Goal: Contribute content: Contribute content

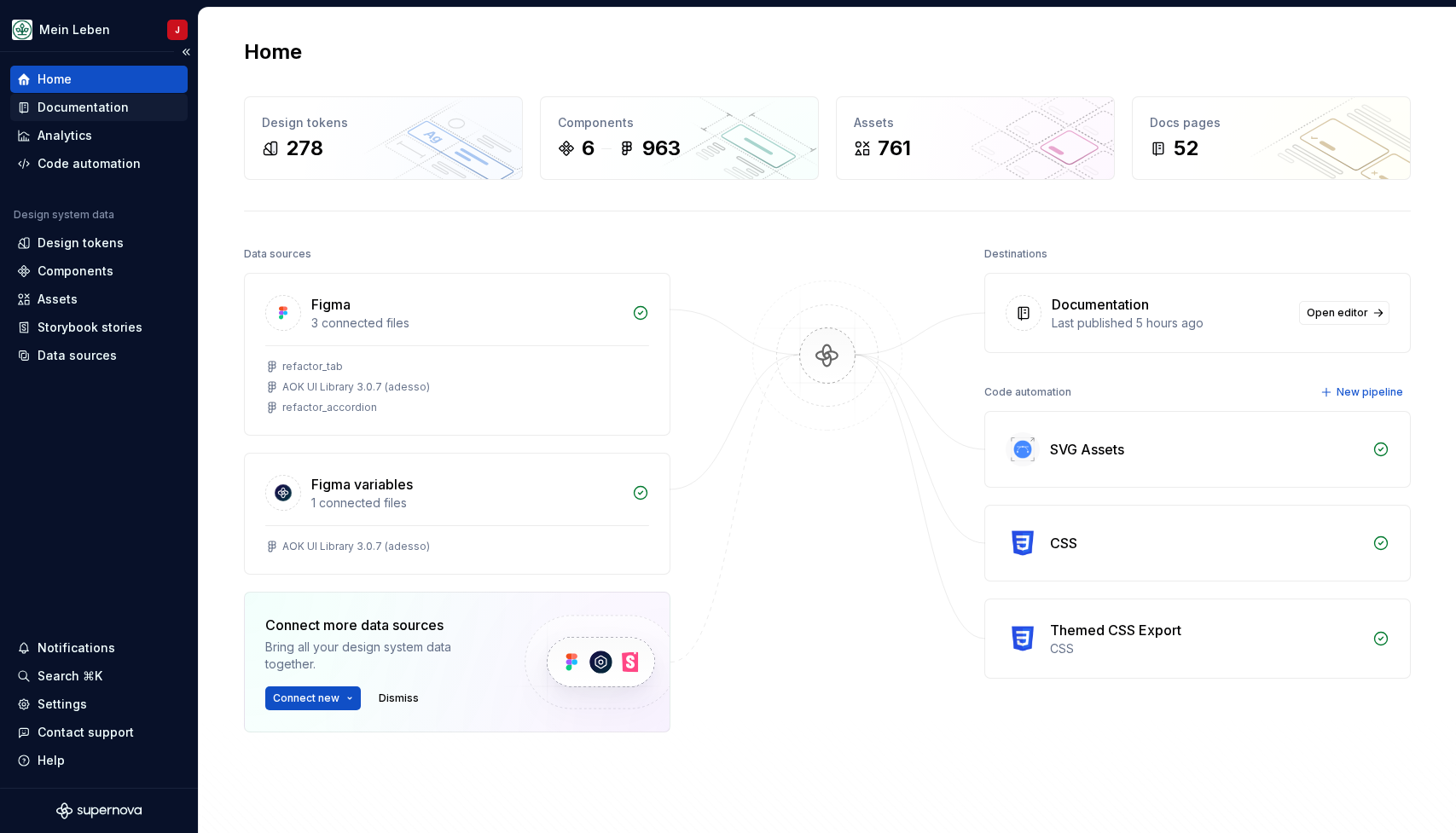
click at [86, 104] on div "Documentation" at bounding box center [83, 107] width 91 height 17
click at [85, 111] on div "Documentation" at bounding box center [83, 107] width 91 height 17
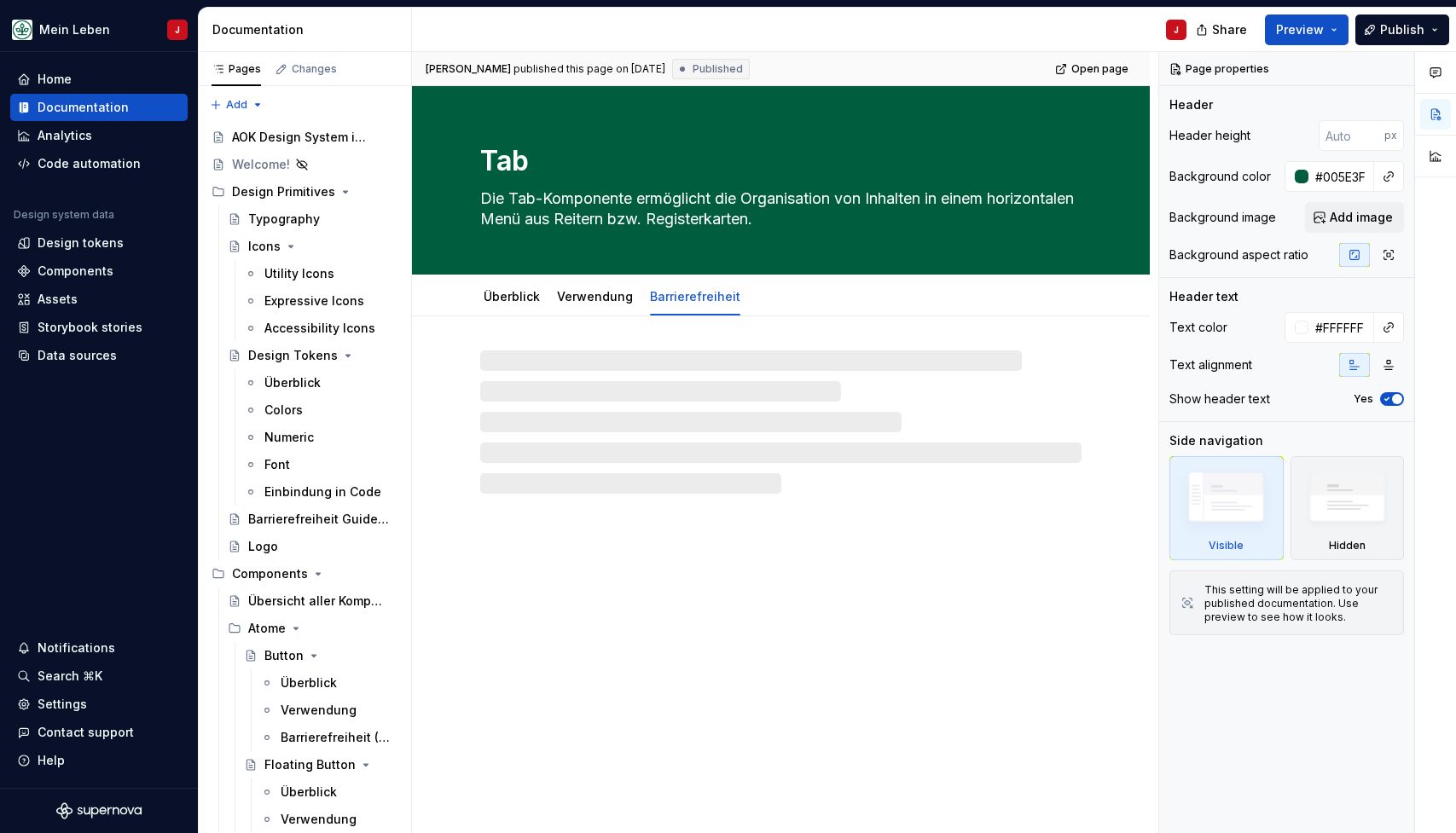
type textarea "*"
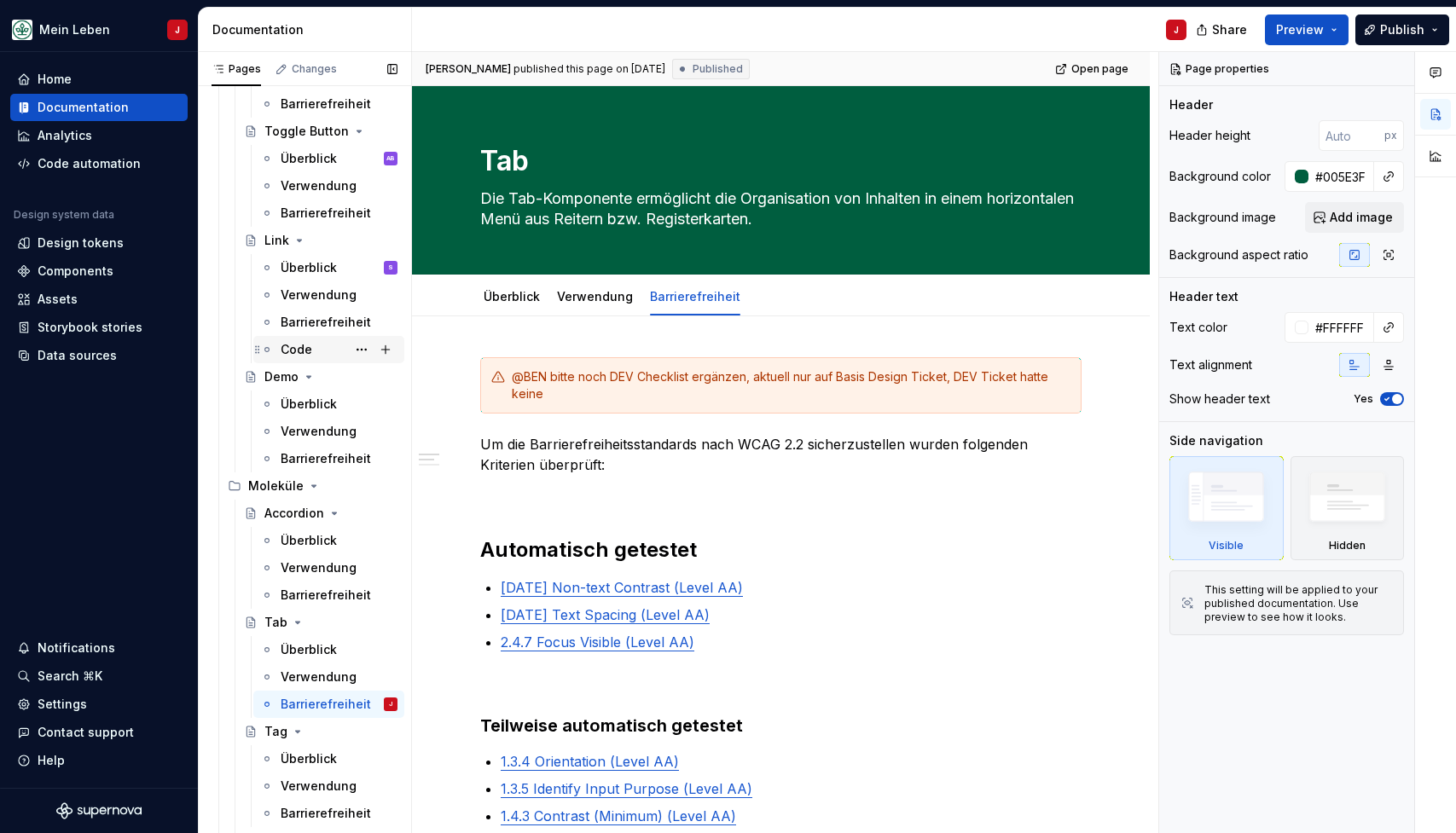
scroll to position [785, 0]
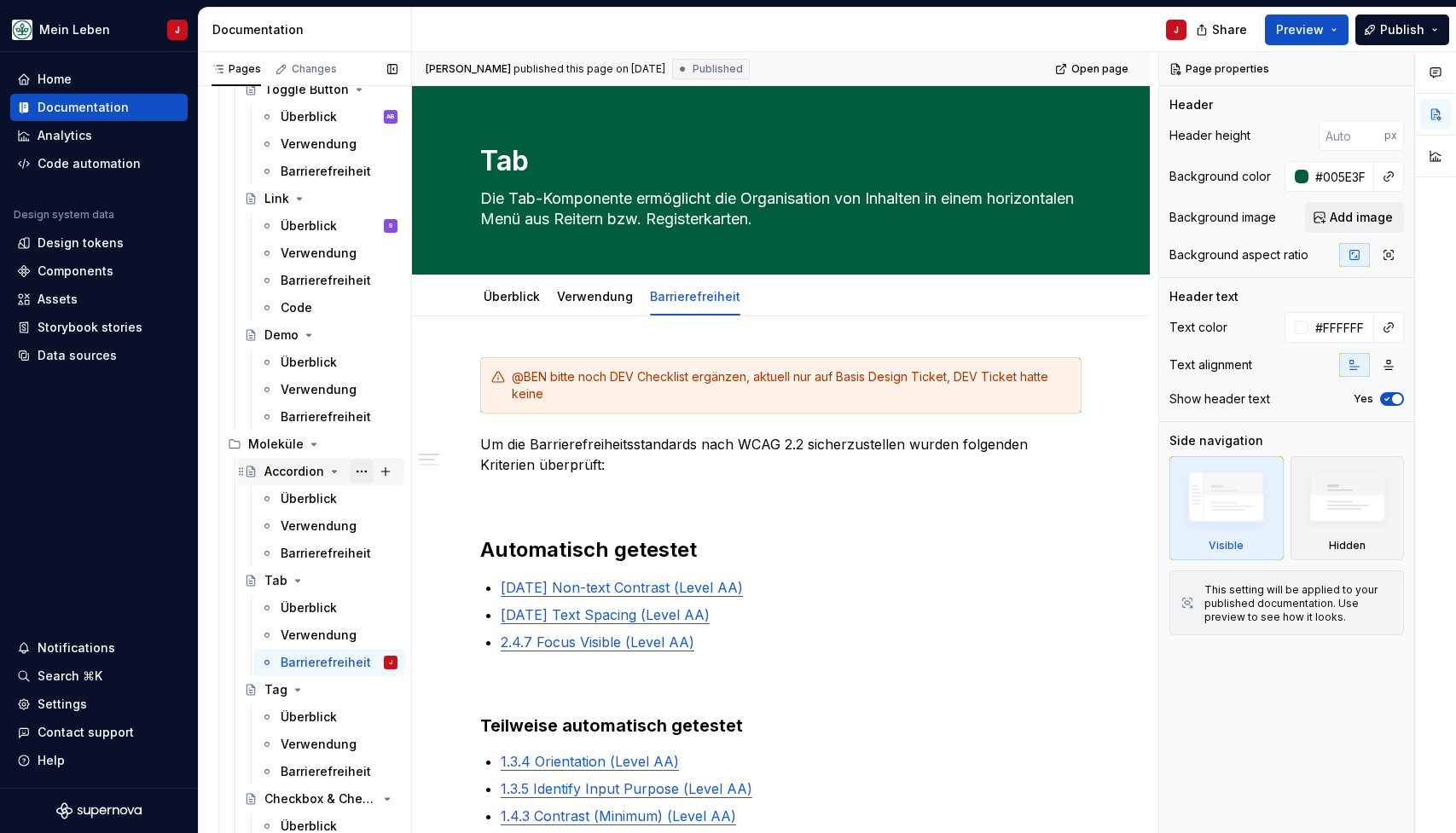
click at [365, 470] on button "Page tree" at bounding box center [362, 472] width 24 height 24
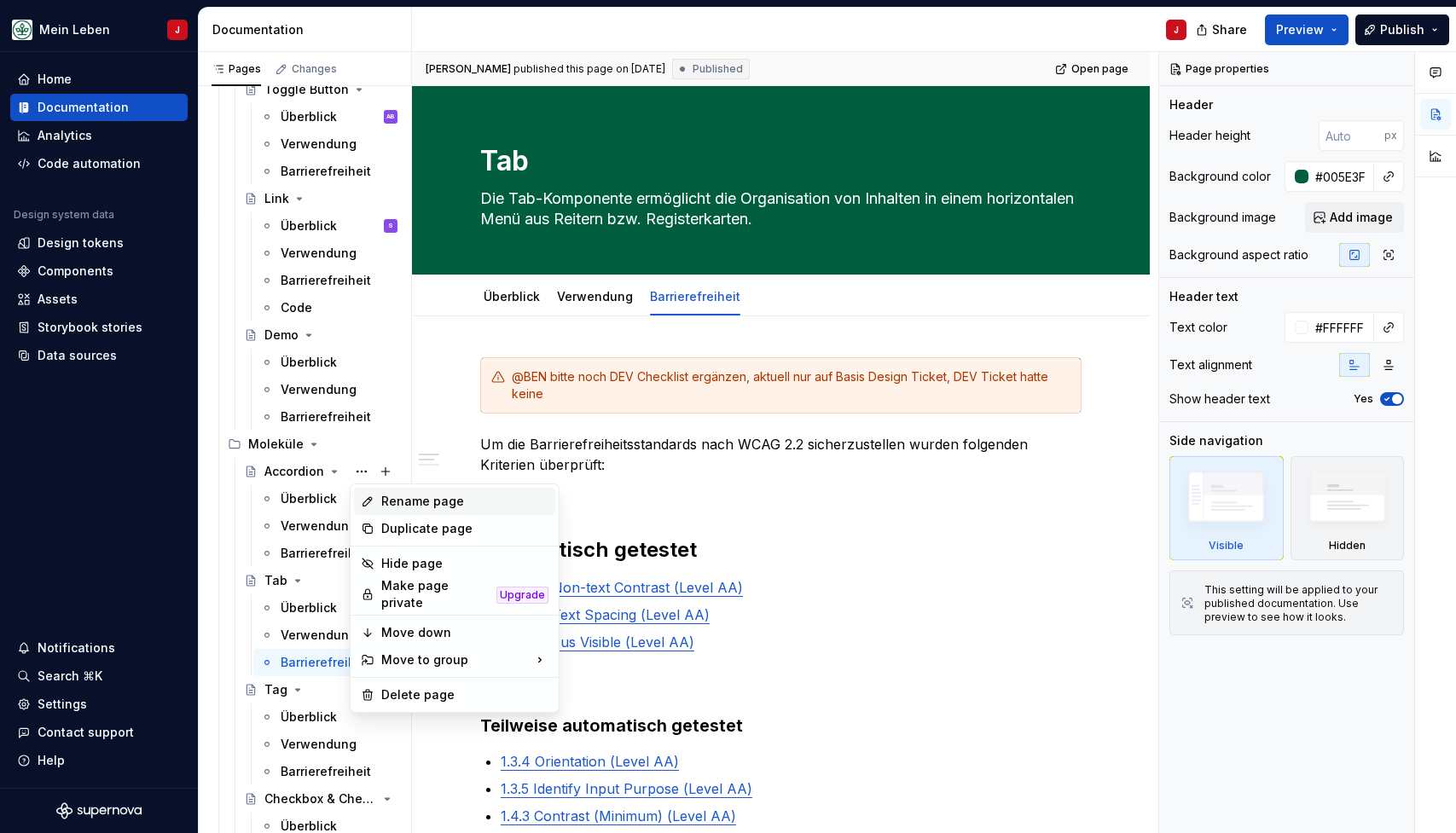
click at [488, 502] on div "Rename page" at bounding box center [465, 501] width 167 height 17
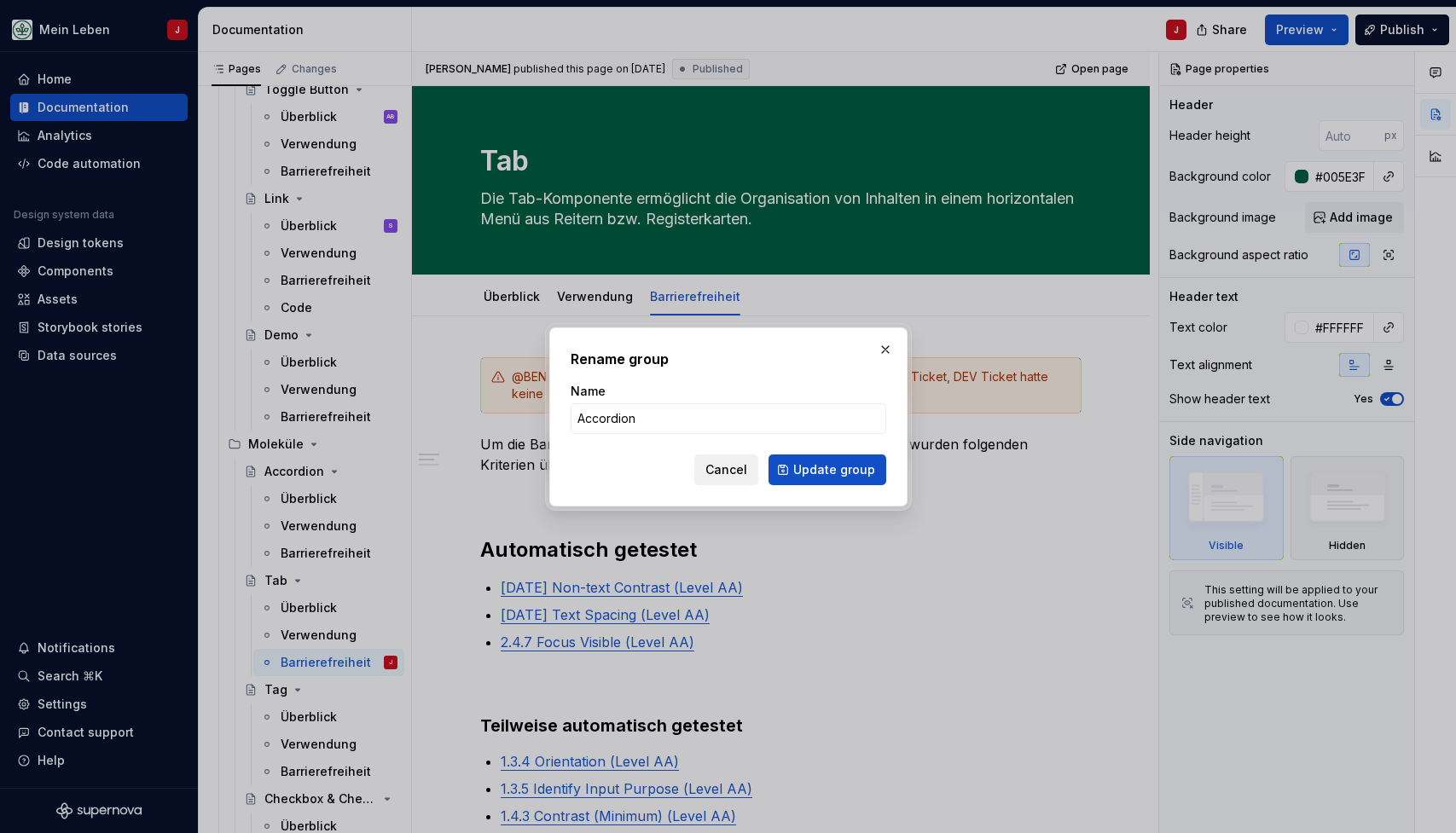
click at [734, 465] on span "Cancel" at bounding box center [726, 470] width 42 height 17
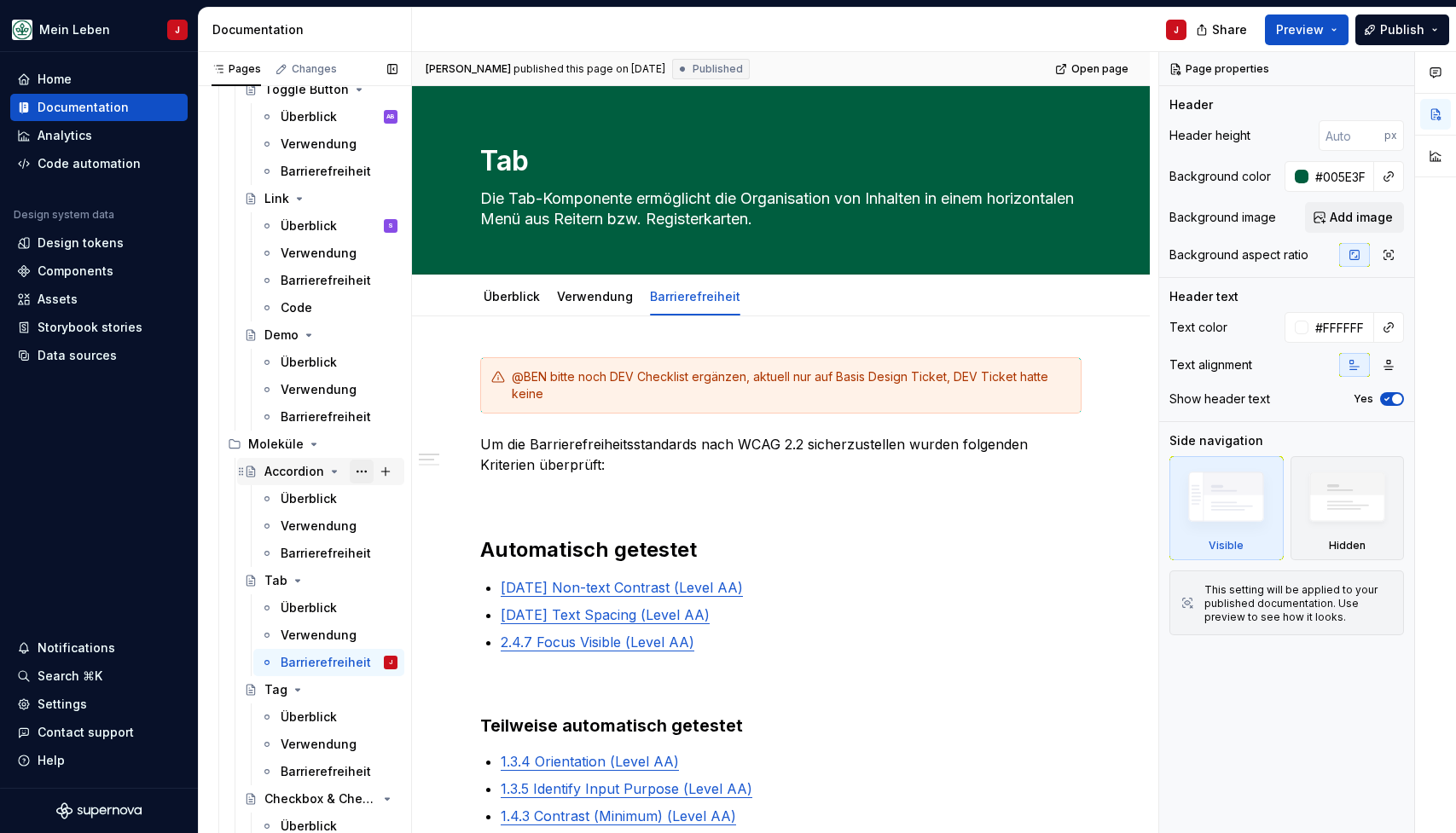
click at [365, 466] on button "Page tree" at bounding box center [362, 472] width 24 height 24
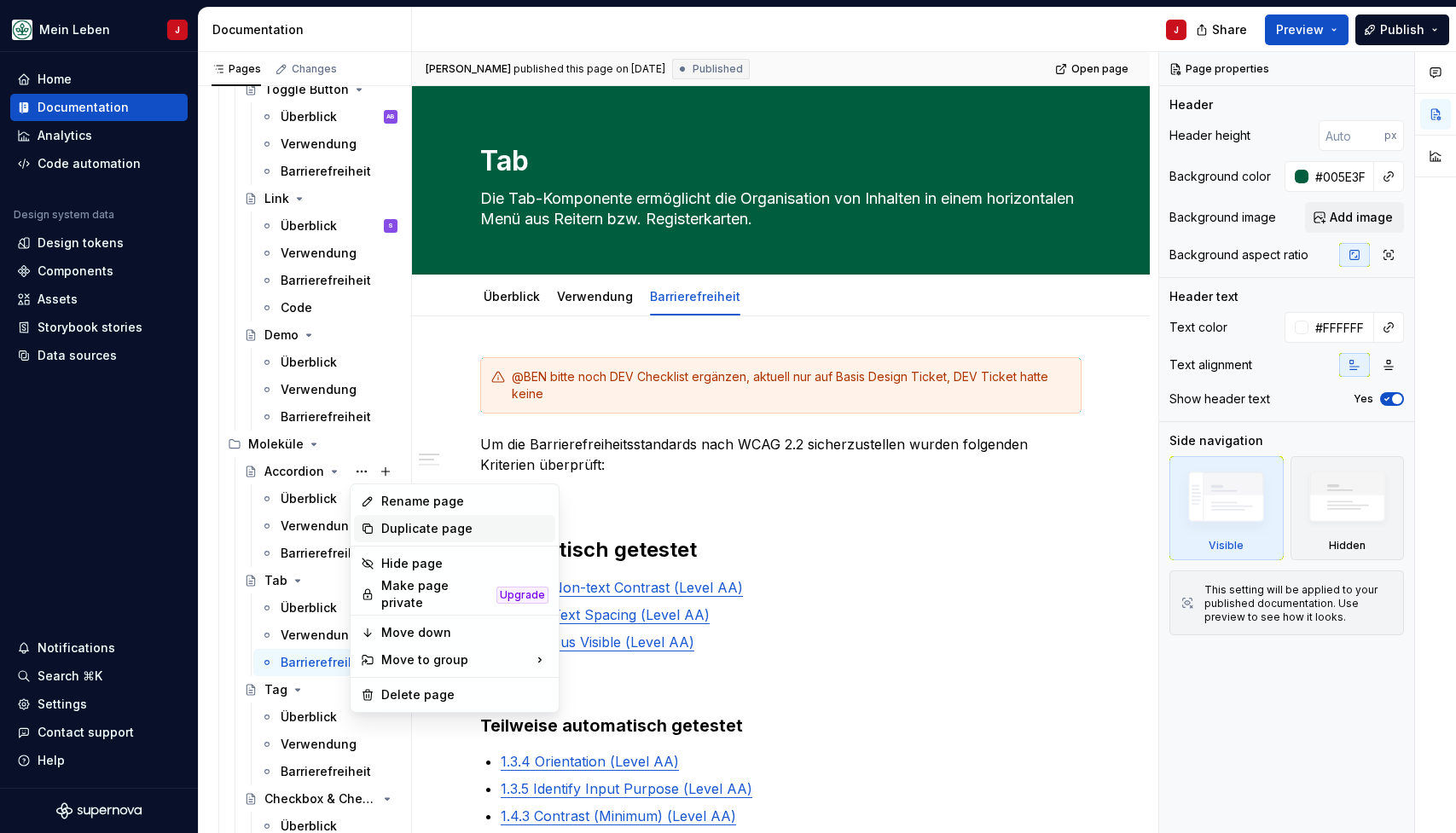
click at [436, 535] on div "Duplicate page" at bounding box center [465, 528] width 167 height 17
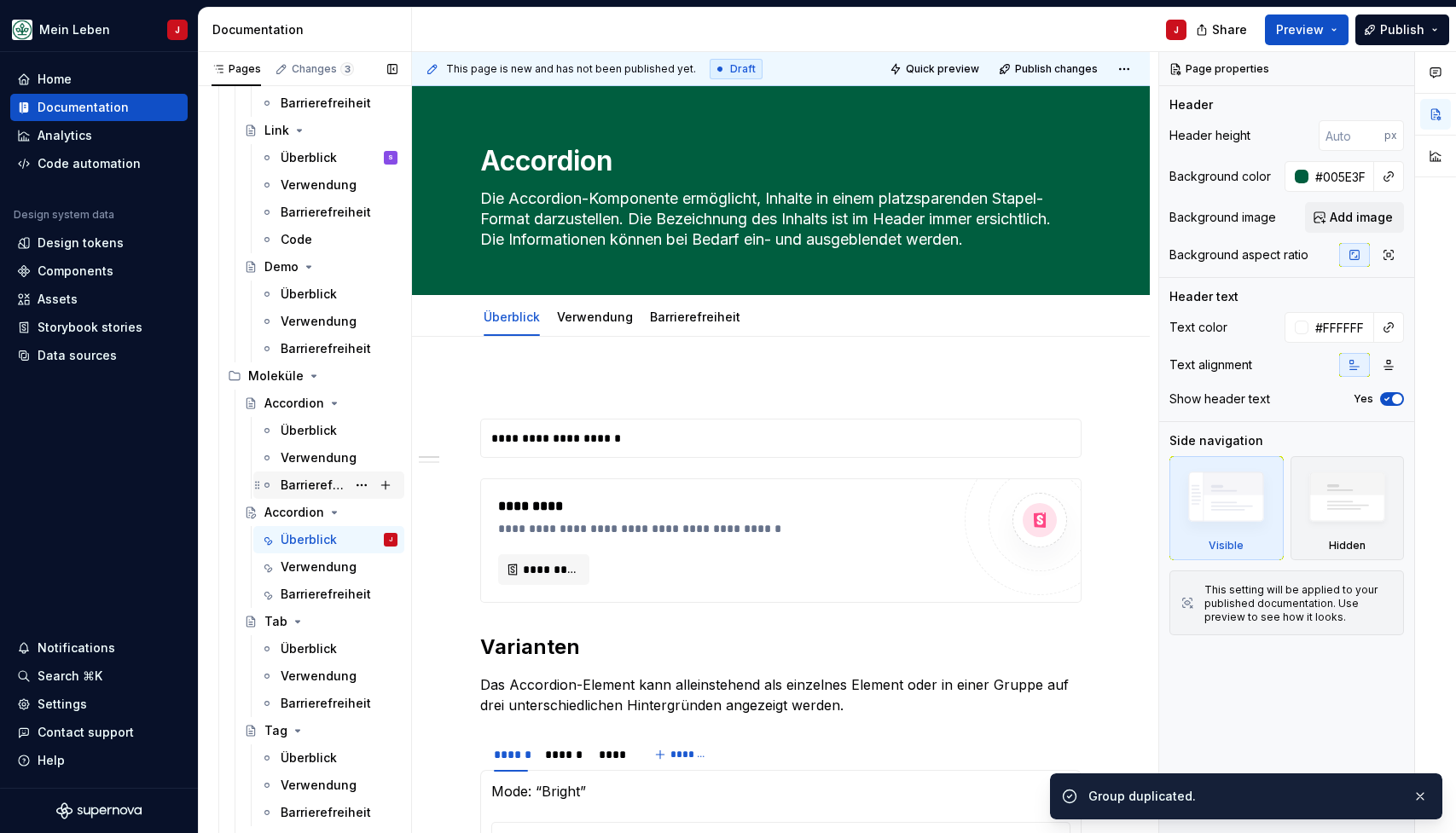
scroll to position [888, 0]
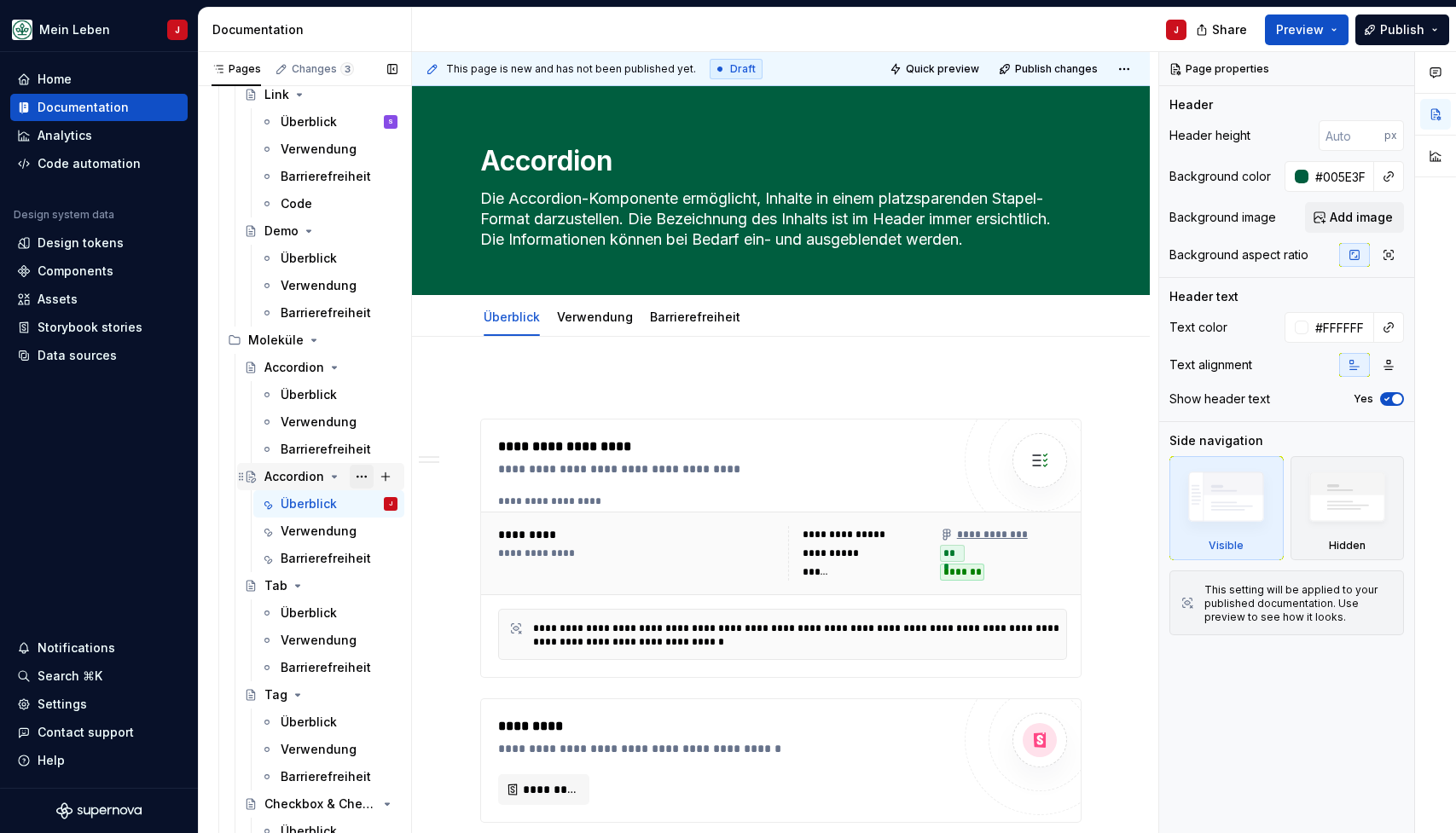
click at [358, 477] on button "Page tree" at bounding box center [362, 477] width 24 height 24
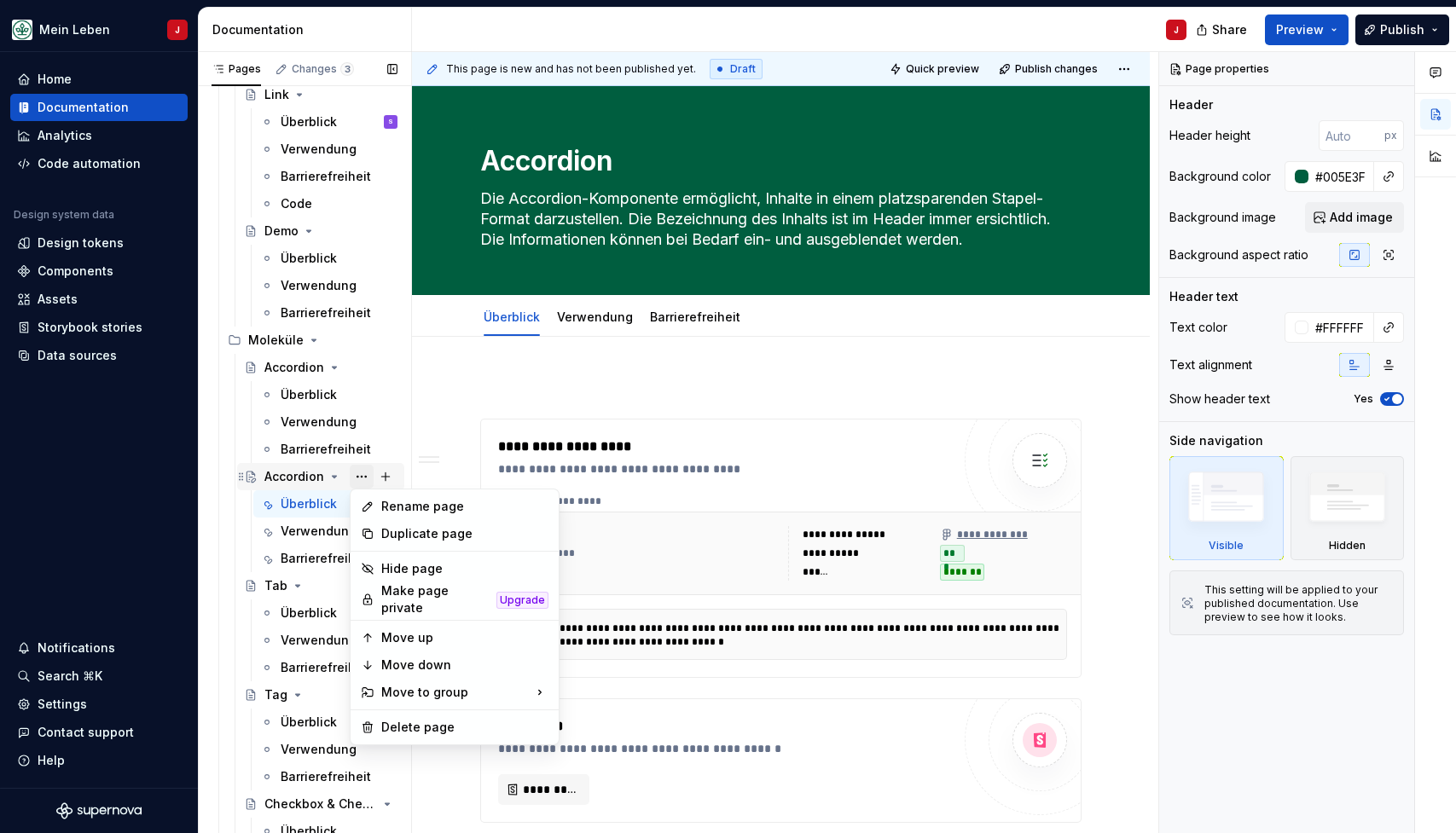
type textarea "*"
click at [442, 509] on div "Rename page" at bounding box center [465, 506] width 167 height 17
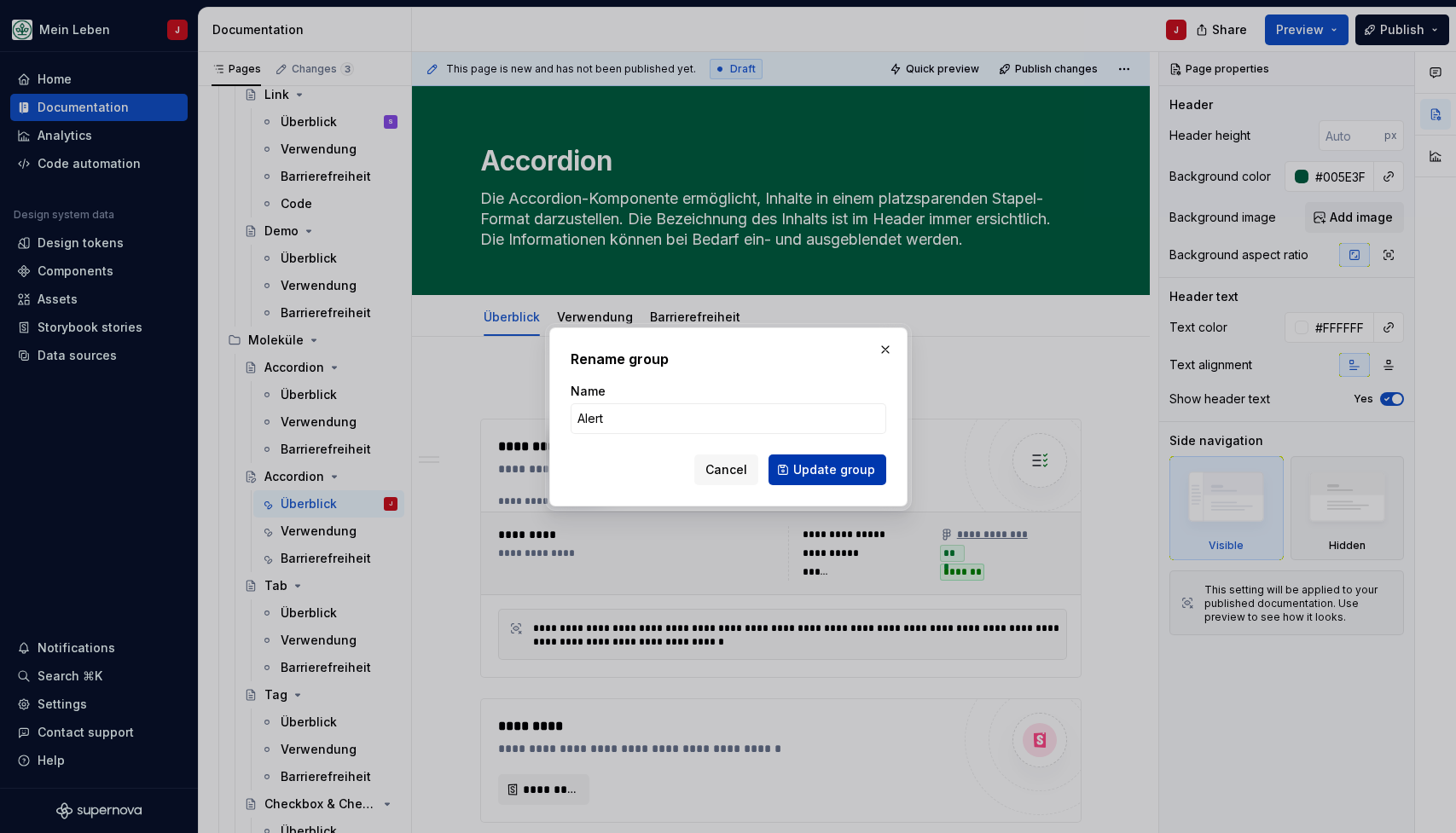
type input "Alert"
click at [843, 463] on span "Update group" at bounding box center [834, 470] width 82 height 17
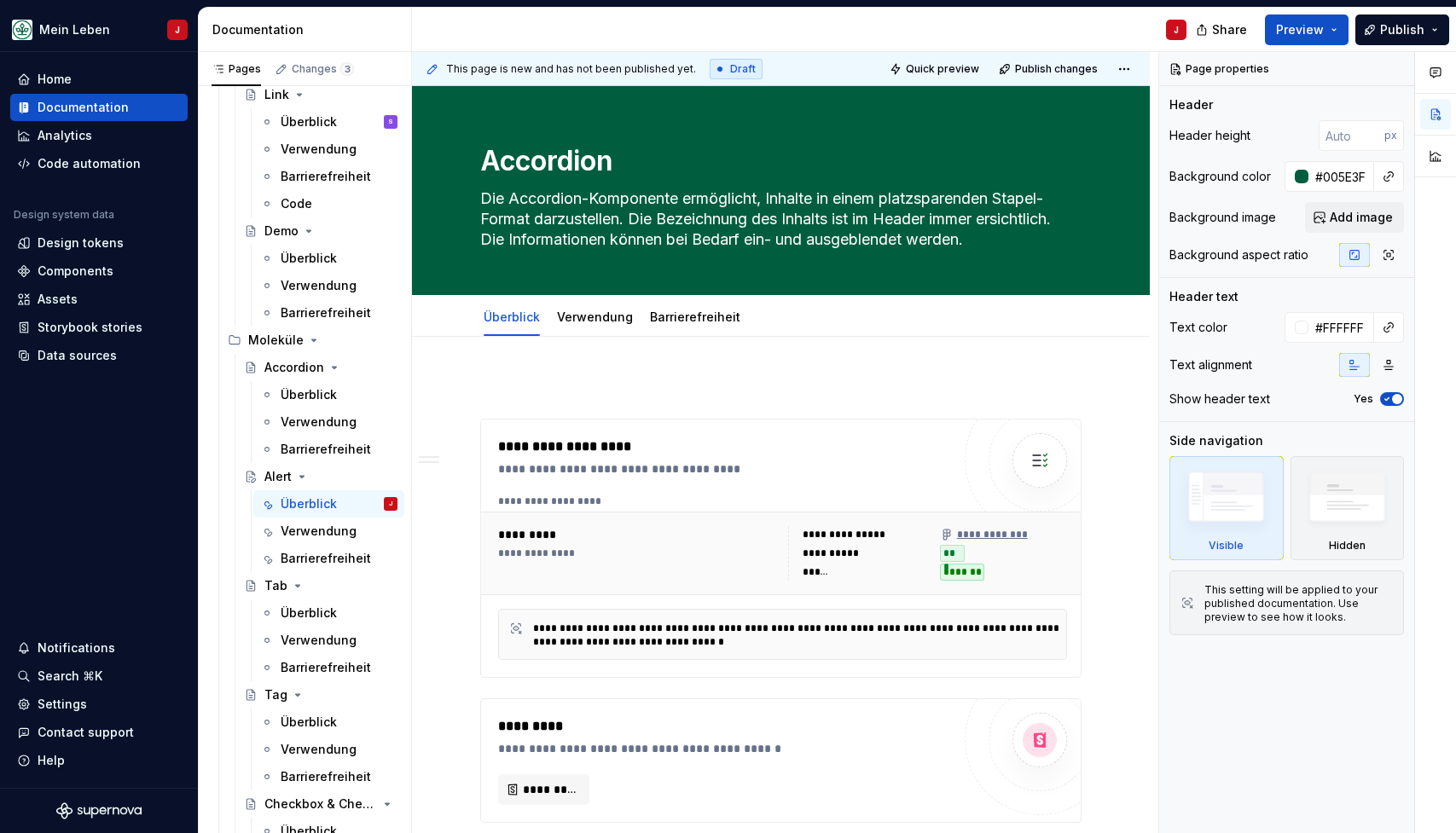
type textarea "*"
type textarea "Alert"
click at [599, 232] on textarea "Die Accordion-Komponente ermöglicht, Inhalte in einem platzsparenden Stapel-For…" at bounding box center [777, 219] width 601 height 68
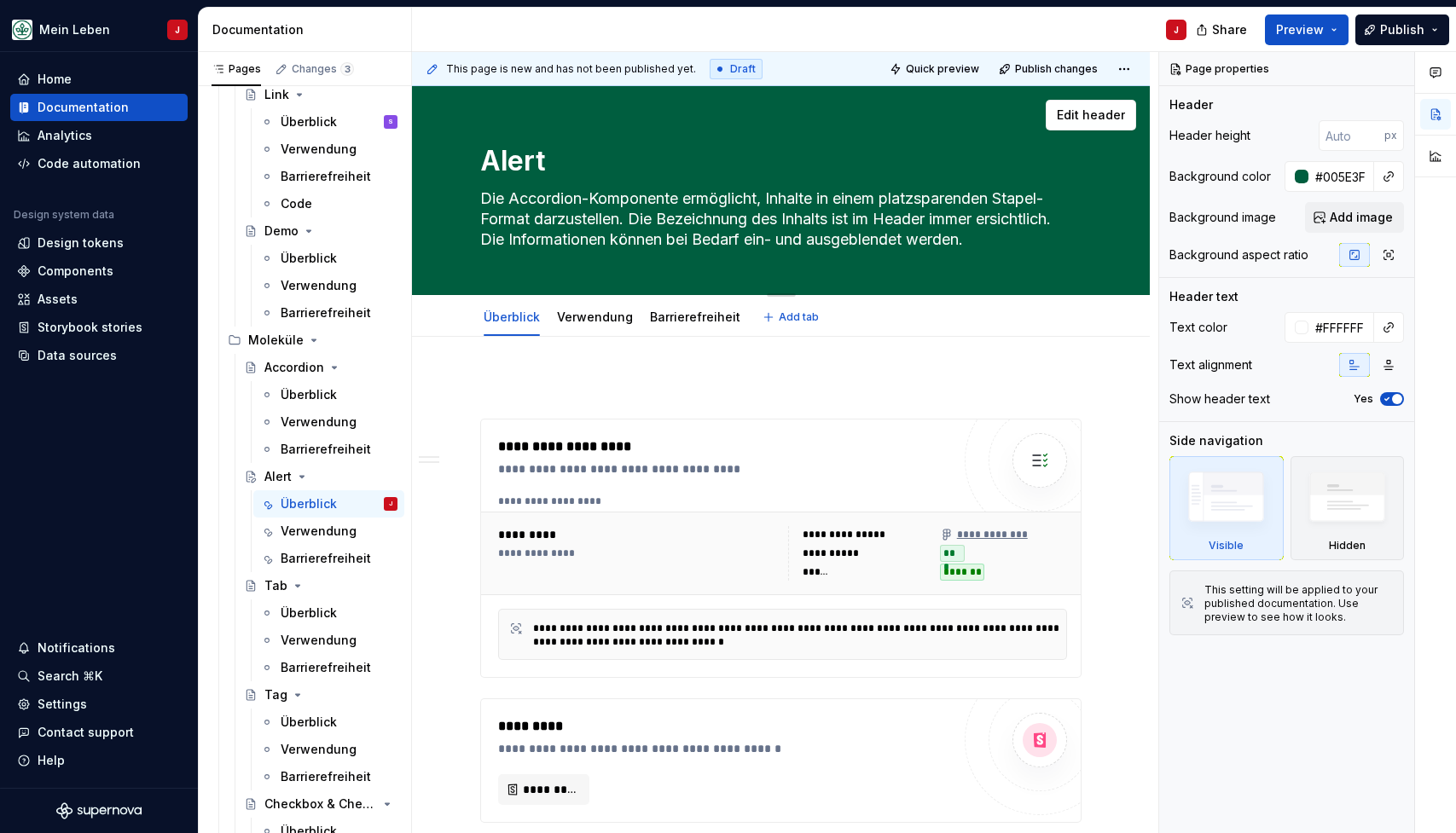
paste textarea "as Alert ist eine UI-Komponente, die Informationen, Warnungen, Fehler oder Mitt…"
type textarea "*"
type textarea "Das Alert ist eine UI-Komponente, die Informationen, Warnungen, Fehler oder Mit…"
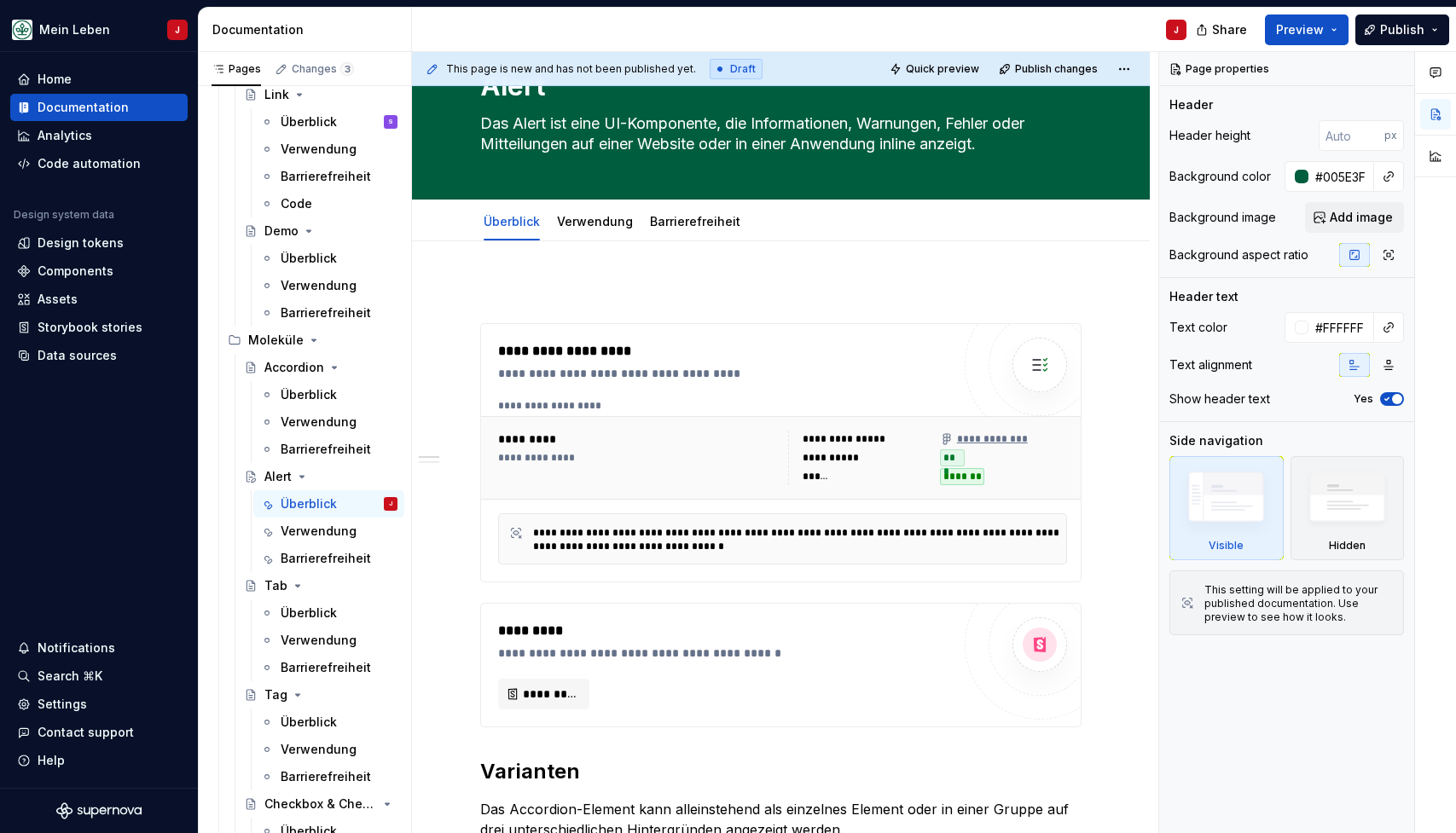
type textarea "*"
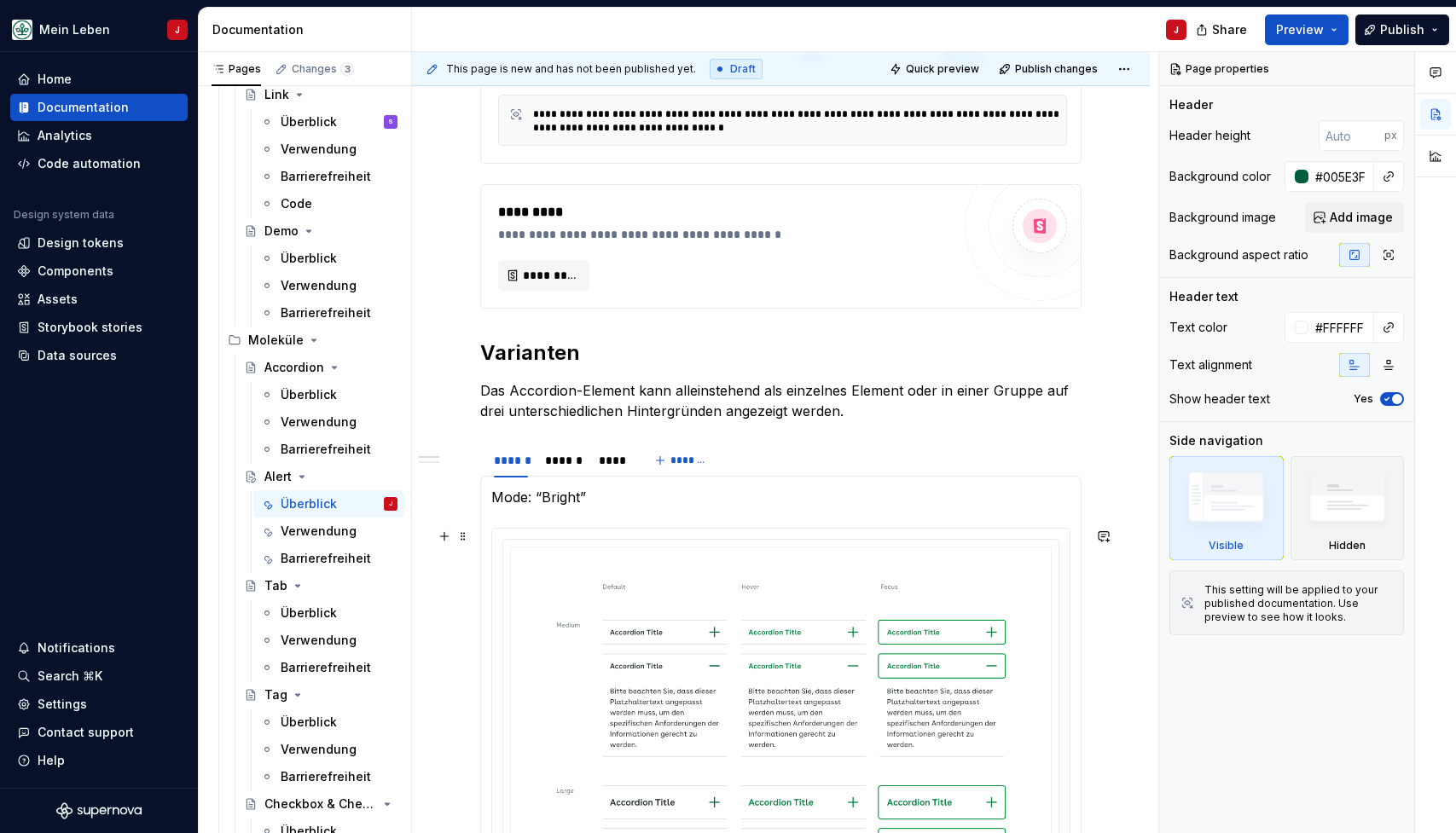
scroll to position [642, 0]
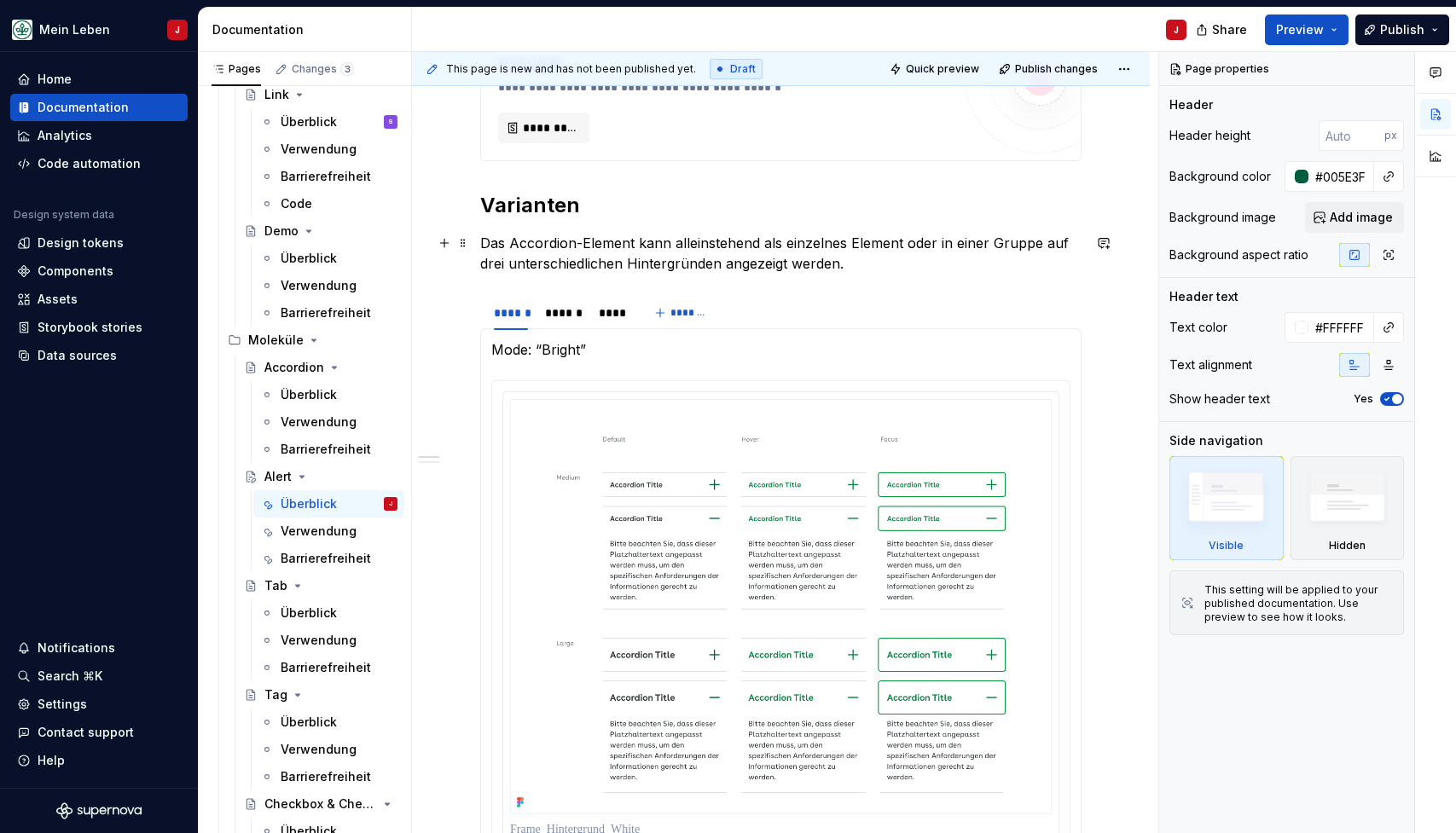
type textarea "Das Alert ist eine UI-Komponente, die Informationen, Warnungen, Fehler oder Mit…"
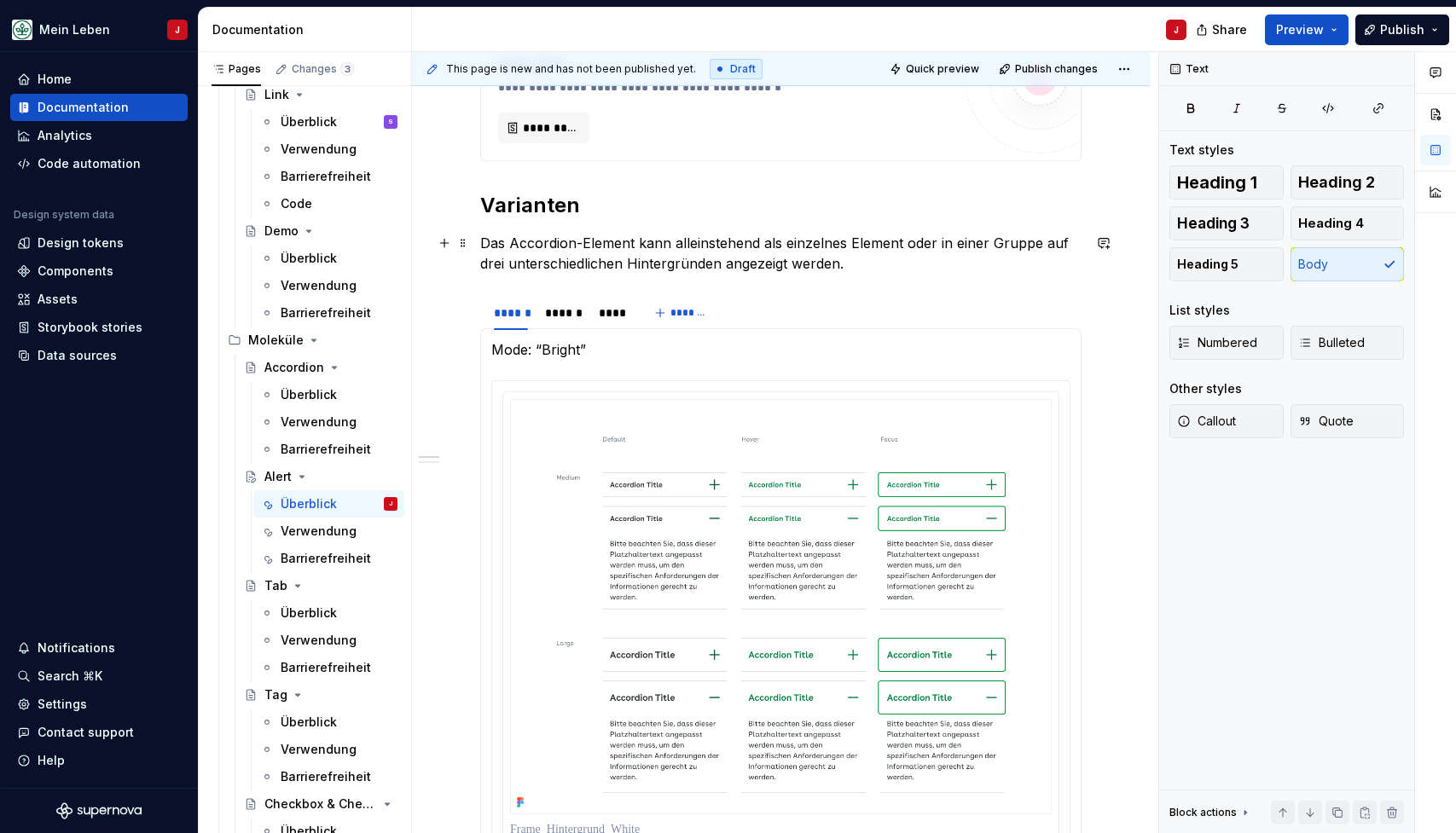
click at [607, 262] on p "Das Accordion-Element kann alleinstehend als einzelnes Element oder in einer Gr…" at bounding box center [781, 253] width 601 height 41
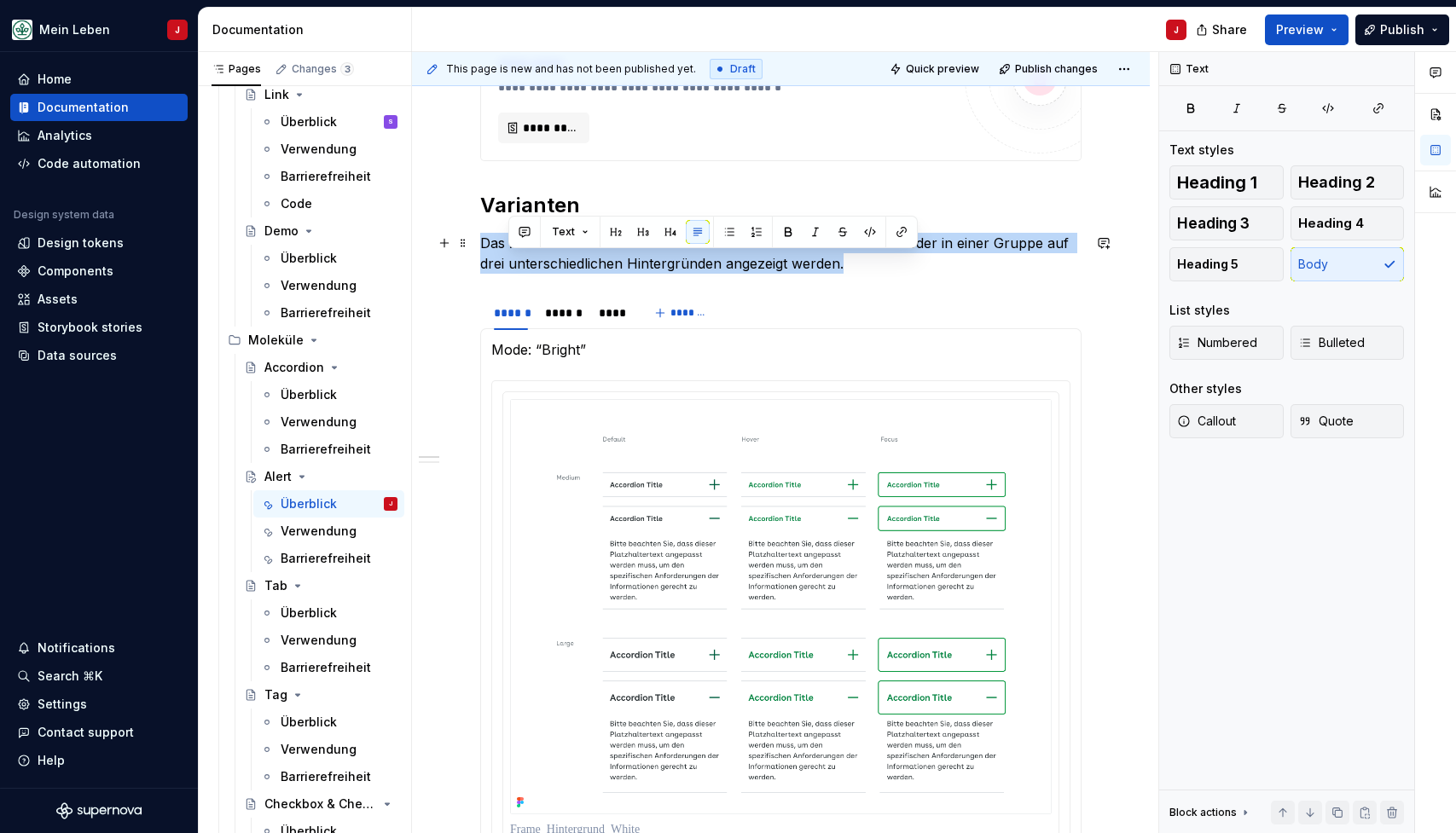
click at [607, 262] on p "Das Accordion-Element kann alleinstehend als einzelnes Element oder in einer Gr…" at bounding box center [781, 253] width 601 height 41
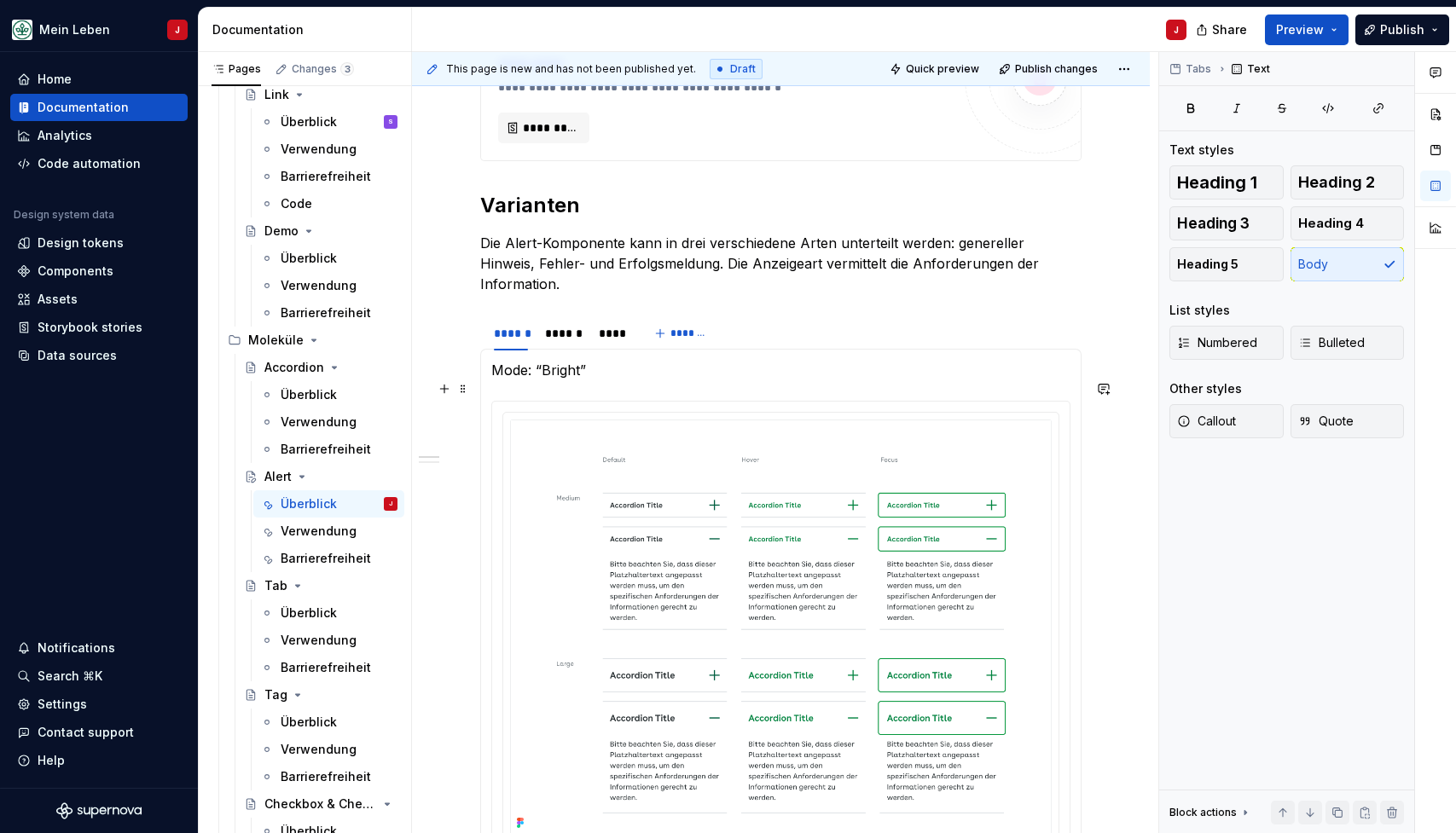
click at [449, 597] on div "**********" at bounding box center [781, 766] width 738 height 2181
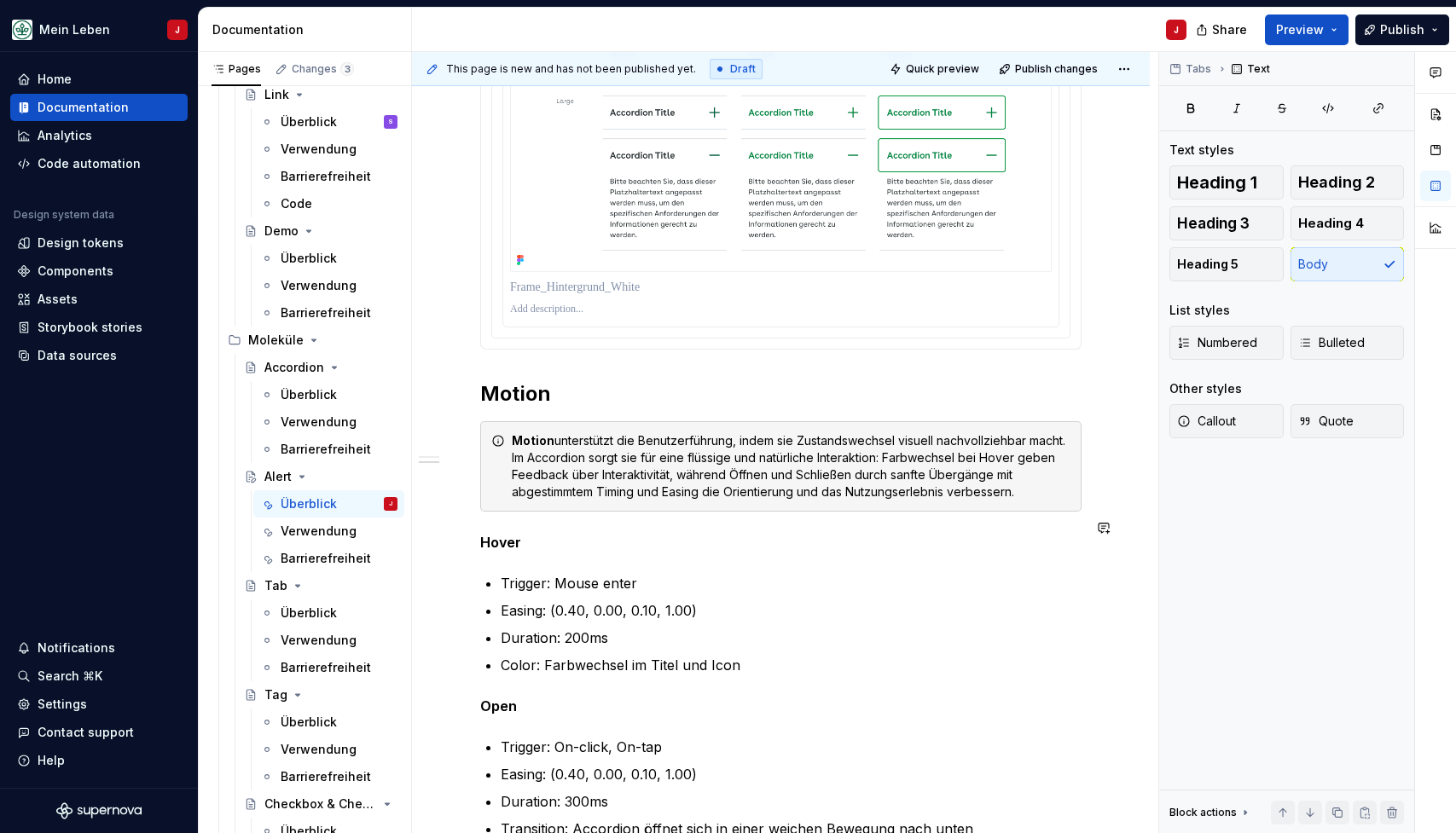
scroll to position [1321, 0]
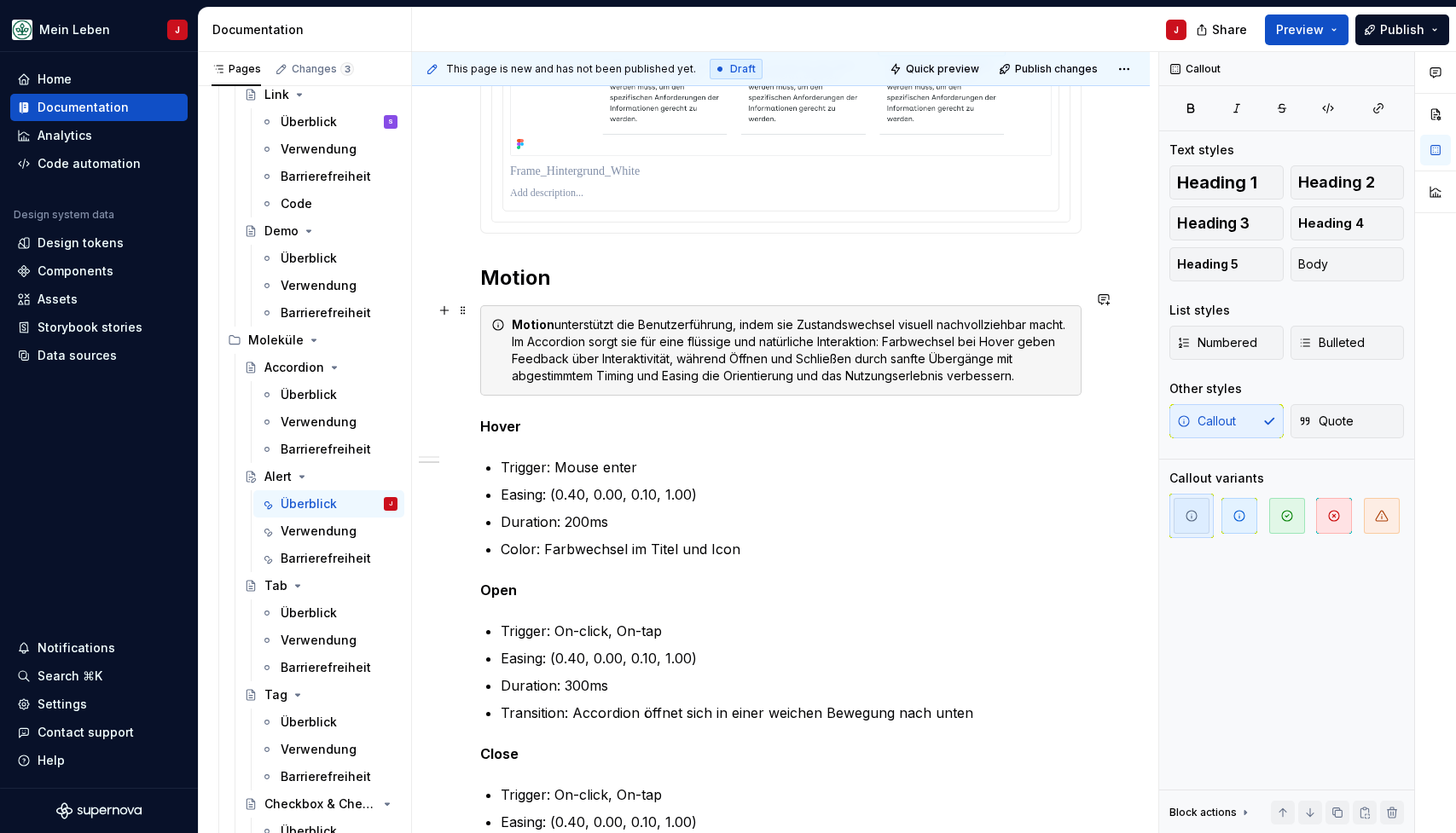
click at [792, 347] on div "Motion unterstützt die Benutzerführung, indem sie Zustandswechsel visuell nachv…" at bounding box center [791, 351] width 559 height 68
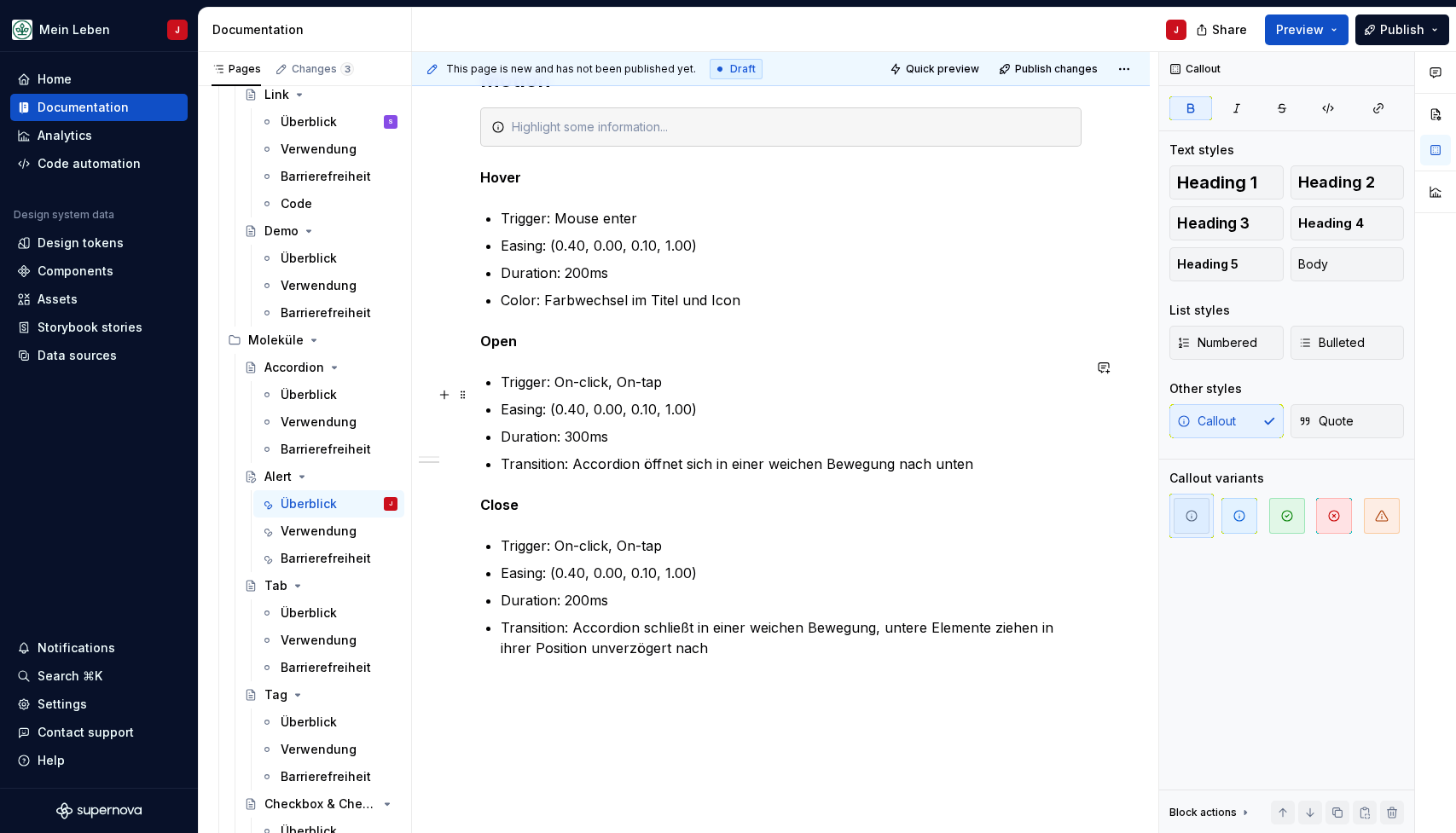
scroll to position [1595, 0]
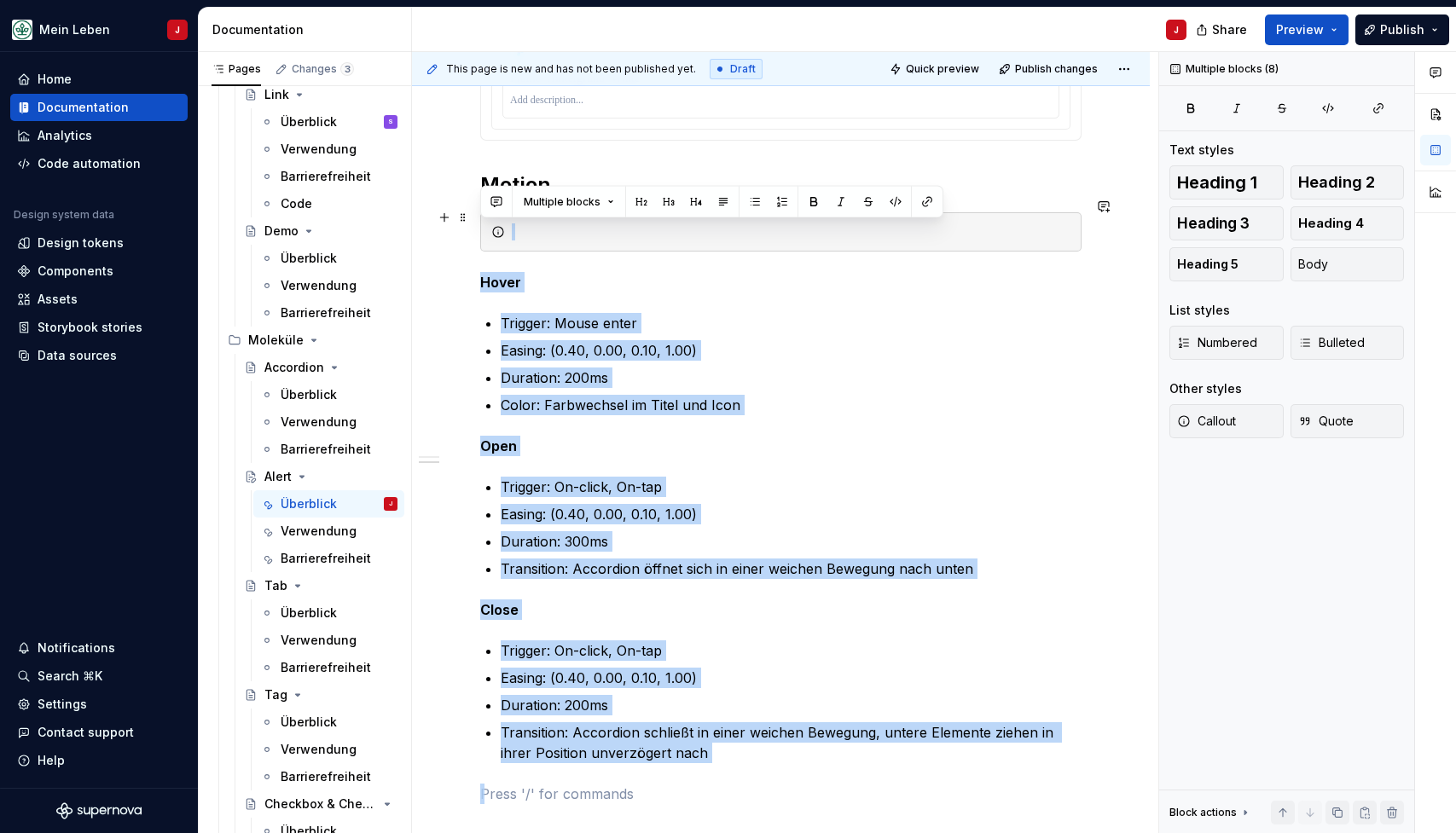
scroll to position [1362, 0]
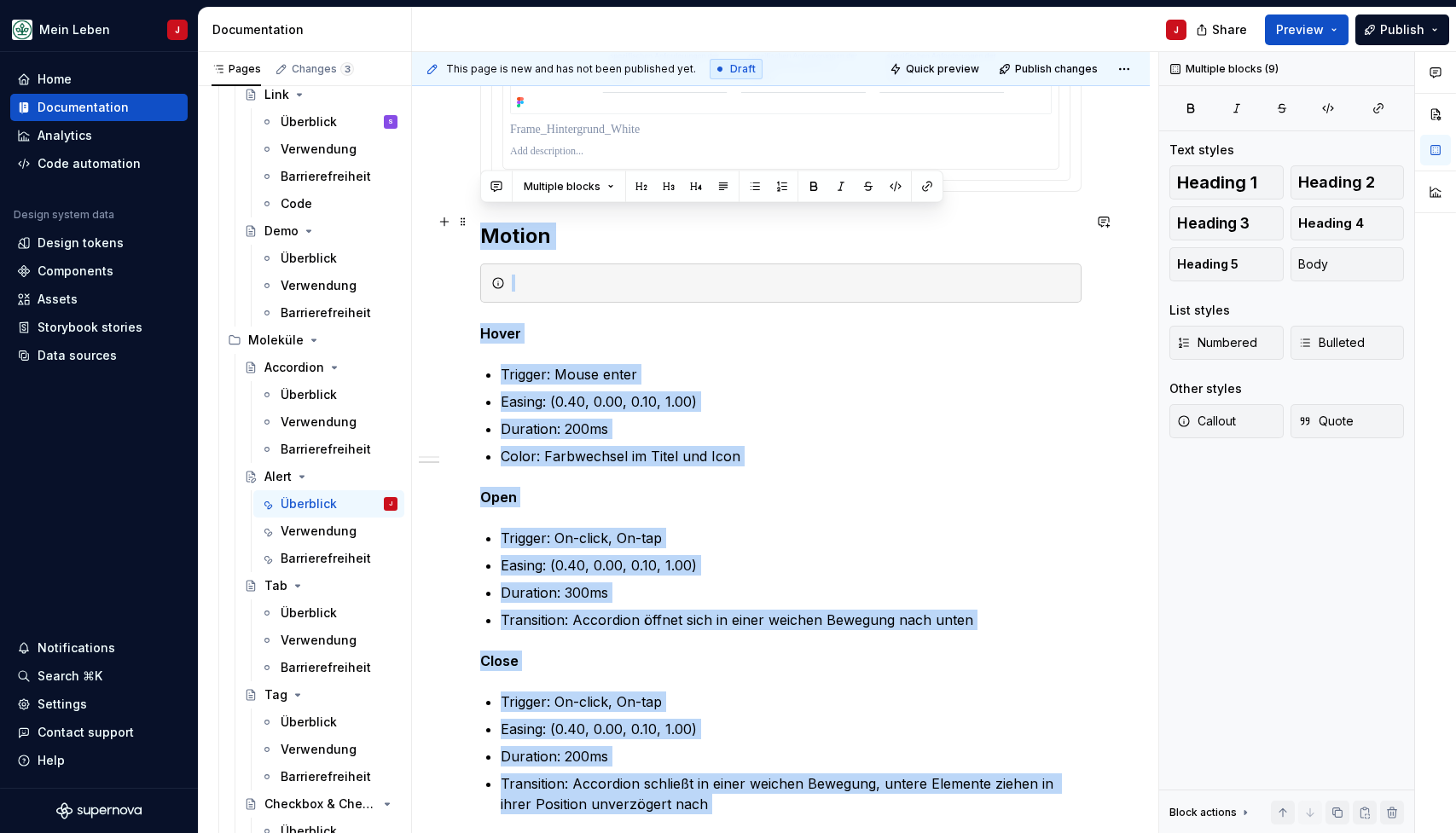
drag, startPoint x: 769, startPoint y: 562, endPoint x: 482, endPoint y: 218, distance: 448.0
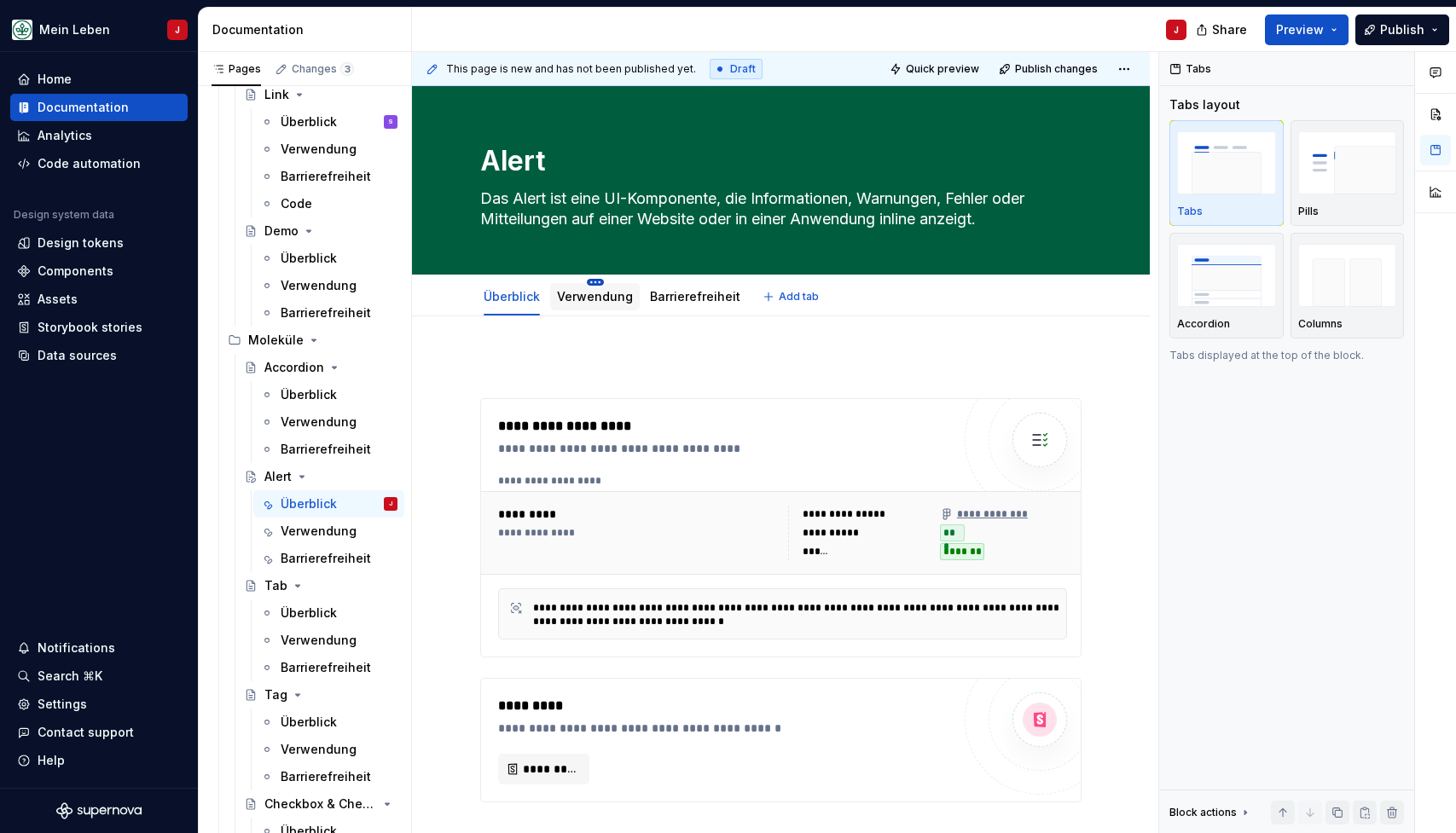
scroll to position [0, 0]
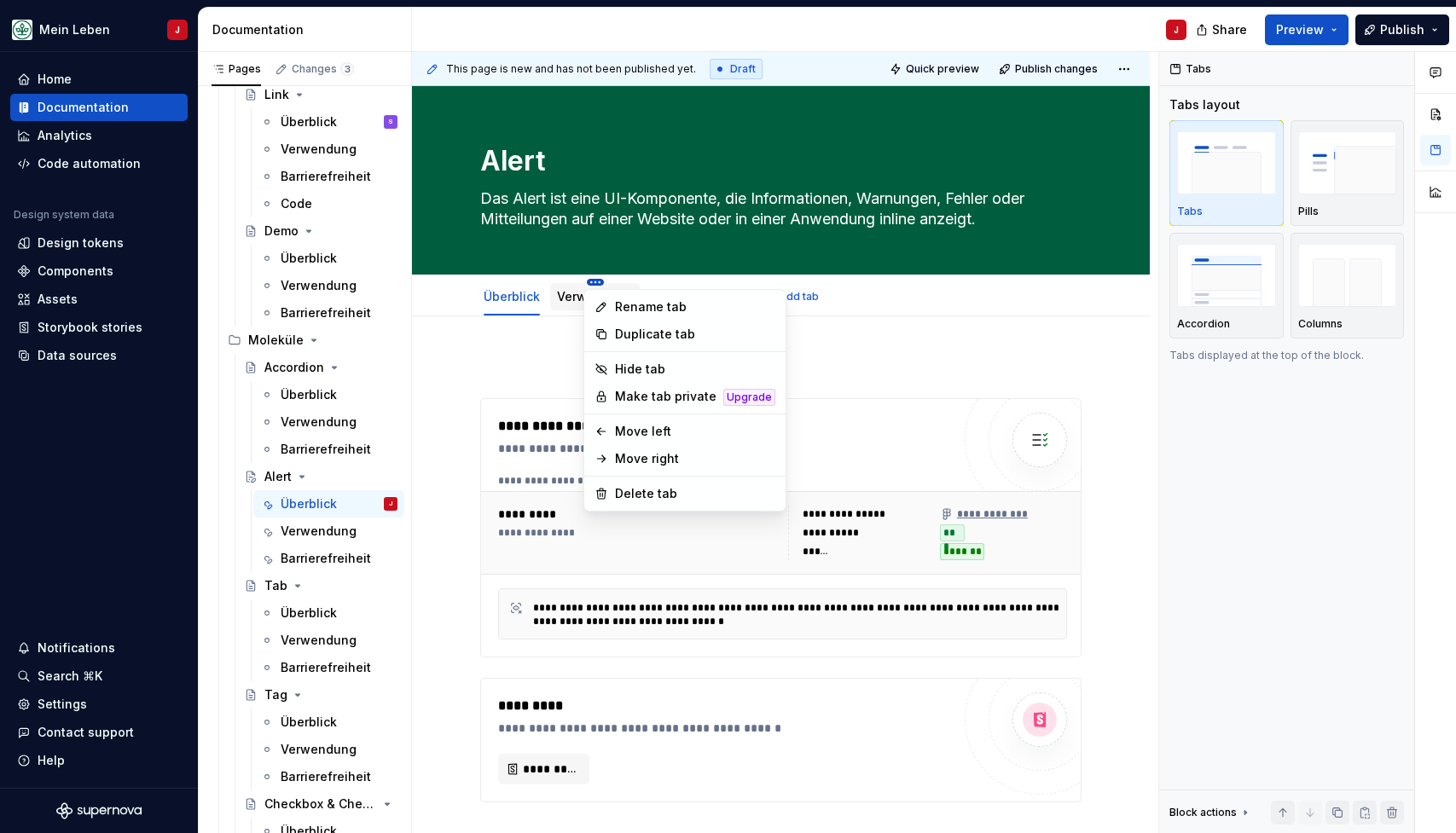
click at [600, 284] on html "Mein Leben J Home Documentation Analytics Code automation Design system data De…" at bounding box center [728, 416] width 1456 height 833
click at [553, 313] on html "Mein Leben J Home Documentation Analytics Code automation Design system data De…" at bounding box center [728, 416] width 1456 height 833
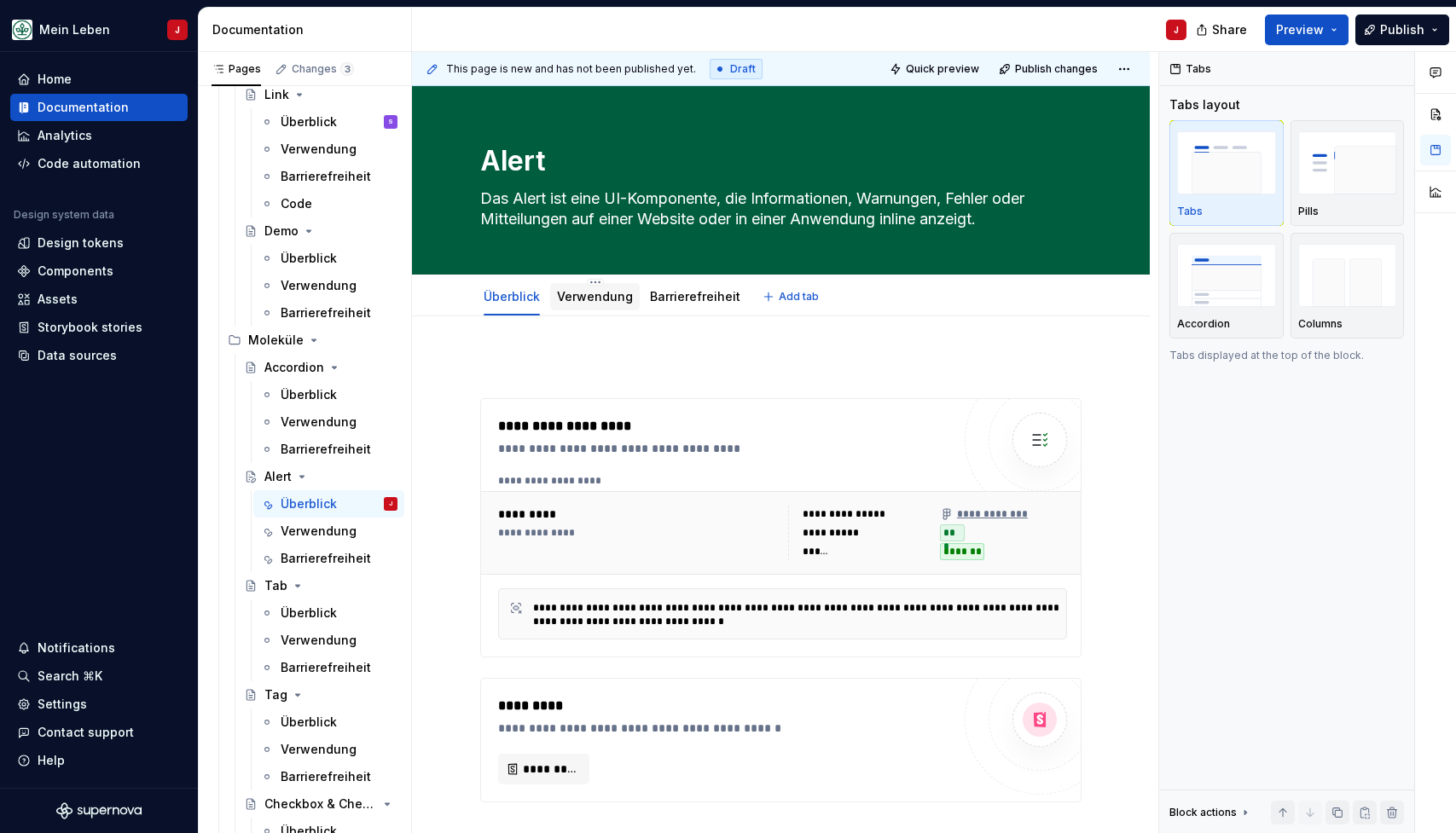
click at [575, 291] on link "Verwendung" at bounding box center [595, 296] width 76 height 15
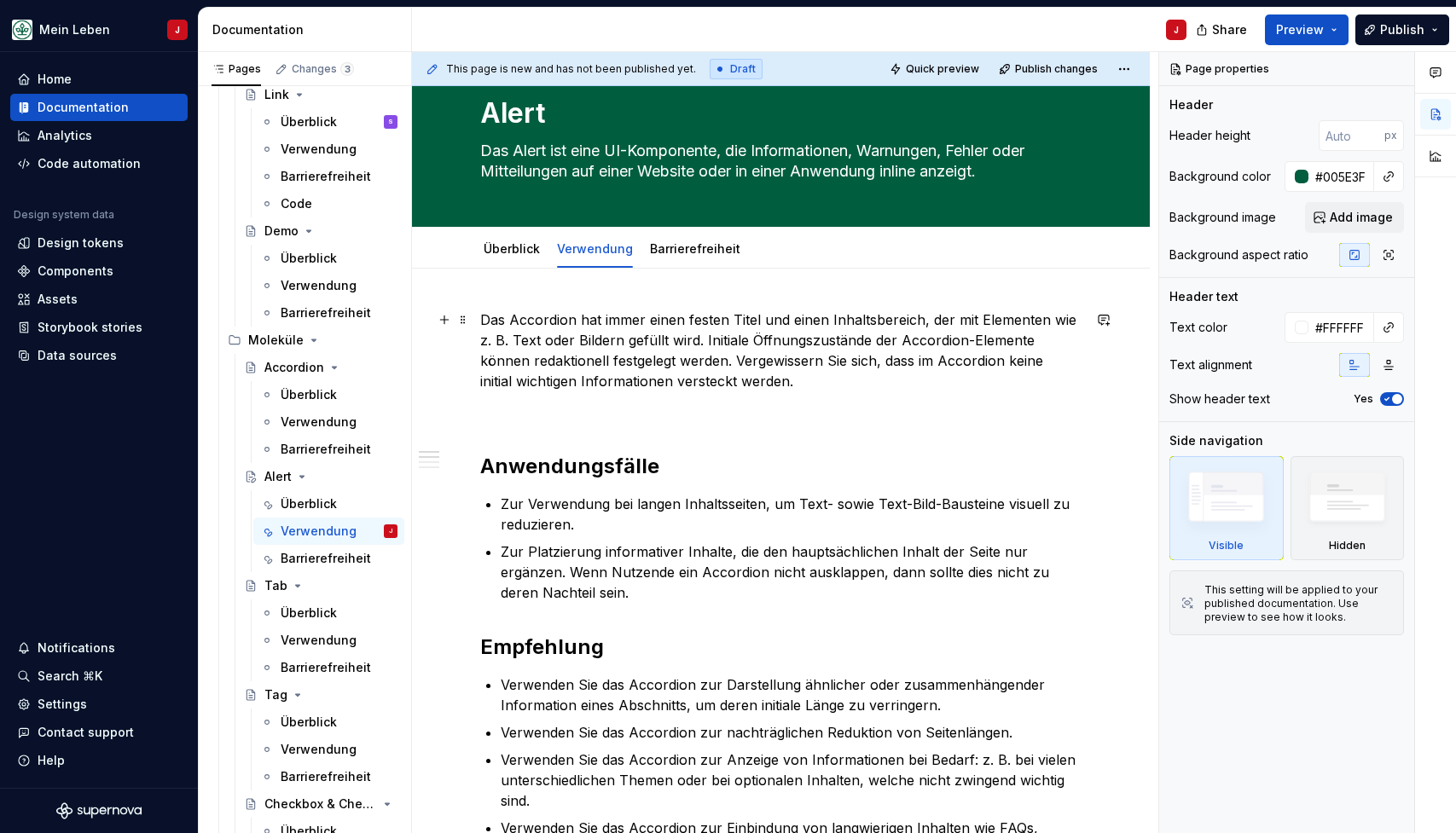
scroll to position [19, 0]
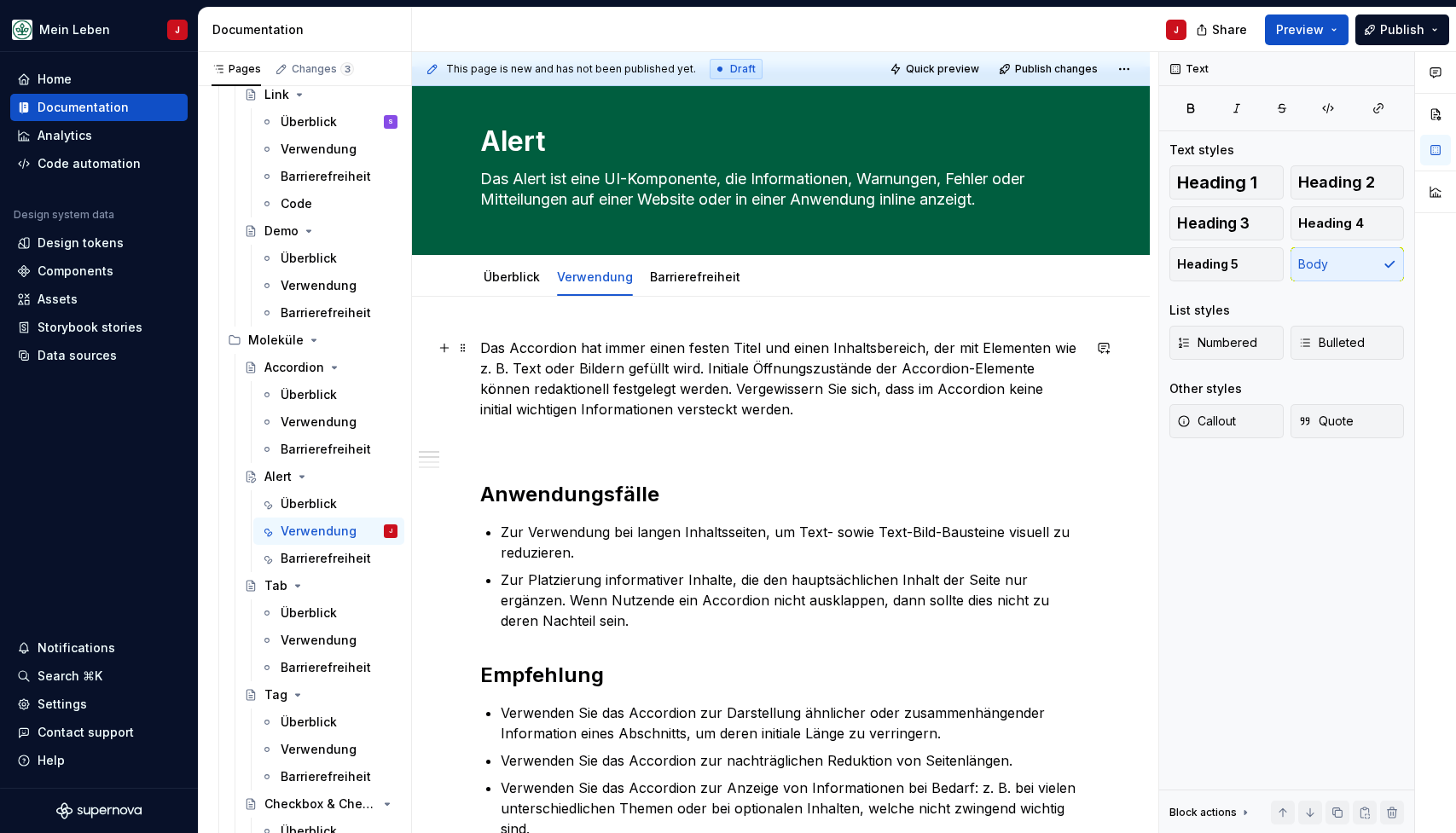
click at [567, 385] on p "Das Accordion hat immer einen festen Titel und einen Inhaltsbereich, der mit El…" at bounding box center [781, 379] width 601 height 82
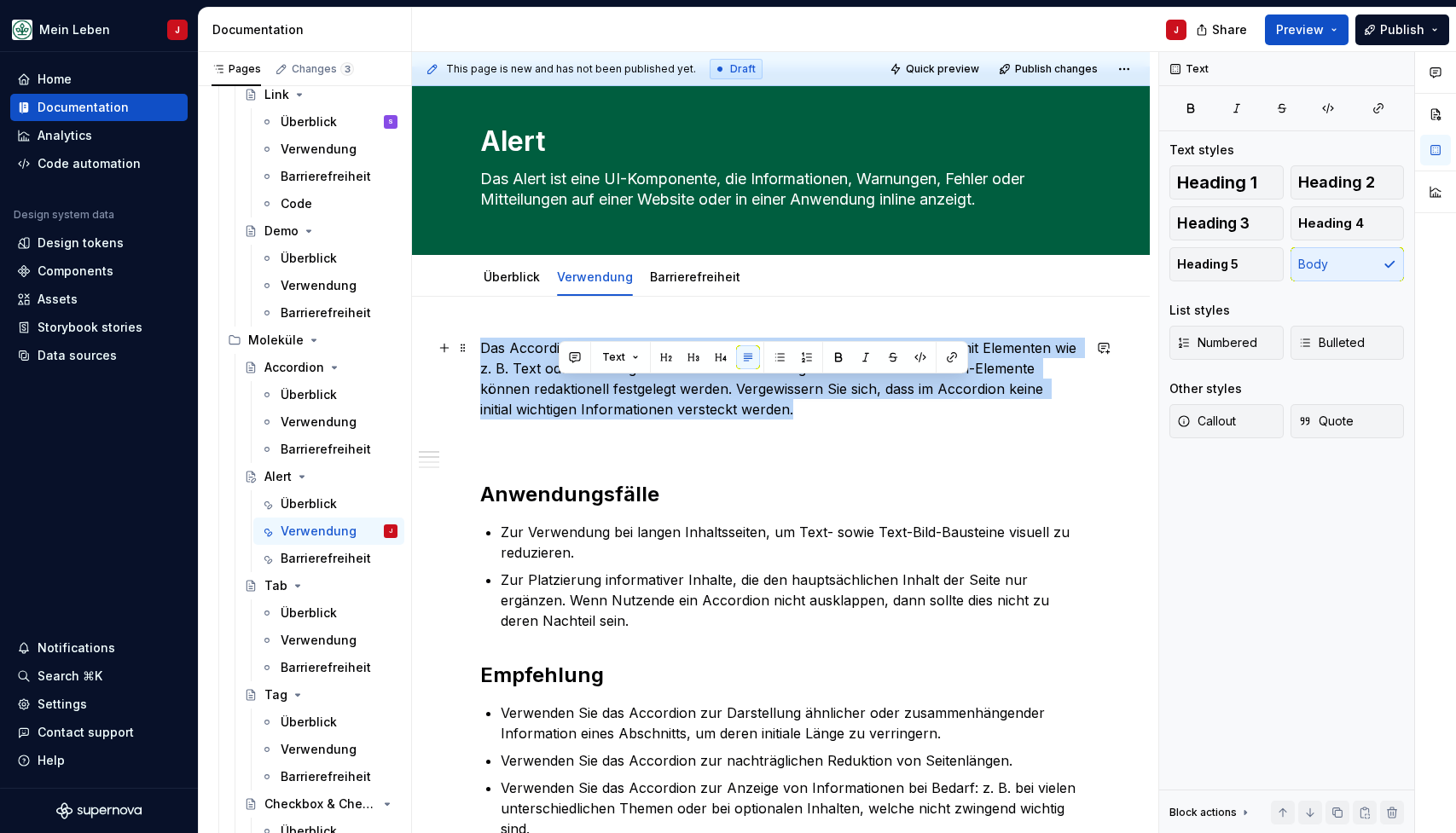
click at [567, 385] on p "Das Accordion hat immer einen festen Titel und einen Inhaltsbereich, der mit El…" at bounding box center [781, 379] width 601 height 82
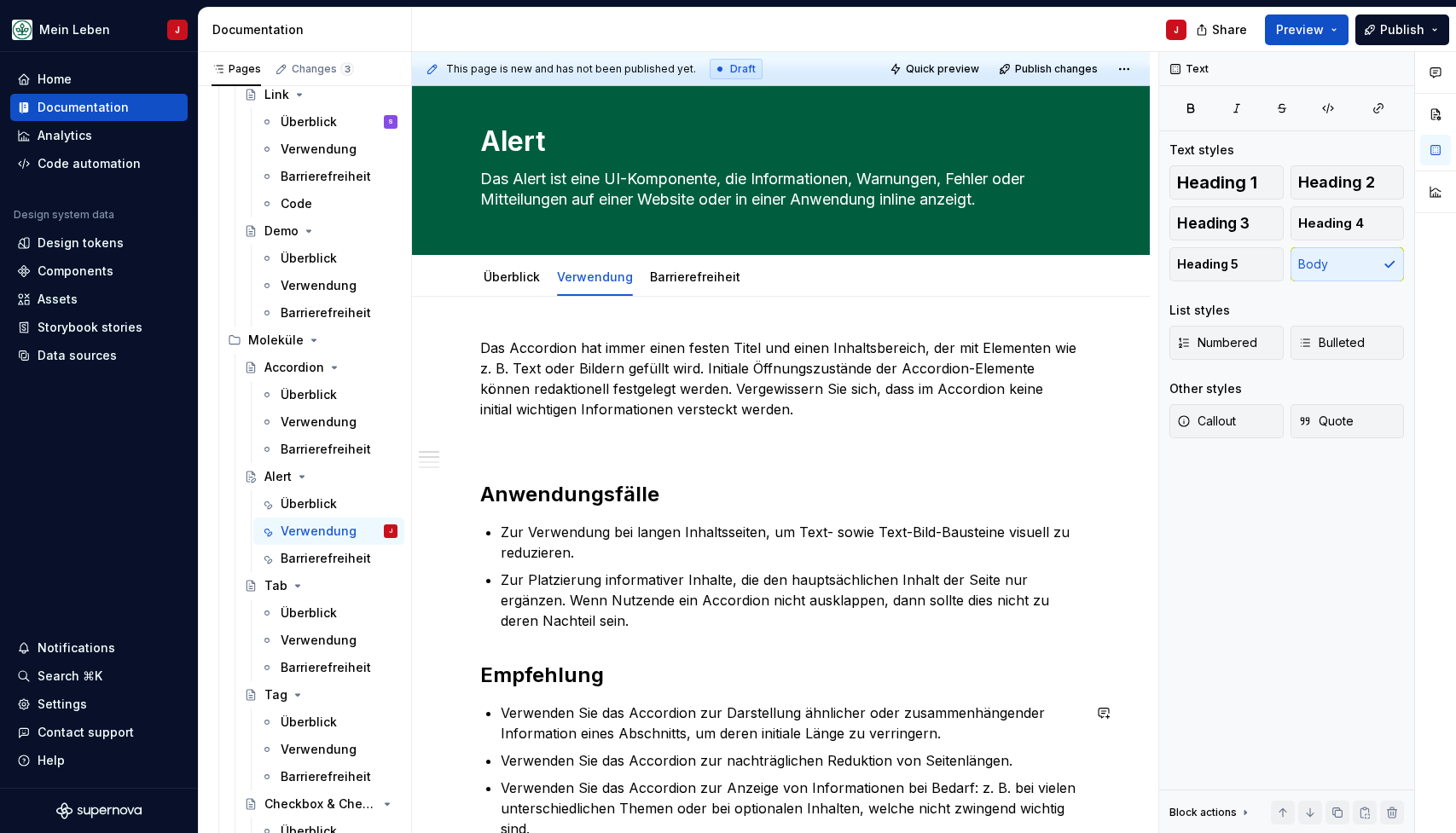
type textarea "*"
click at [495, 359] on p "Das Accordion hat immer einen festen Titel und einen Inhaltsbereich, der mit El…" at bounding box center [781, 379] width 601 height 82
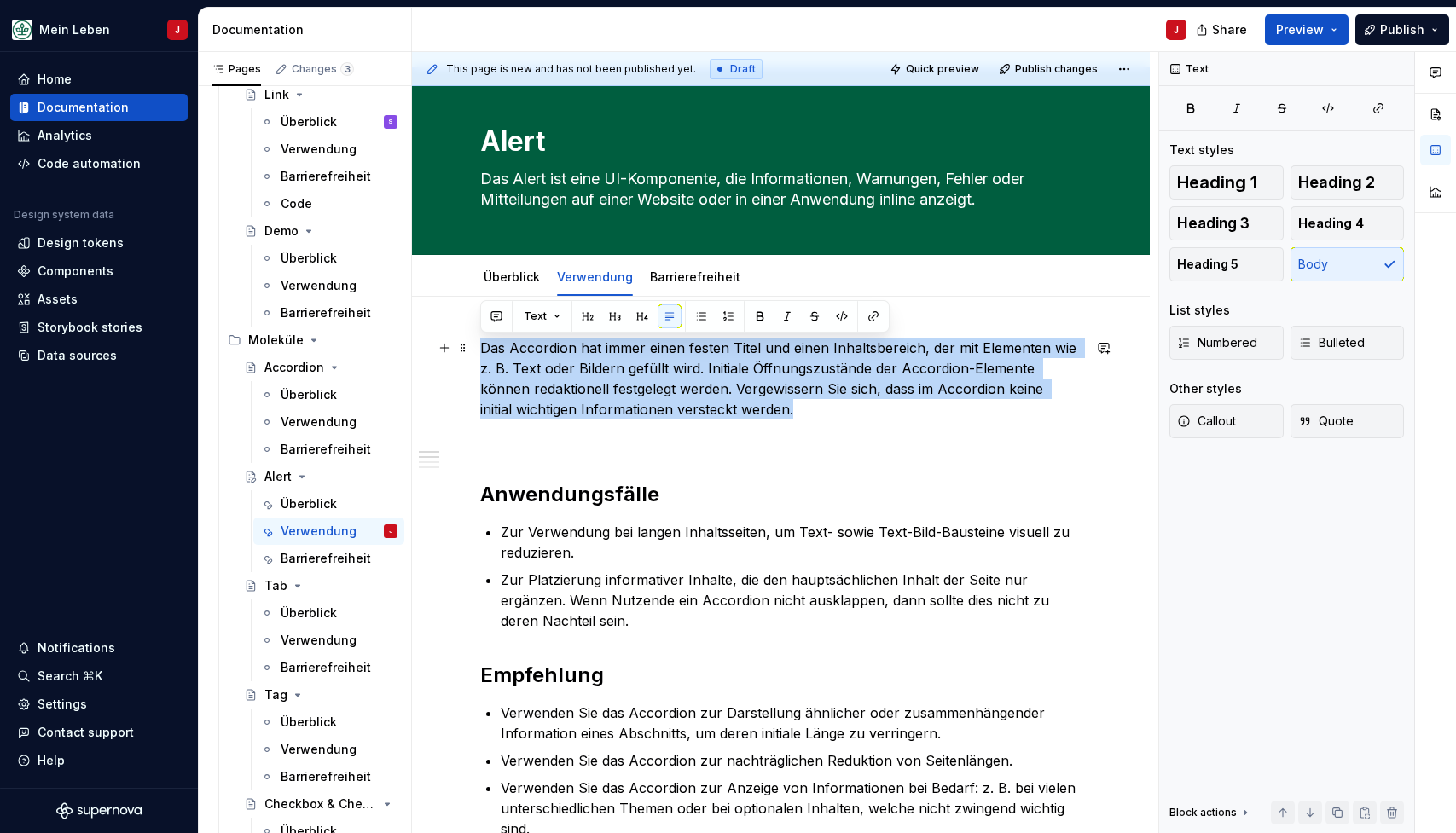
click at [495, 359] on p "Das Accordion hat immer einen festen Titel und einen Inhaltsbereich, der mit El…" at bounding box center [781, 379] width 601 height 82
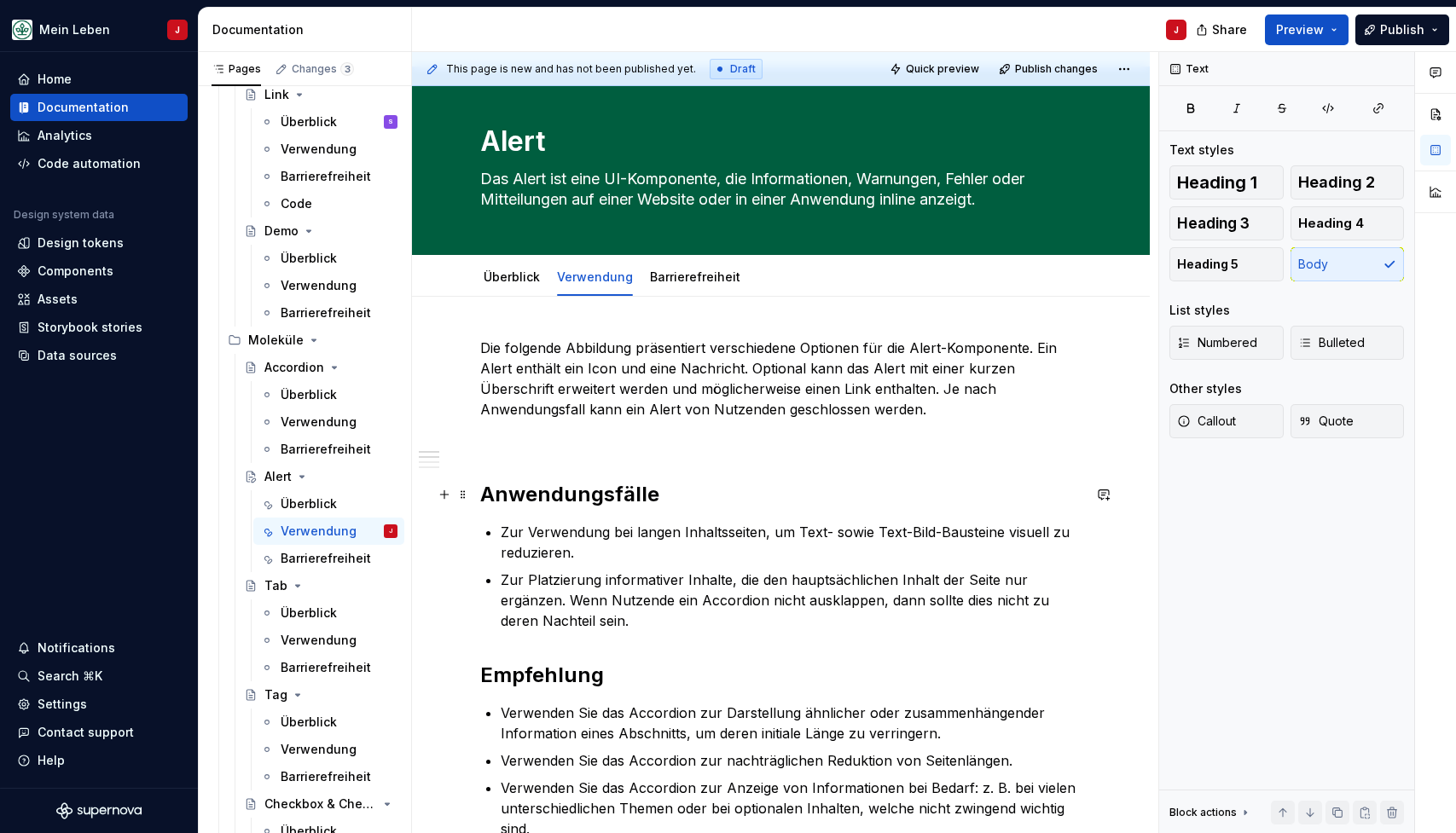
scroll to position [6, 0]
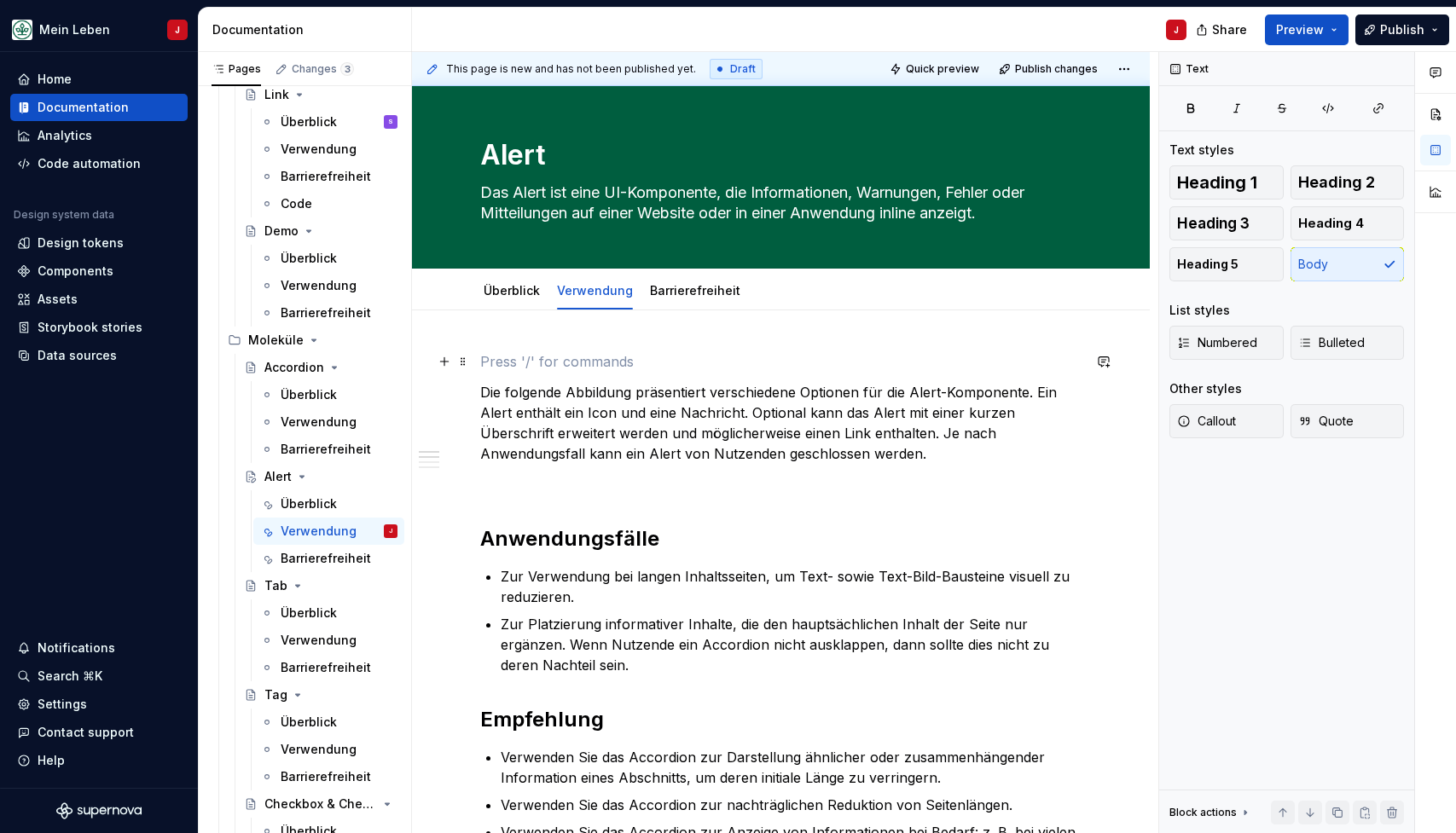
click at [497, 355] on p at bounding box center [781, 362] width 601 height 20
click at [540, 528] on h2 "Anwendungsfälle" at bounding box center [781, 539] width 601 height 28
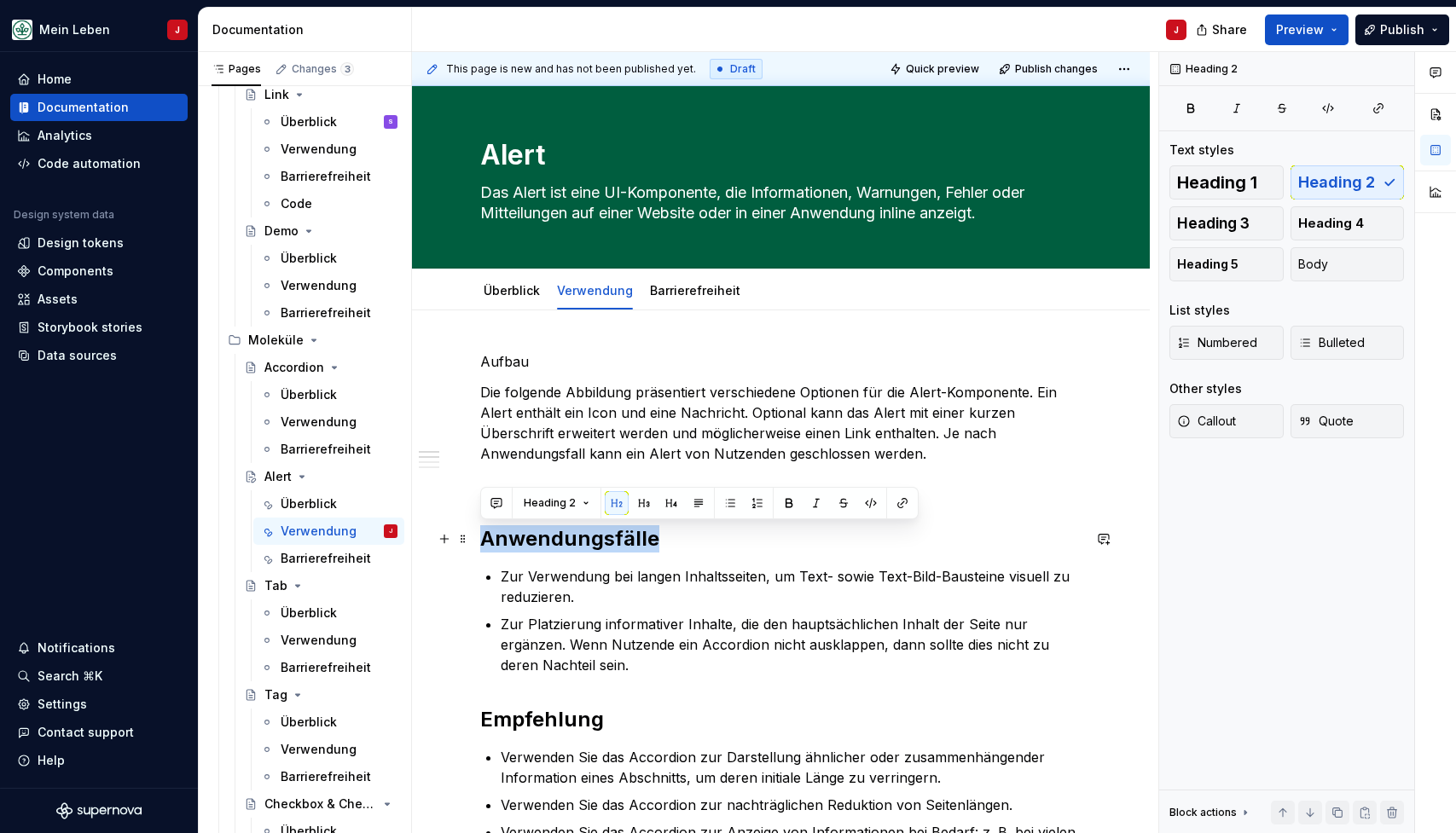
click at [540, 528] on h2 "Anwendungsfälle" at bounding box center [781, 539] width 601 height 28
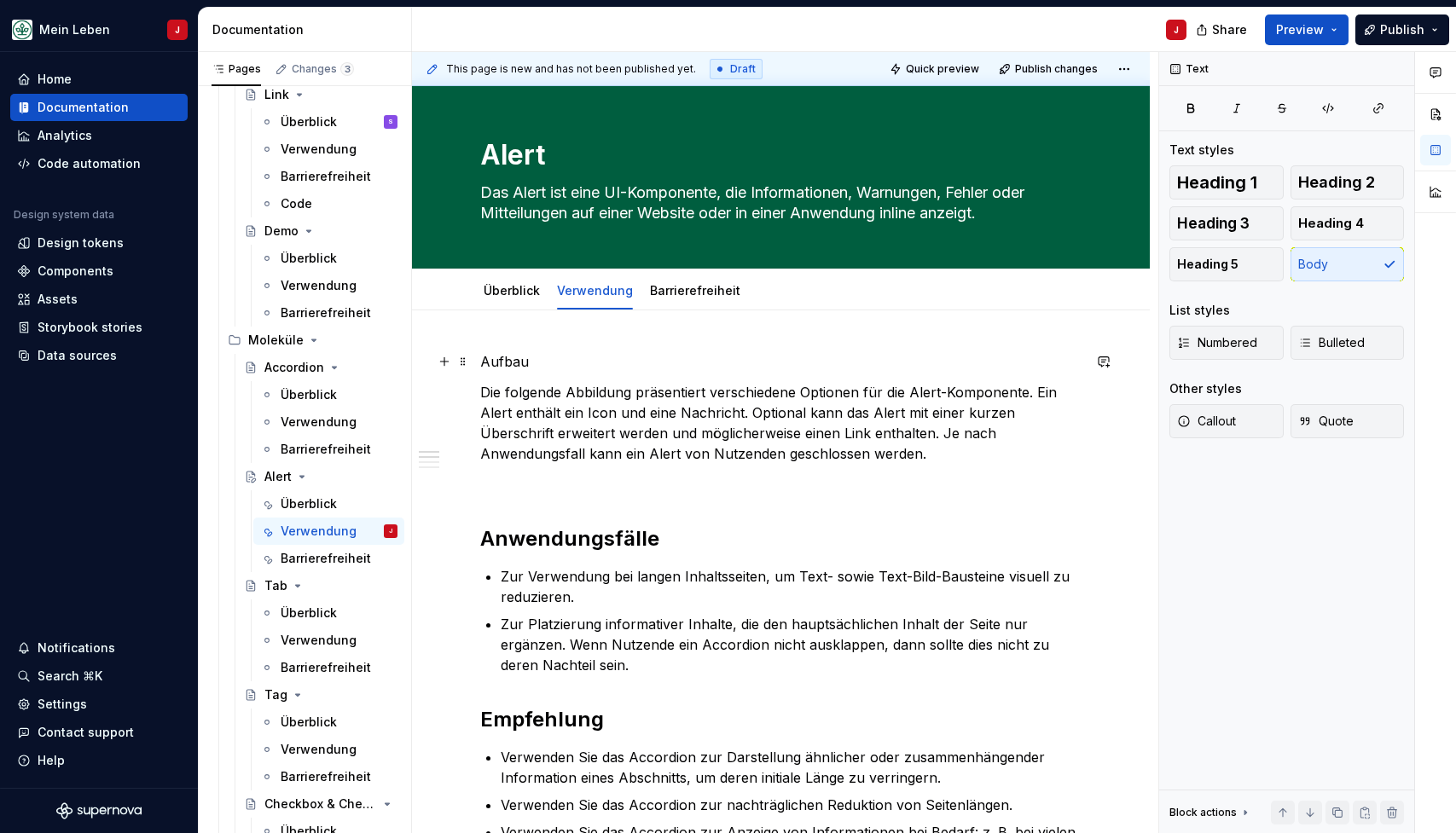
click at [516, 369] on p "Aufbau" at bounding box center [781, 362] width 601 height 20
click at [1360, 179] on span "Heading 2" at bounding box center [1337, 182] width 77 height 17
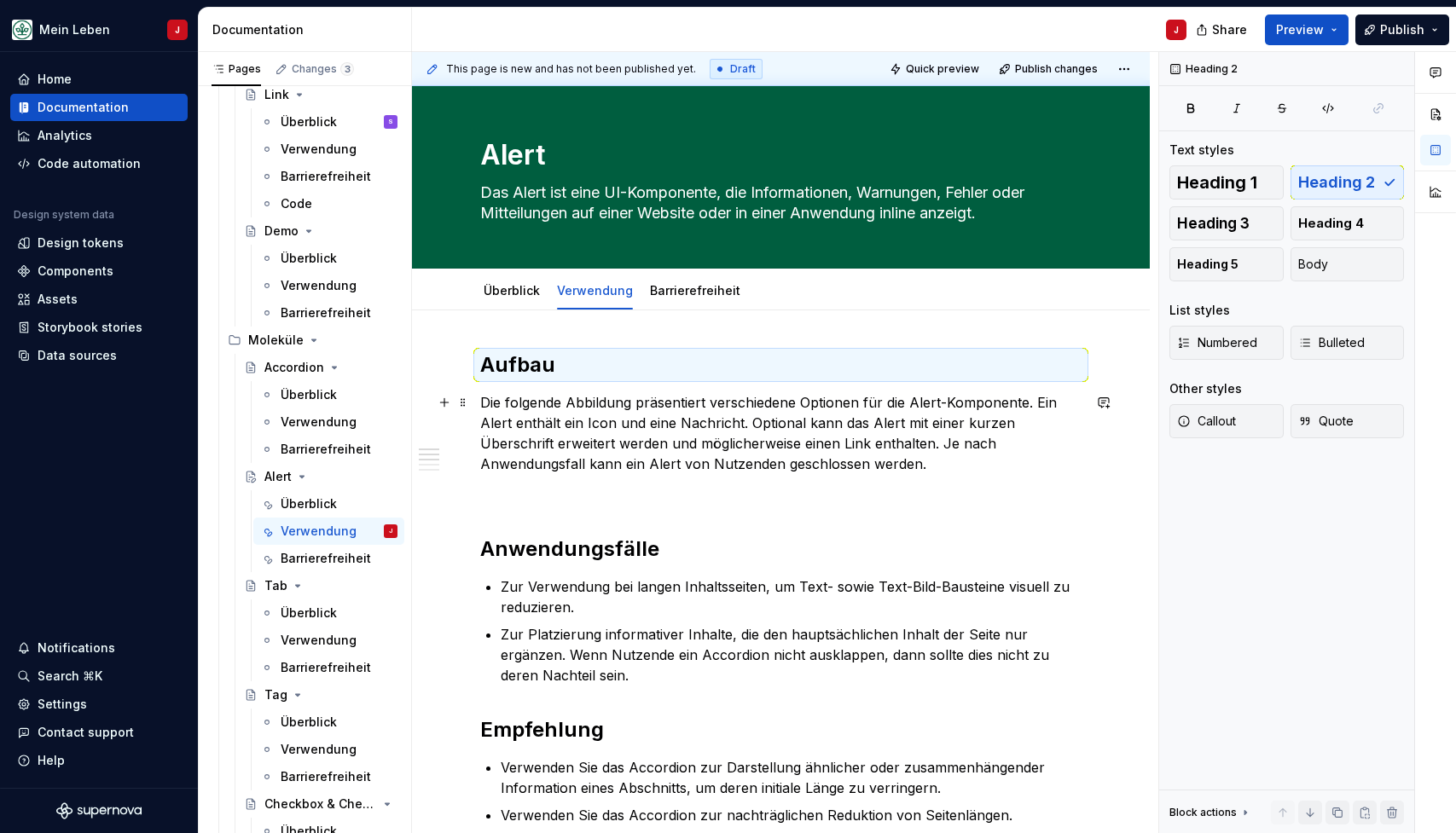
click at [810, 465] on p "Die folgende Abbildung präsentiert verschiedene Optionen für die Alert-Komponen…" at bounding box center [781, 433] width 601 height 82
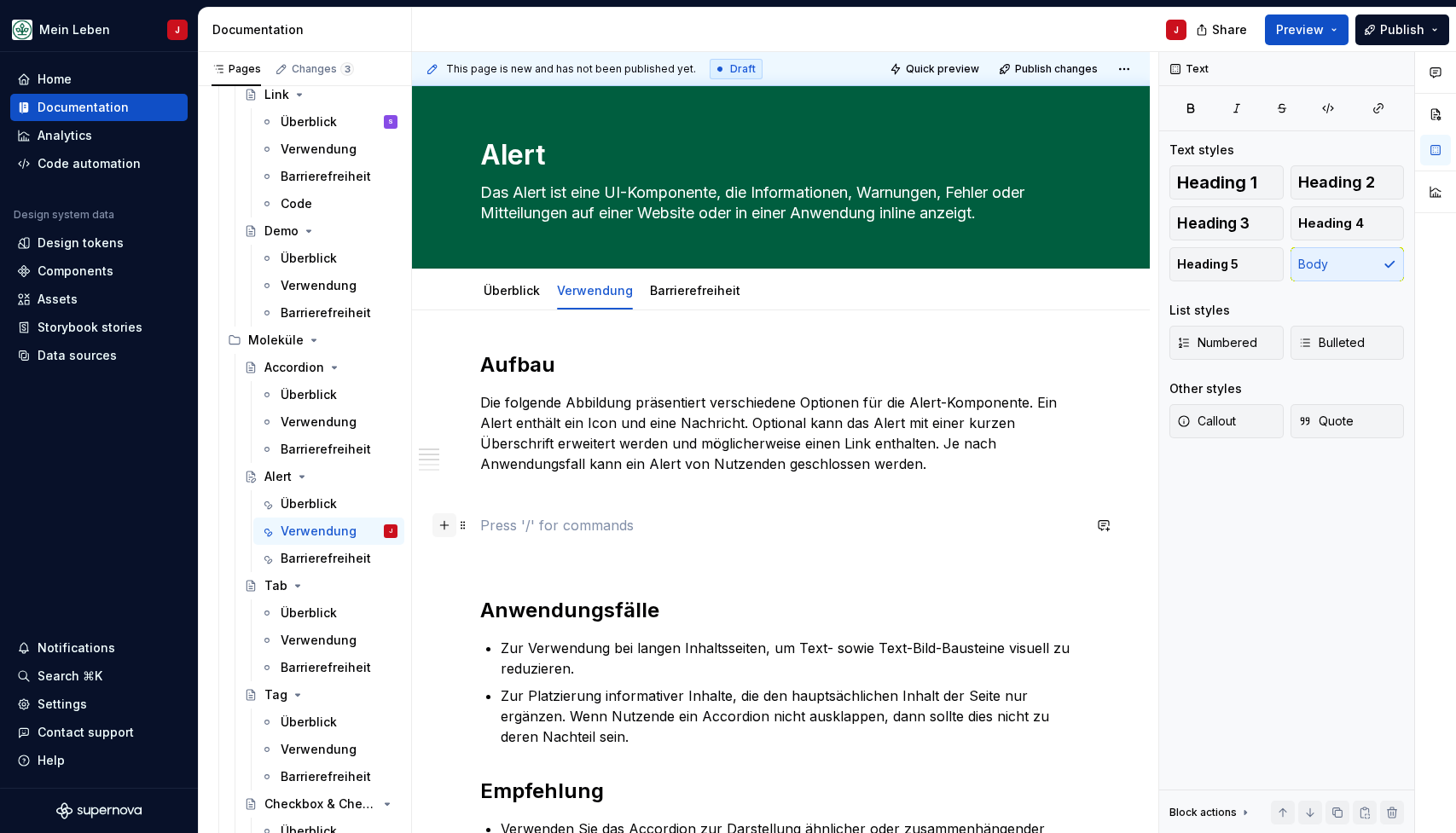
click at [451, 528] on button "button" at bounding box center [444, 525] width 24 height 24
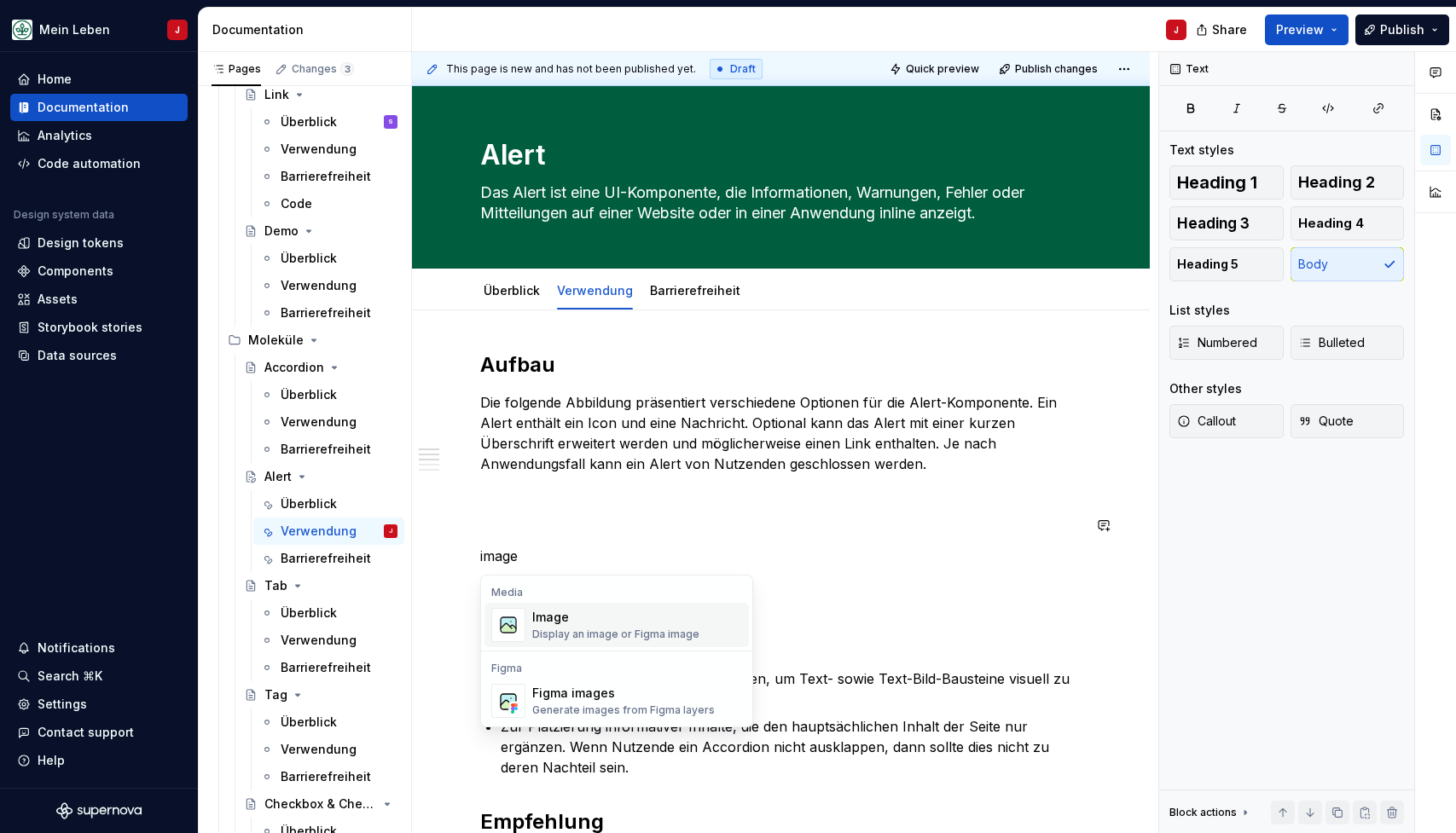
click at [538, 623] on div "Image" at bounding box center [615, 617] width 167 height 17
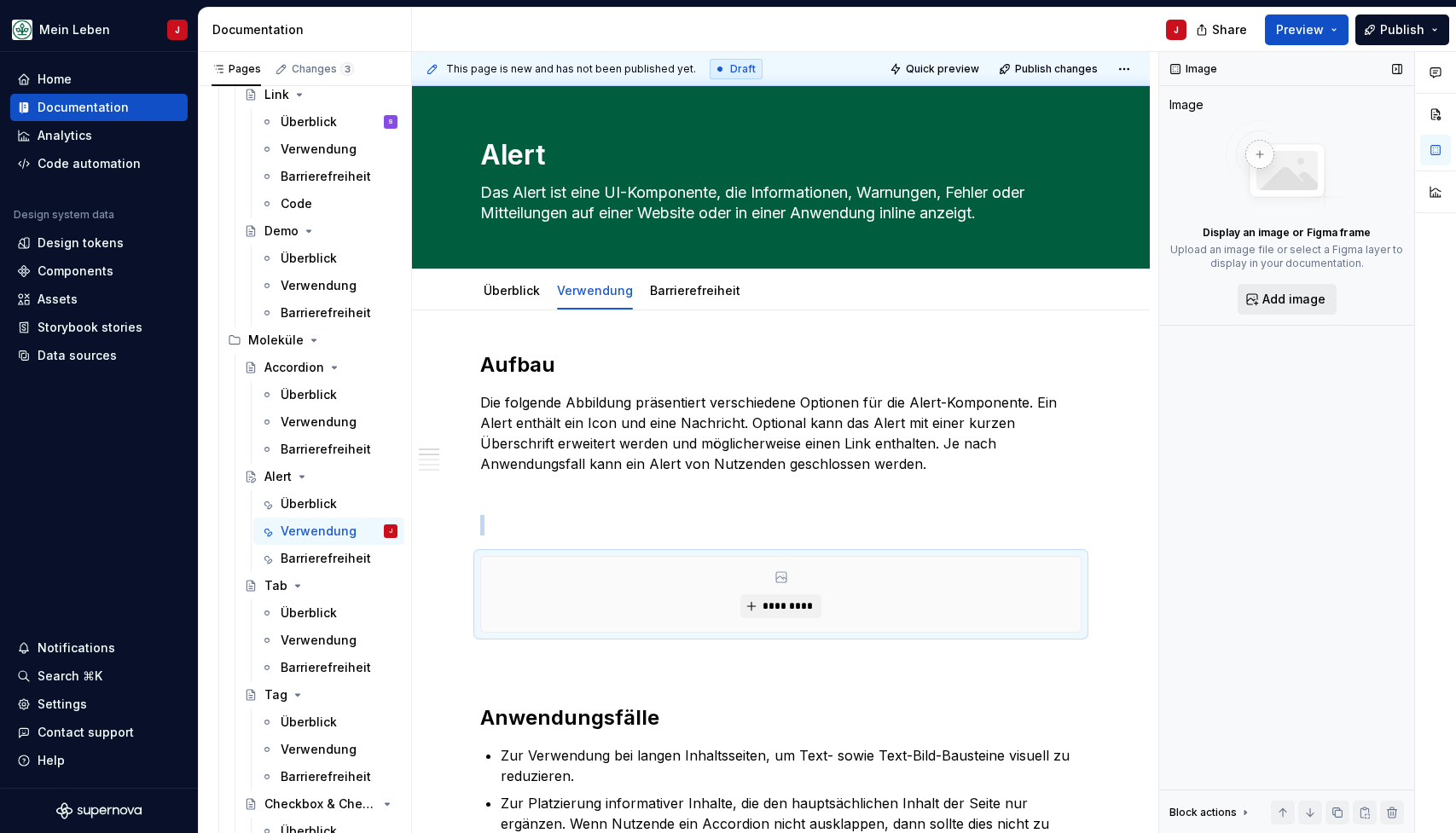
click at [1276, 296] on span "Add image" at bounding box center [1294, 299] width 63 height 17
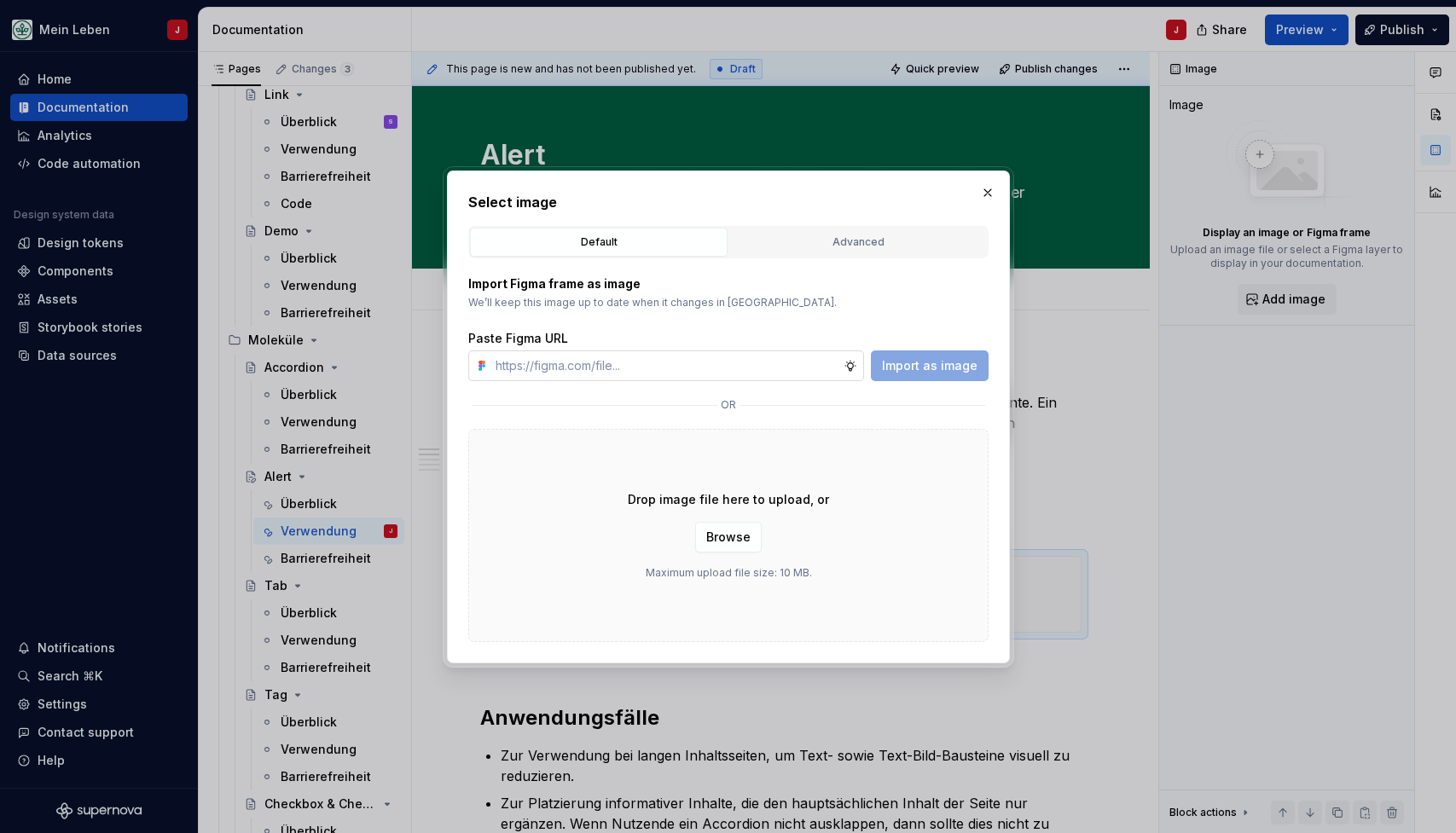
type textarea "*"
click at [558, 374] on input "text" at bounding box center [666, 366] width 355 height 30
type input "https://www.figma.com/design/0cEjcq9M9lcSpPHmqxIMxm/refactor_alert?node-id=2545…"
click at [952, 364] on span "Import as image" at bounding box center [929, 366] width 95 height 17
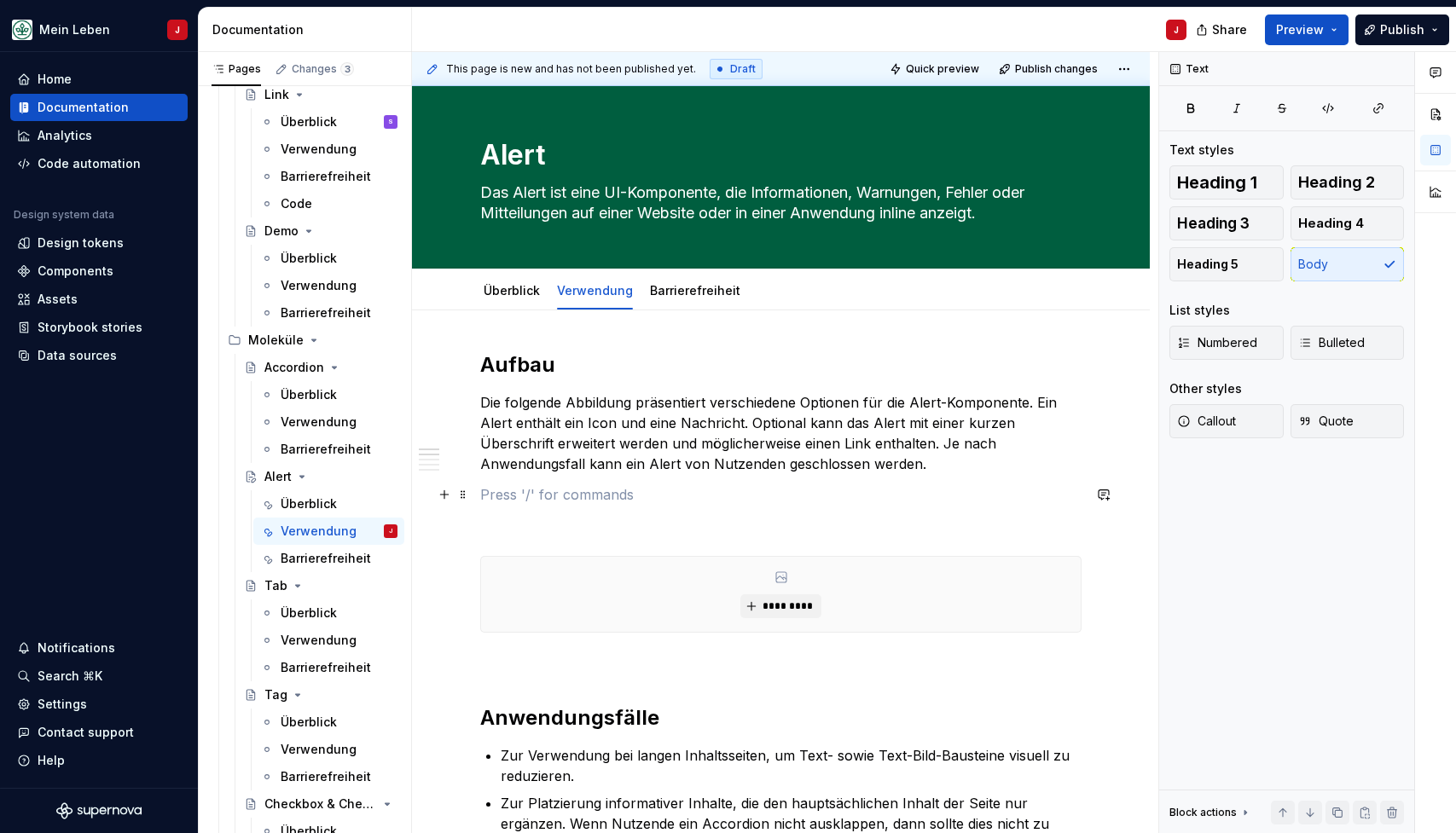
click at [585, 494] on p at bounding box center [781, 495] width 601 height 20
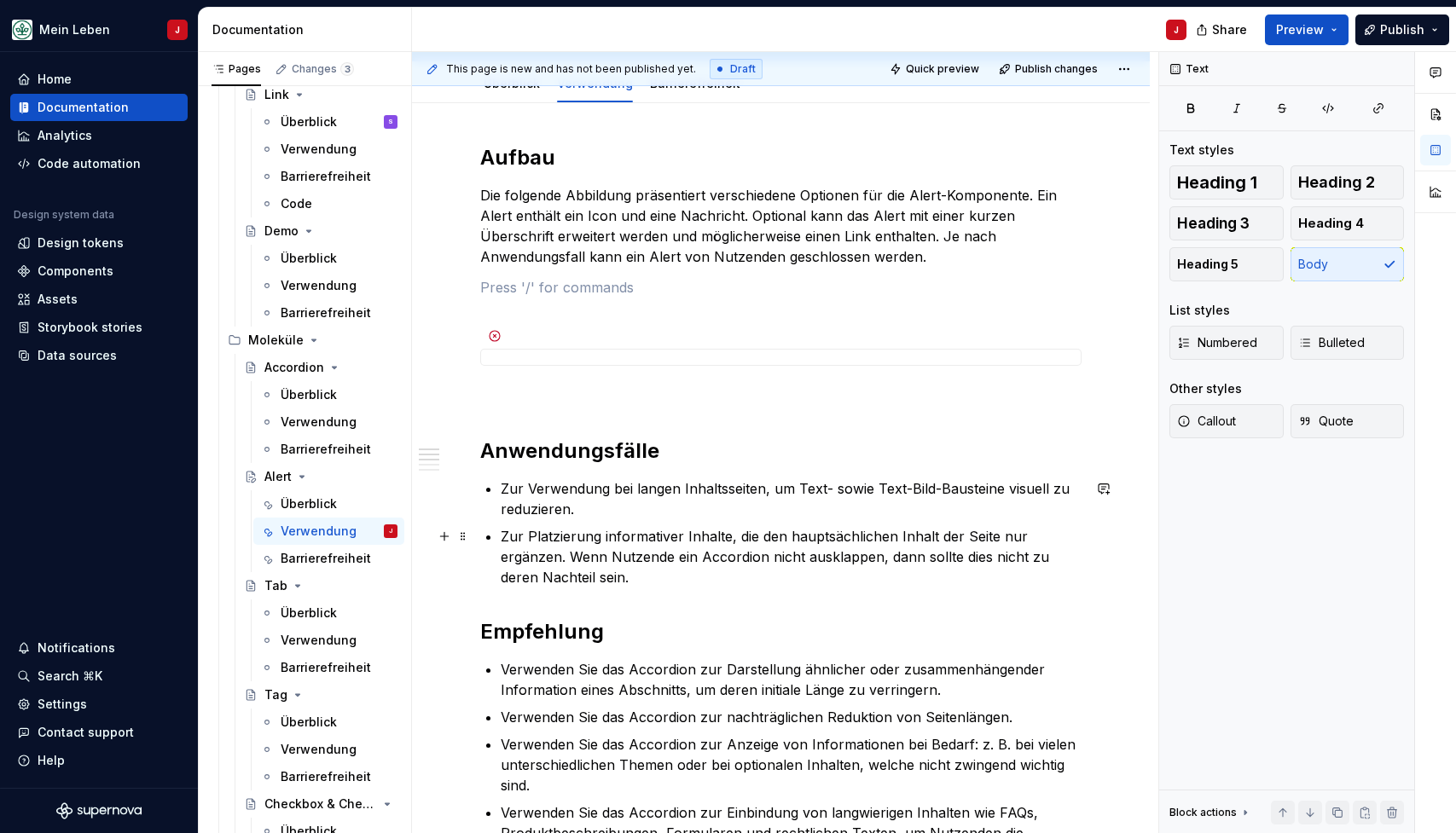
scroll to position [218, 0]
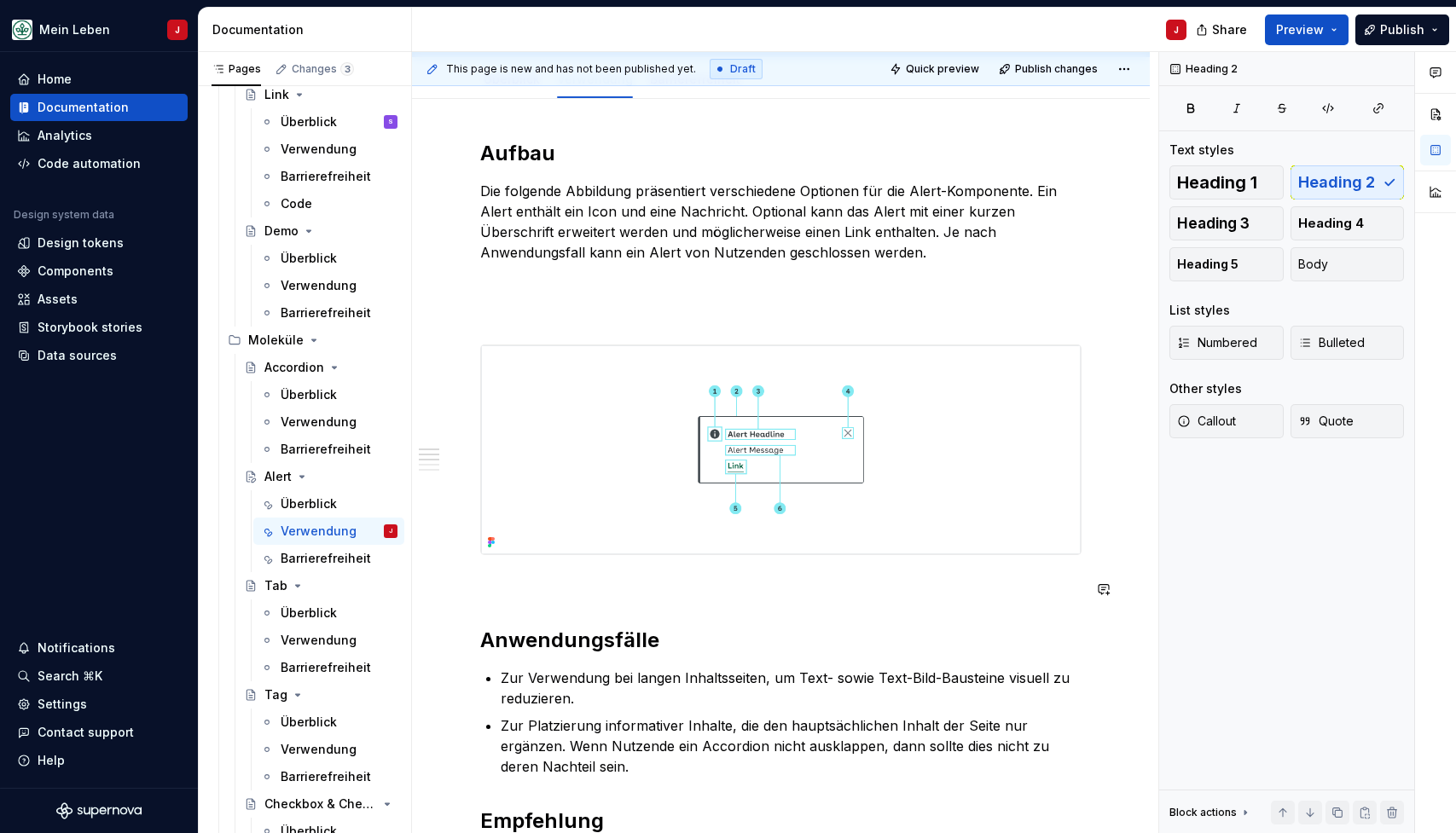
click at [508, 587] on p at bounding box center [781, 586] width 601 height 20
click at [441, 592] on button "button" at bounding box center [444, 589] width 24 height 24
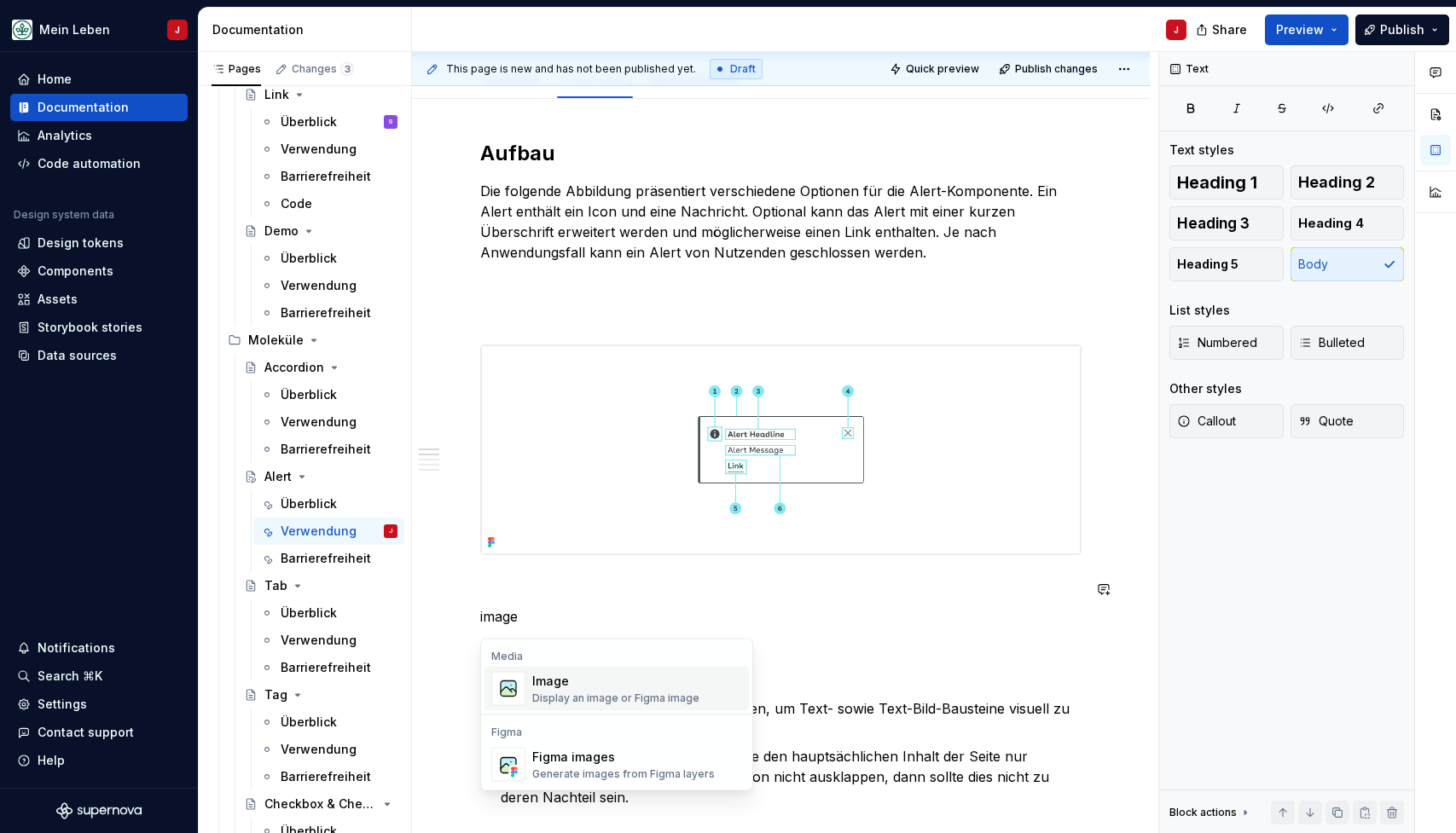
click at [546, 699] on div "Display an image or Figma image" at bounding box center [615, 698] width 167 height 14
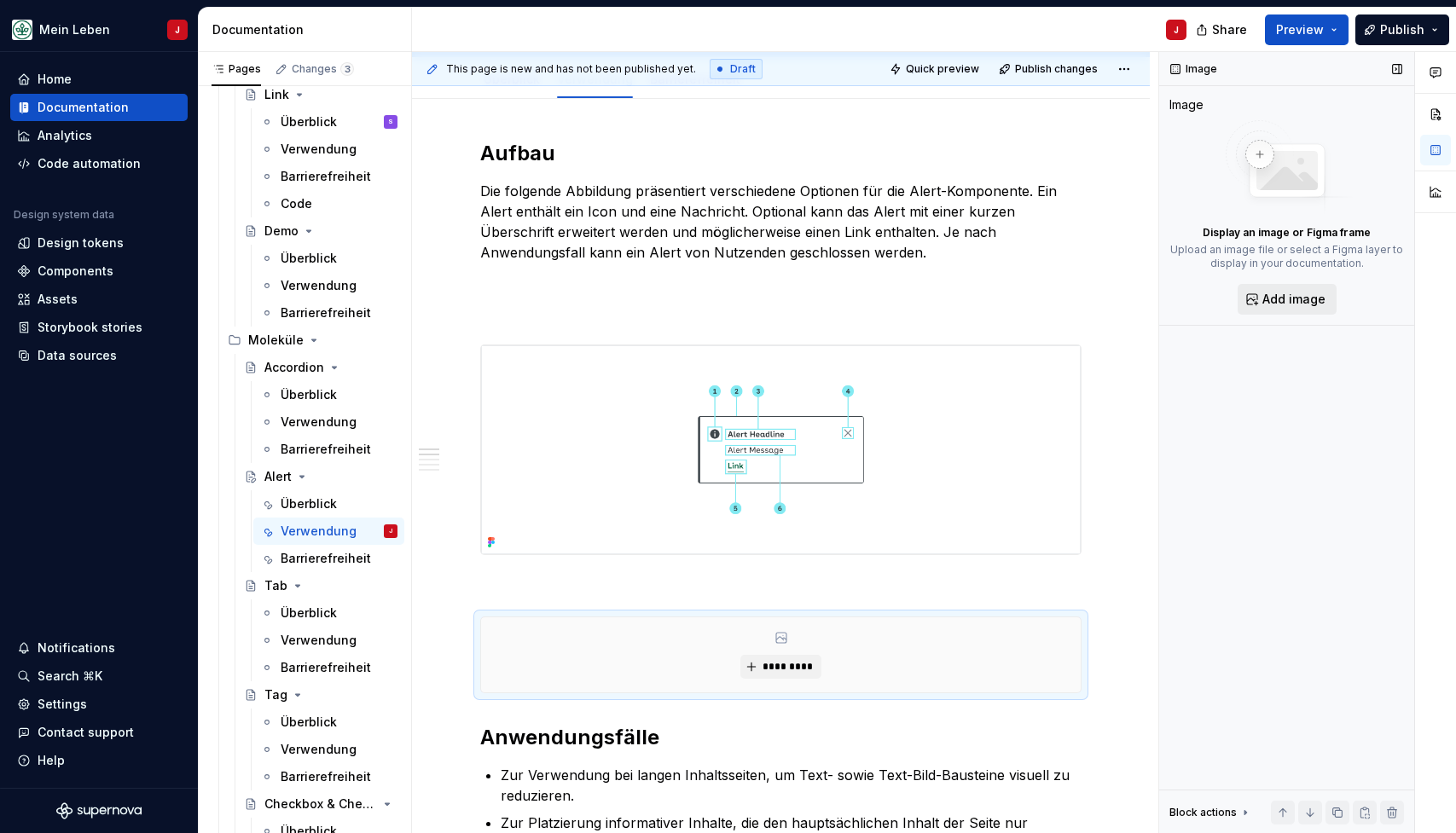
click at [1290, 299] on span "Add image" at bounding box center [1294, 299] width 63 height 17
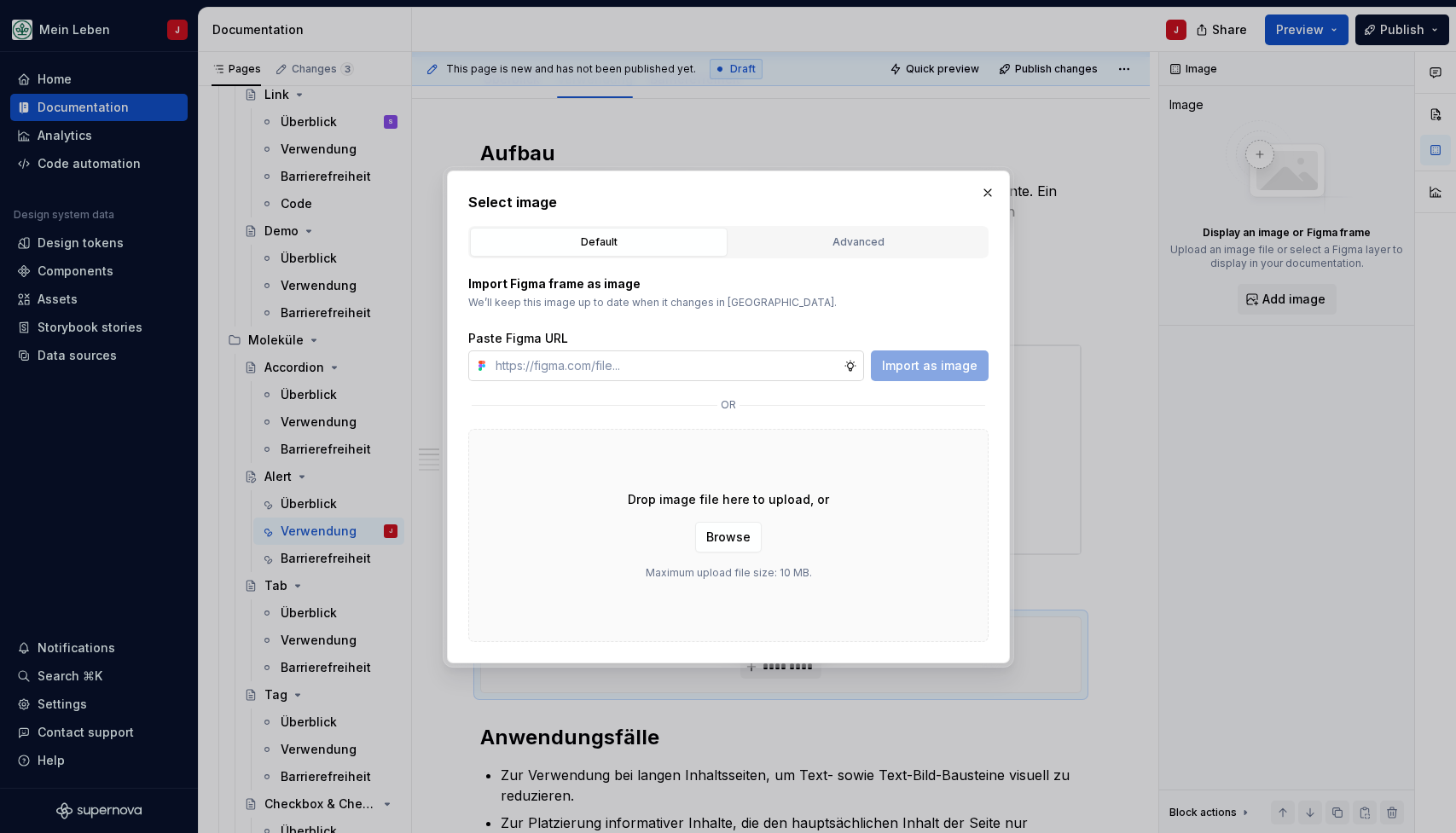
click at [650, 361] on input "text" at bounding box center [666, 366] width 355 height 30
type input "https://www.figma.com/design/0cEjcq9M9lcSpPHmqxIMxm/refactor_alert?node-id=2545…"
type textarea "*"
type input "https://www.figma.com/design/0cEjcq9M9lcSpPHmqxIMxm/refactor_alert?node-id=2545…"
click at [921, 375] on button "Import as image" at bounding box center [929, 366] width 117 height 30
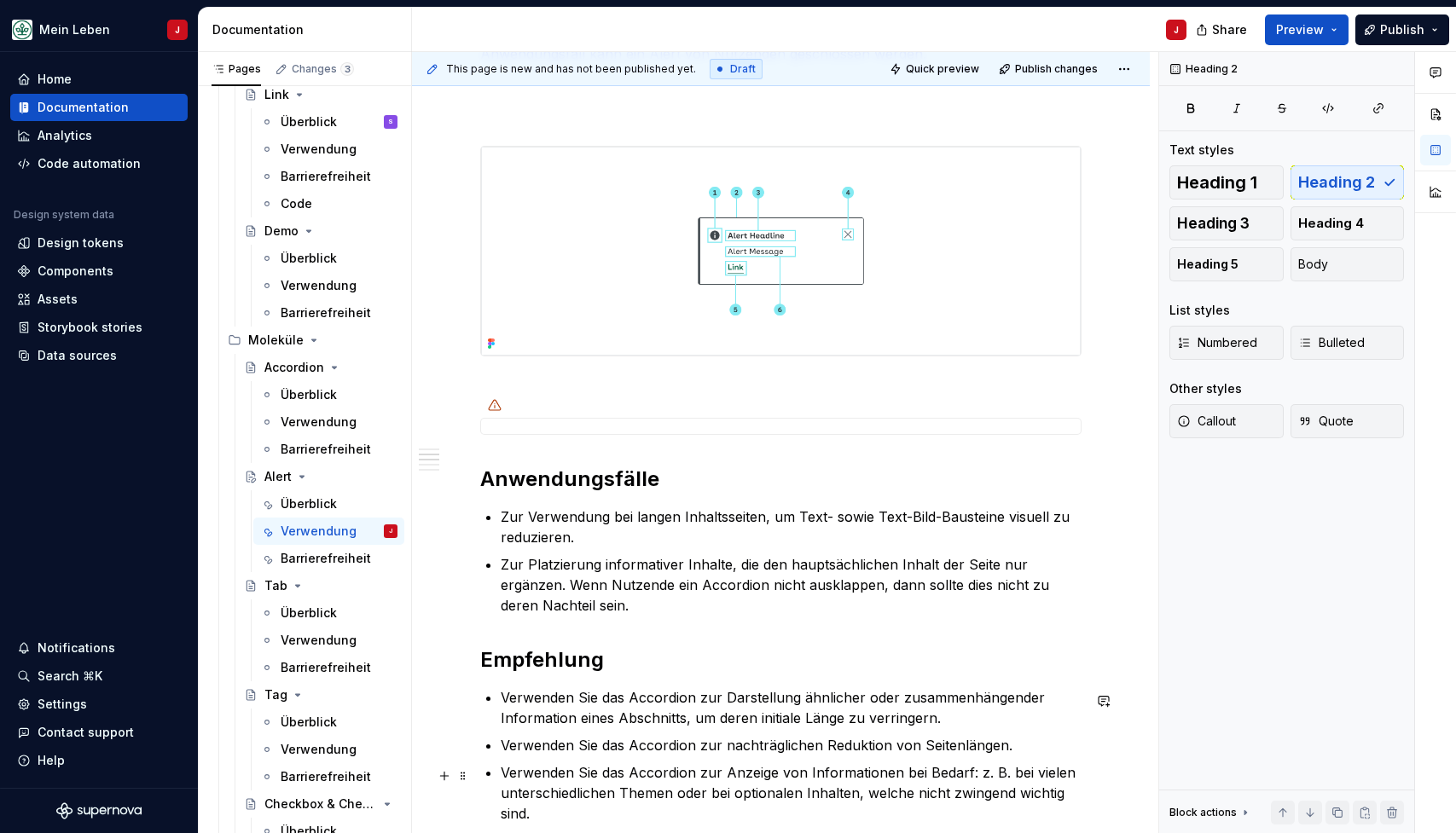
scroll to position [482, 0]
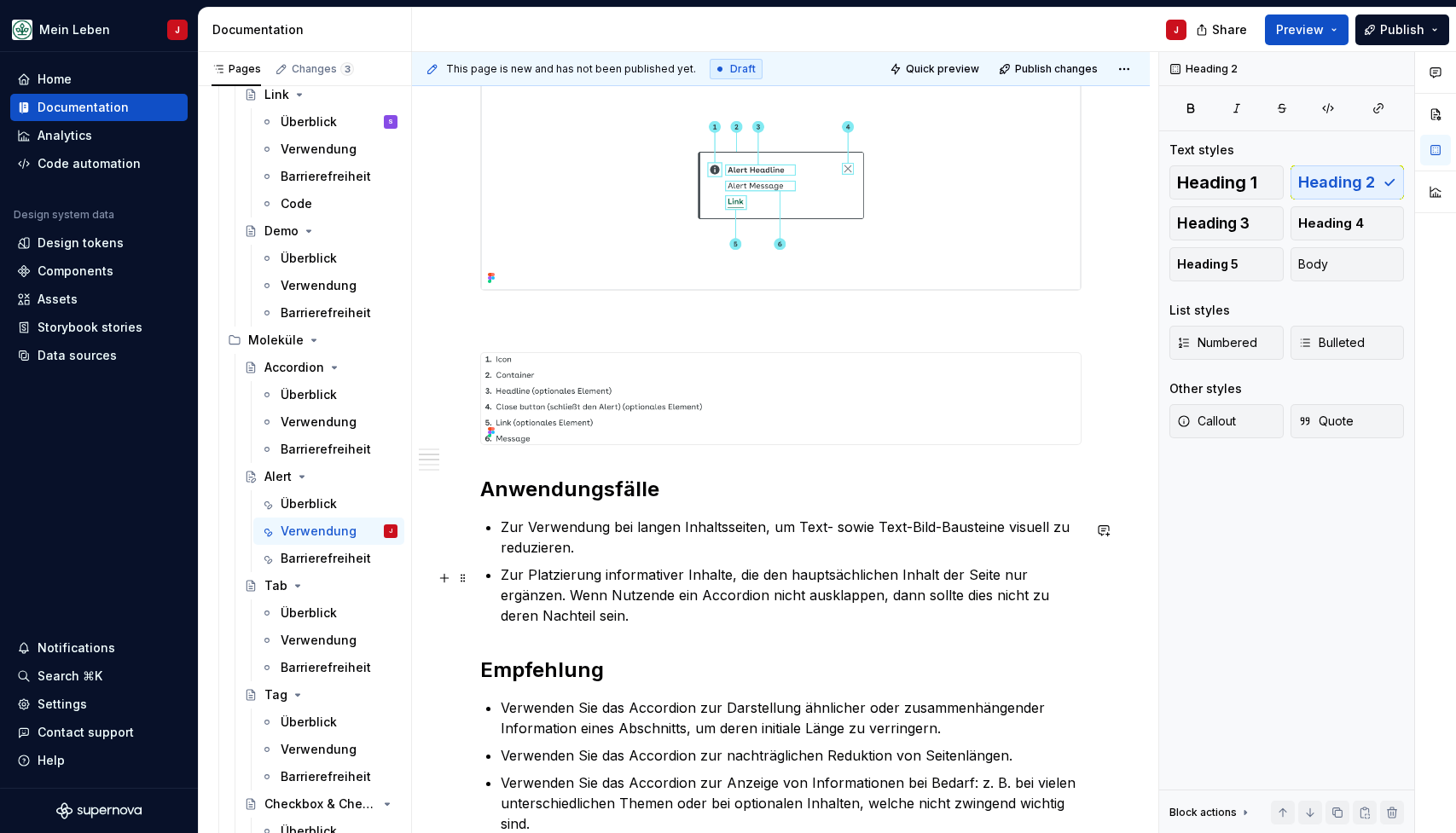
click at [589, 563] on ul "Zur Verwendung bei langen Inhaltsseiten, um Text- sowie Text-Bild-Bausteine vis…" at bounding box center [791, 572] width 581 height 109
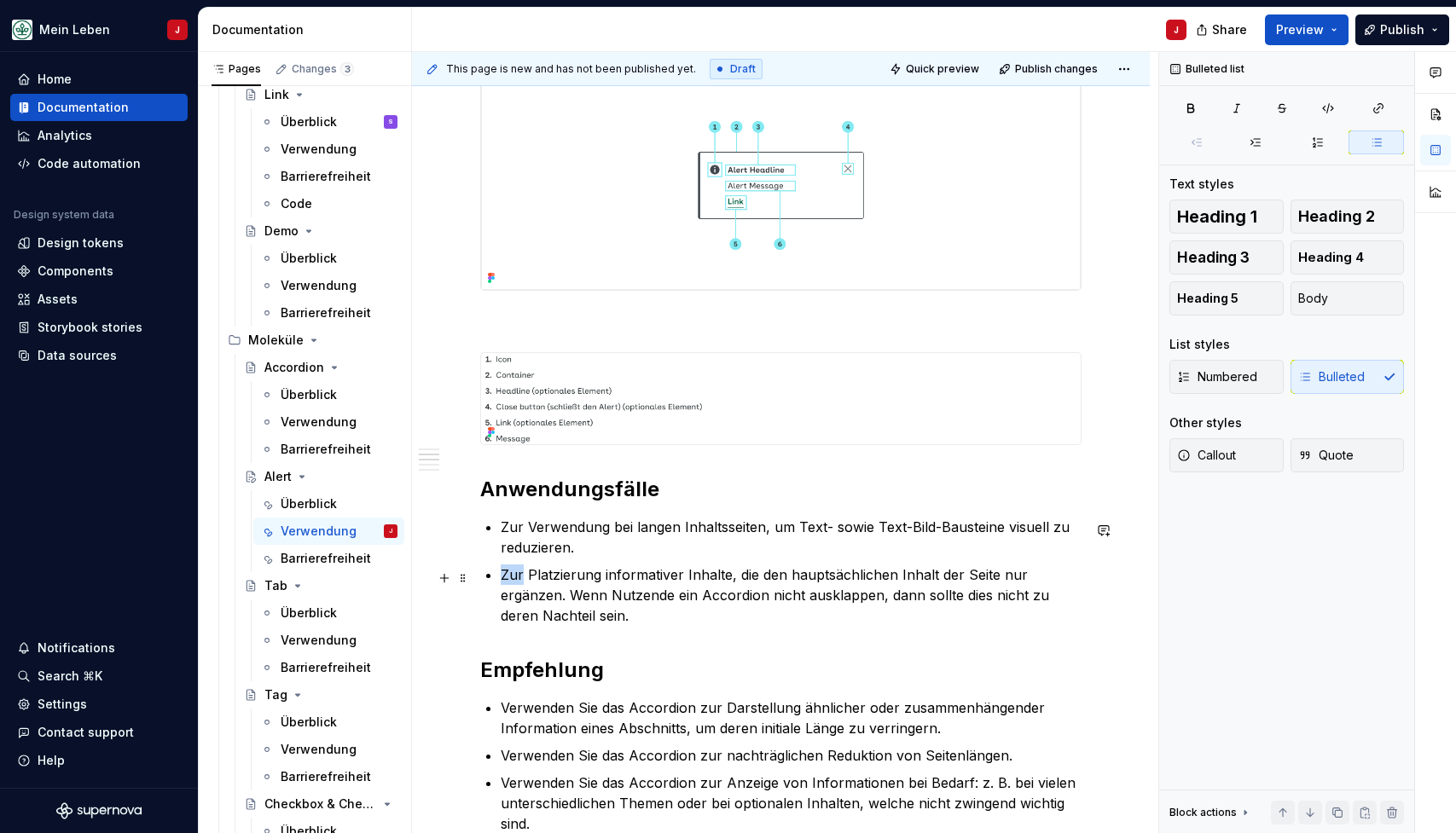
click at [589, 563] on ul "Zur Verwendung bei langen Inhaltsseiten, um Text- sowie Text-Bild-Bausteine vis…" at bounding box center [791, 572] width 581 height 109
click at [589, 563] on div "Bulleted list" at bounding box center [723, 547] width 445 height 32
click at [588, 605] on p "Zur Platzierung informativer Inhalte, die den hauptsächlichen Inhalt der Seite …" at bounding box center [791, 595] width 581 height 61
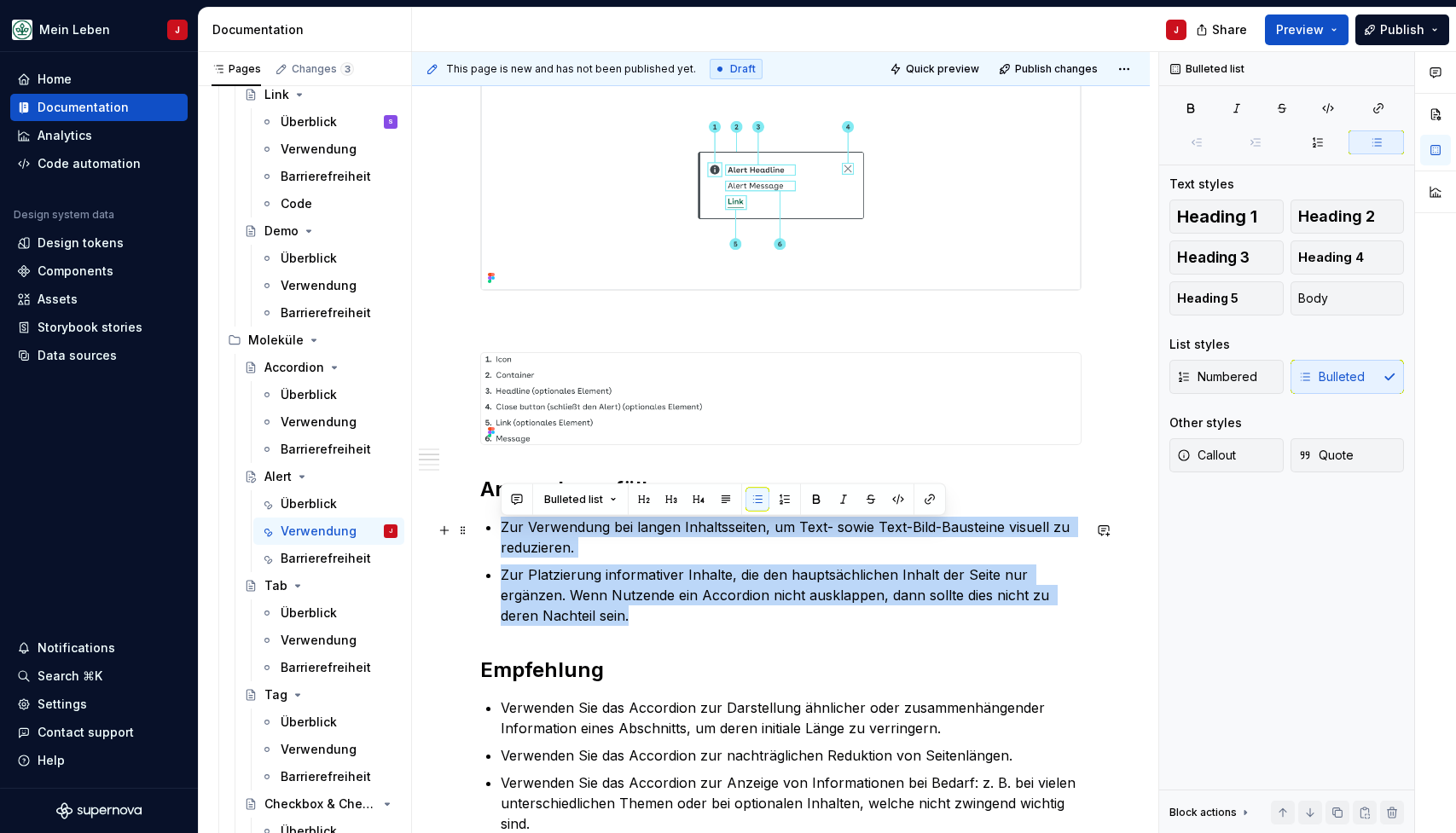
drag, startPoint x: 629, startPoint y: 627, endPoint x: 491, endPoint y: 523, distance: 172.8
click at [501, 523] on ul "Zur Verwendung bei langen Inhaltsseiten, um Text- sowie Text-Bild-Bausteine vis…" at bounding box center [791, 572] width 581 height 109
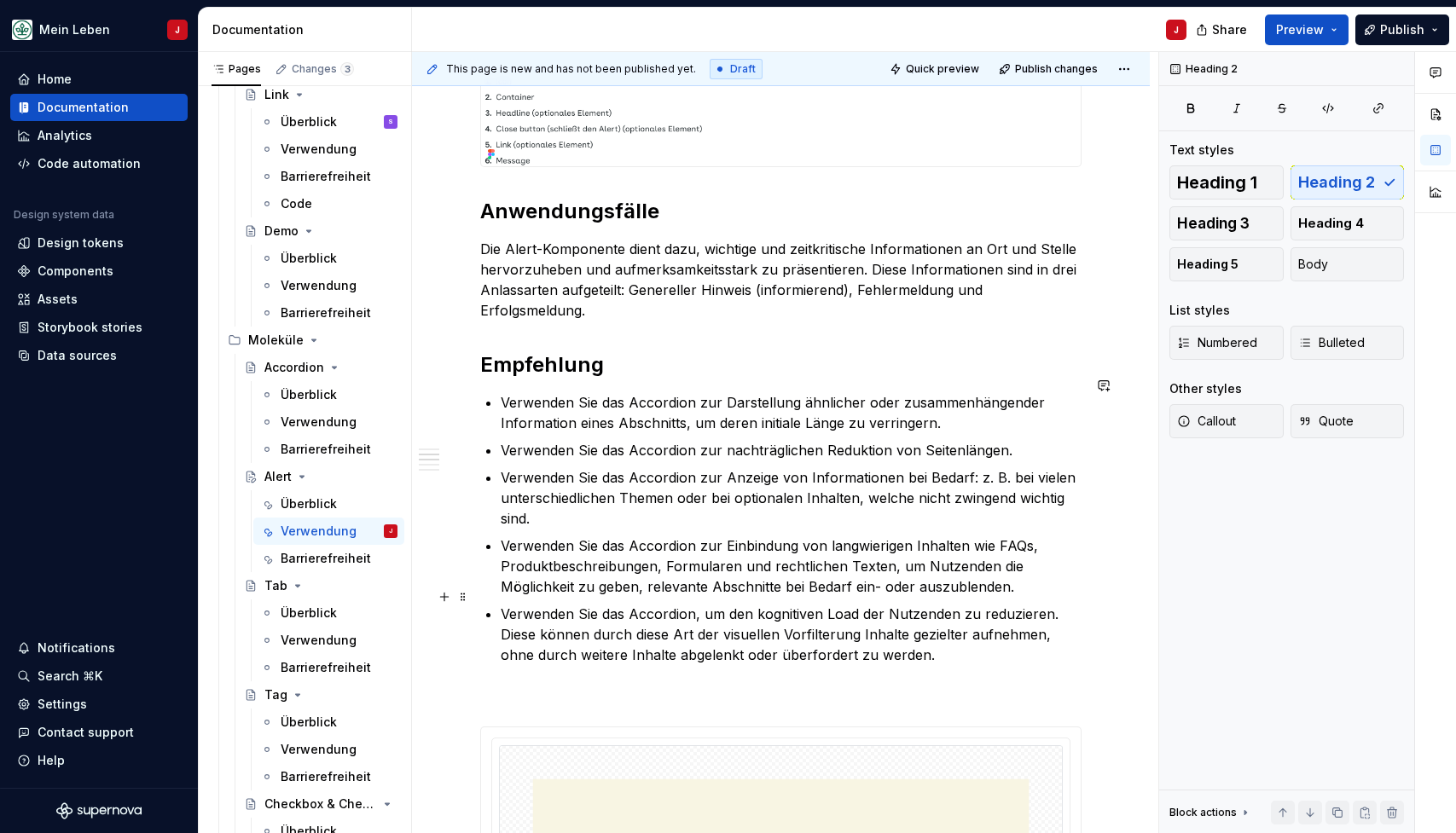
scroll to position [778, 0]
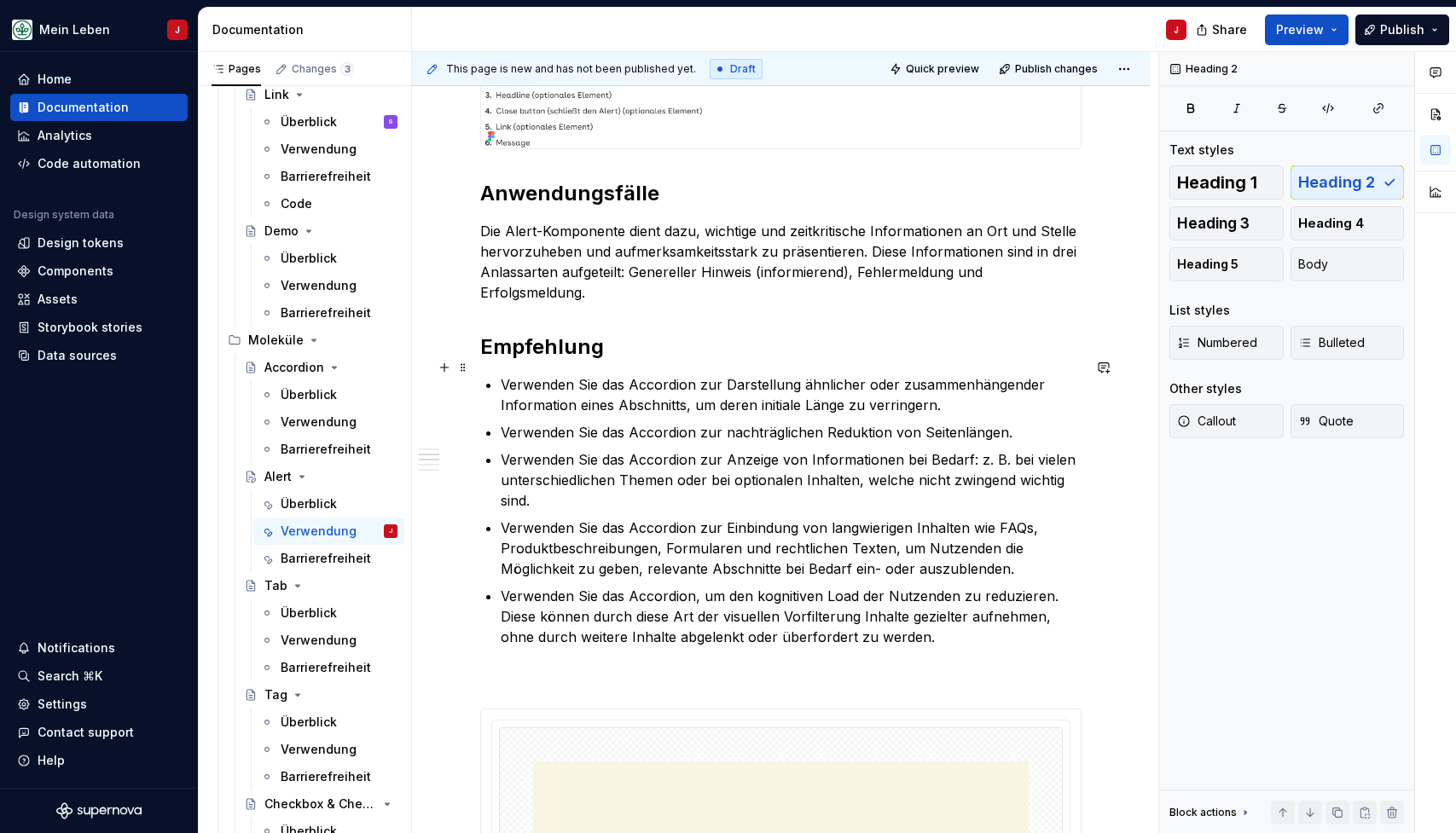
click at [568, 375] on p "Verwenden Sie das Accordion zur Darstellung ähnlicher oder zusammenhängender In…" at bounding box center [791, 394] width 581 height 41
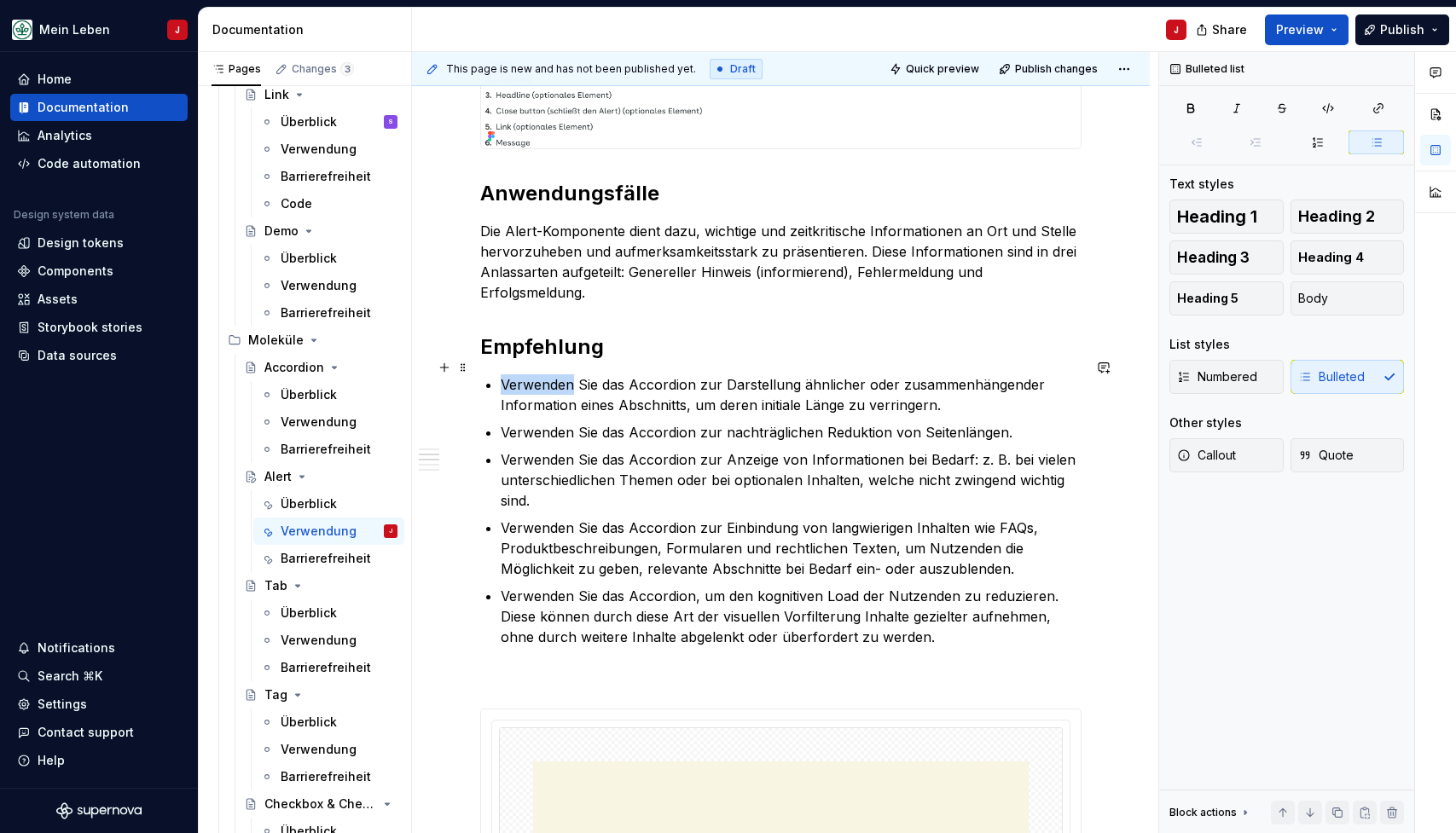
click at [568, 375] on p "Verwenden Sie das Accordion zur Darstellung ähnlicher oder zusammenhängender In…" at bounding box center [791, 394] width 581 height 41
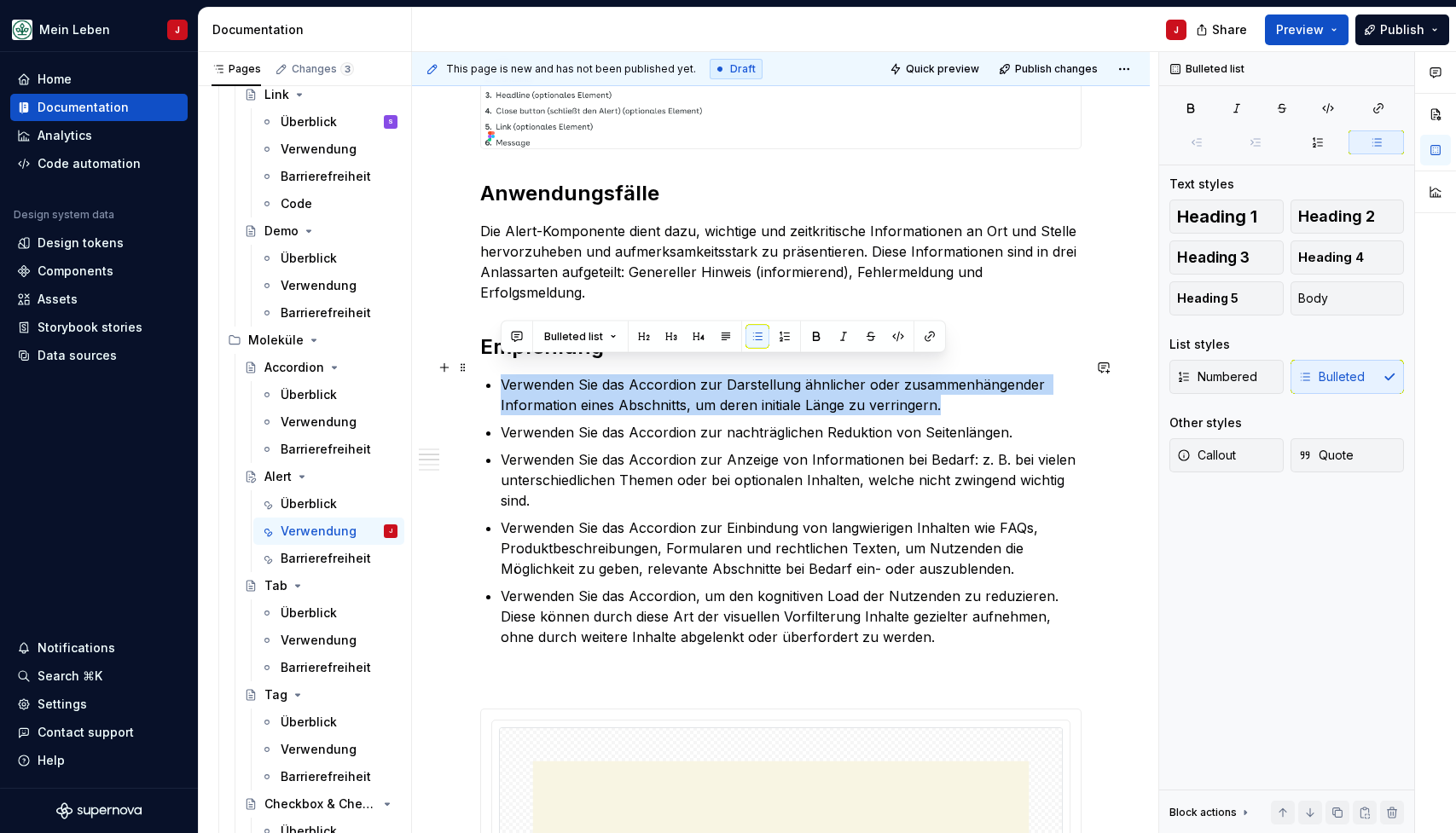
click at [568, 375] on p "Verwenden Sie das Accordion zur Darstellung ähnlicher oder zusammenhängender In…" at bounding box center [791, 394] width 581 height 41
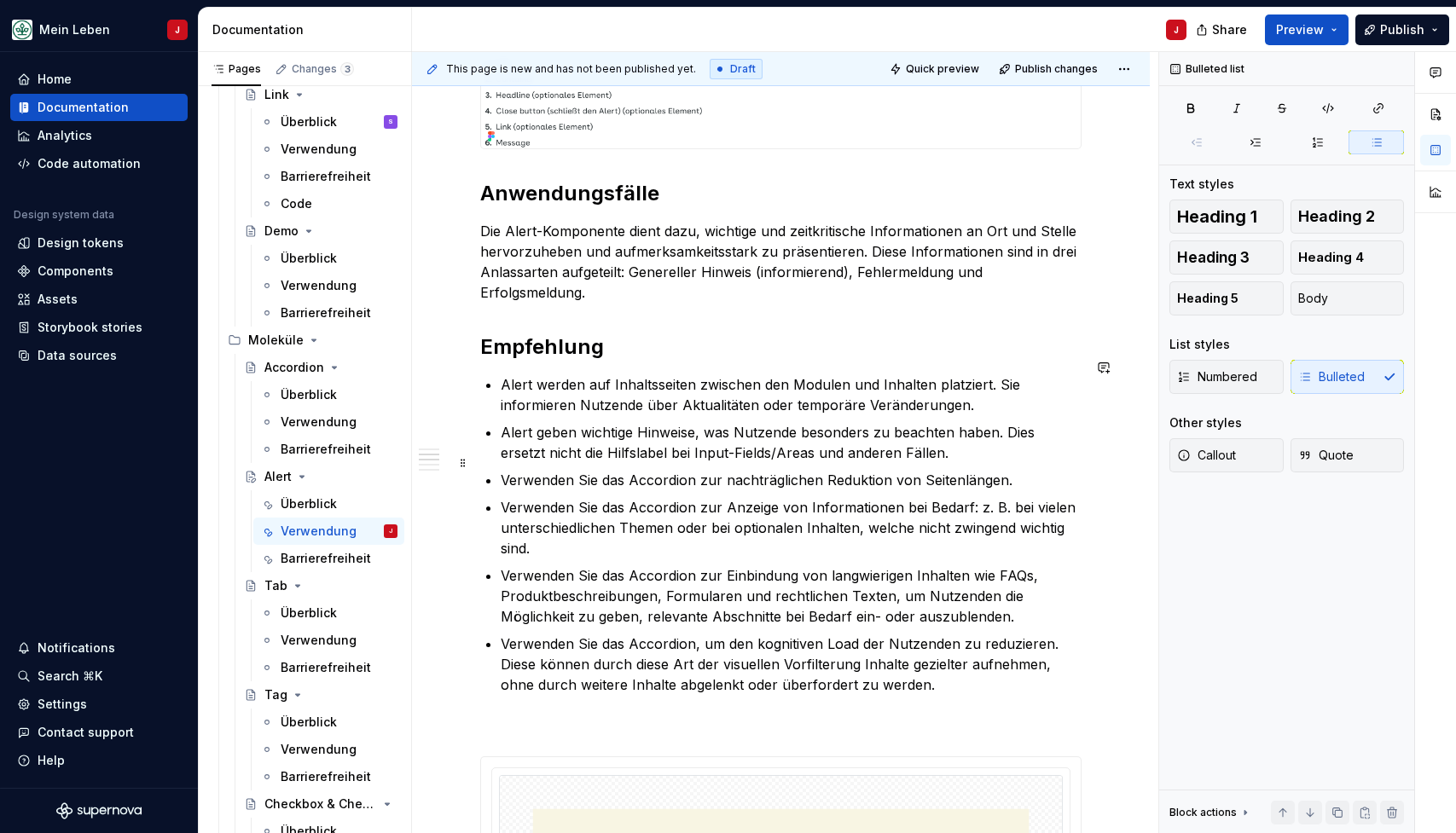
click at [574, 470] on p "Verwenden Sie das Accordion zur nachträglichen Reduktion von Seitenlängen." at bounding box center [791, 480] width 581 height 20
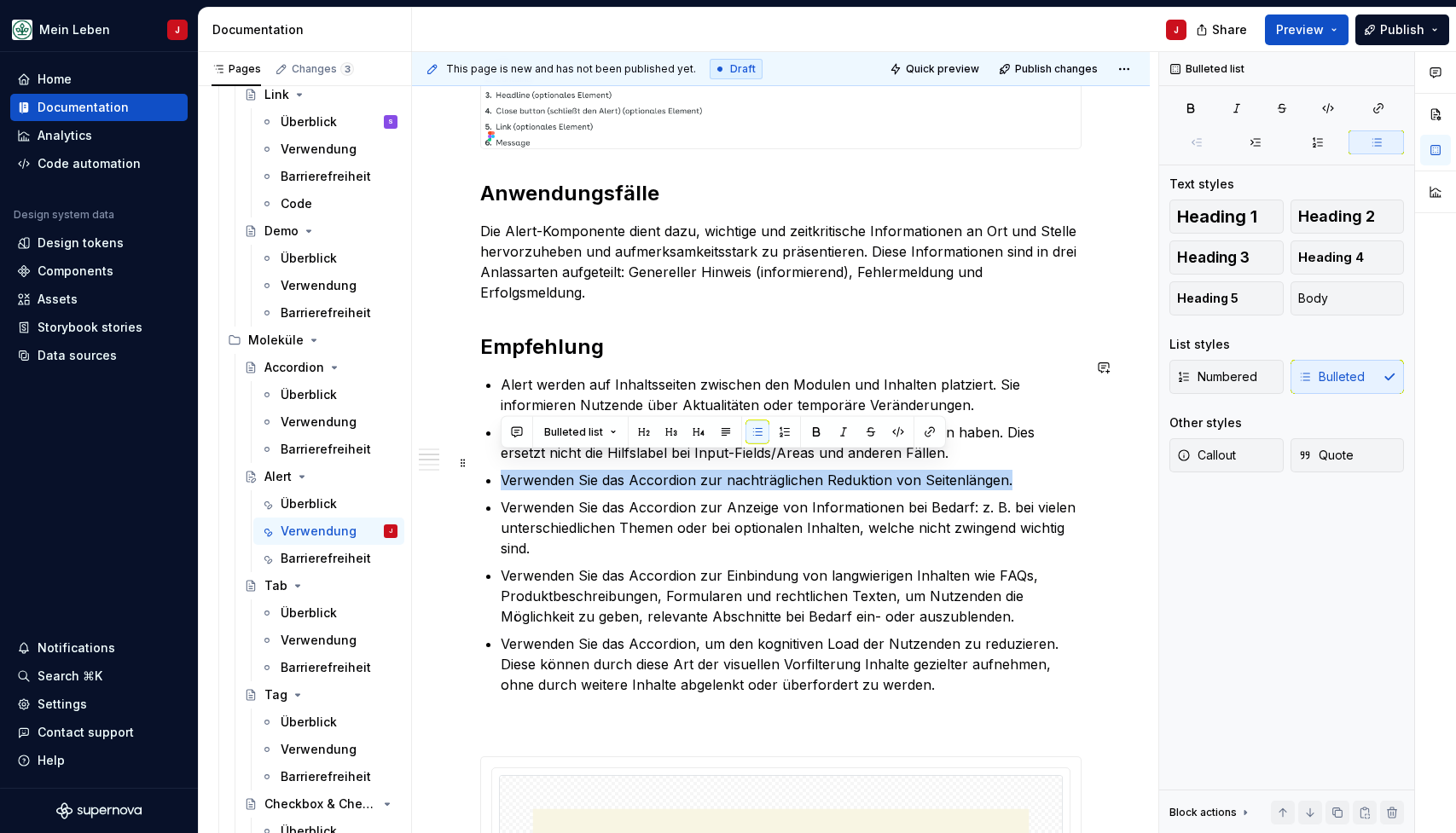
click at [574, 470] on p "Verwenden Sie das Accordion zur nachträglichen Reduktion von Seitenlängen." at bounding box center [791, 480] width 581 height 20
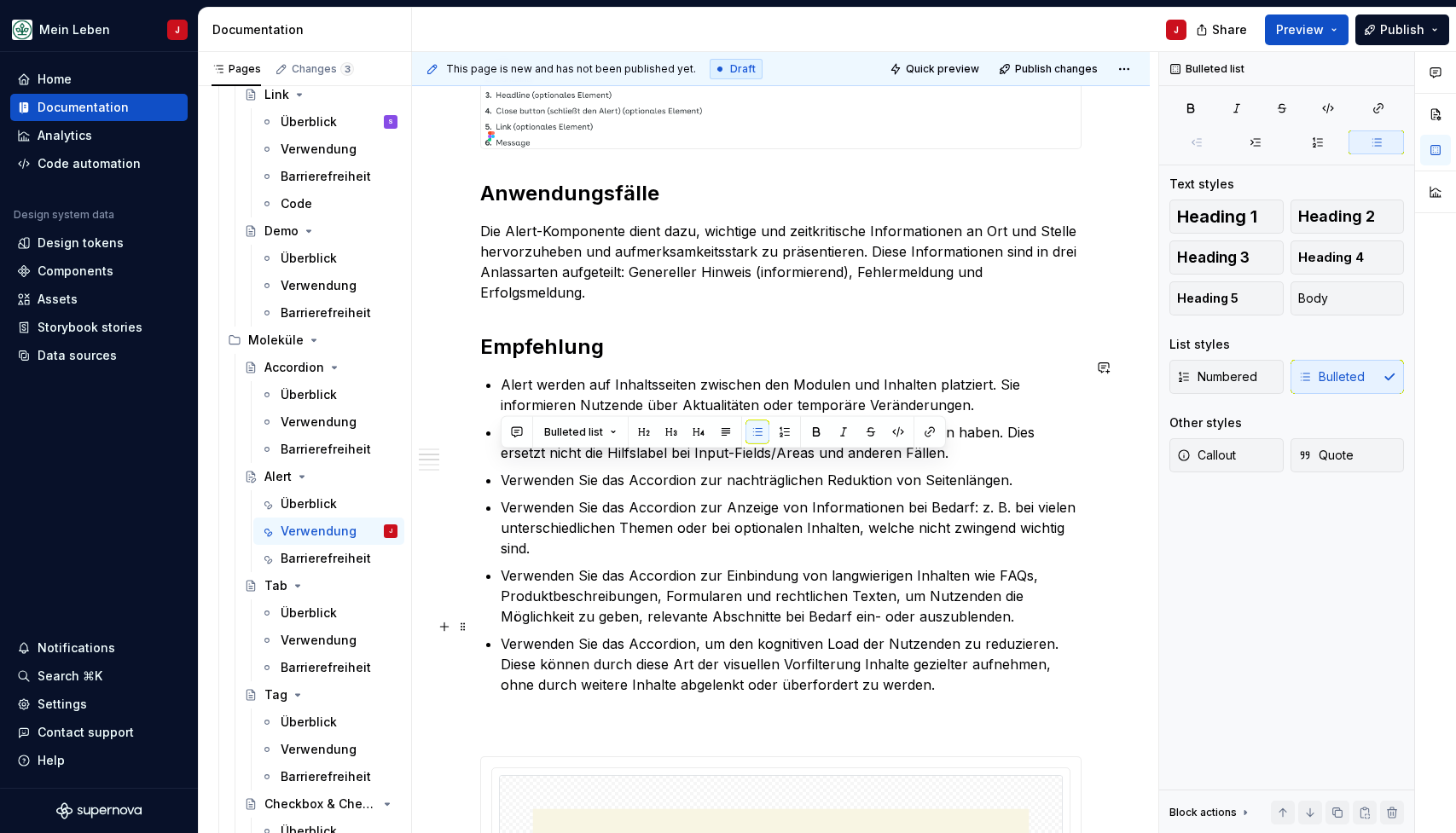
click at [931, 665] on p "Verwenden Sie das Accordion, um den kognitiven Load der Nutzenden zu reduzieren…" at bounding box center [791, 664] width 581 height 61
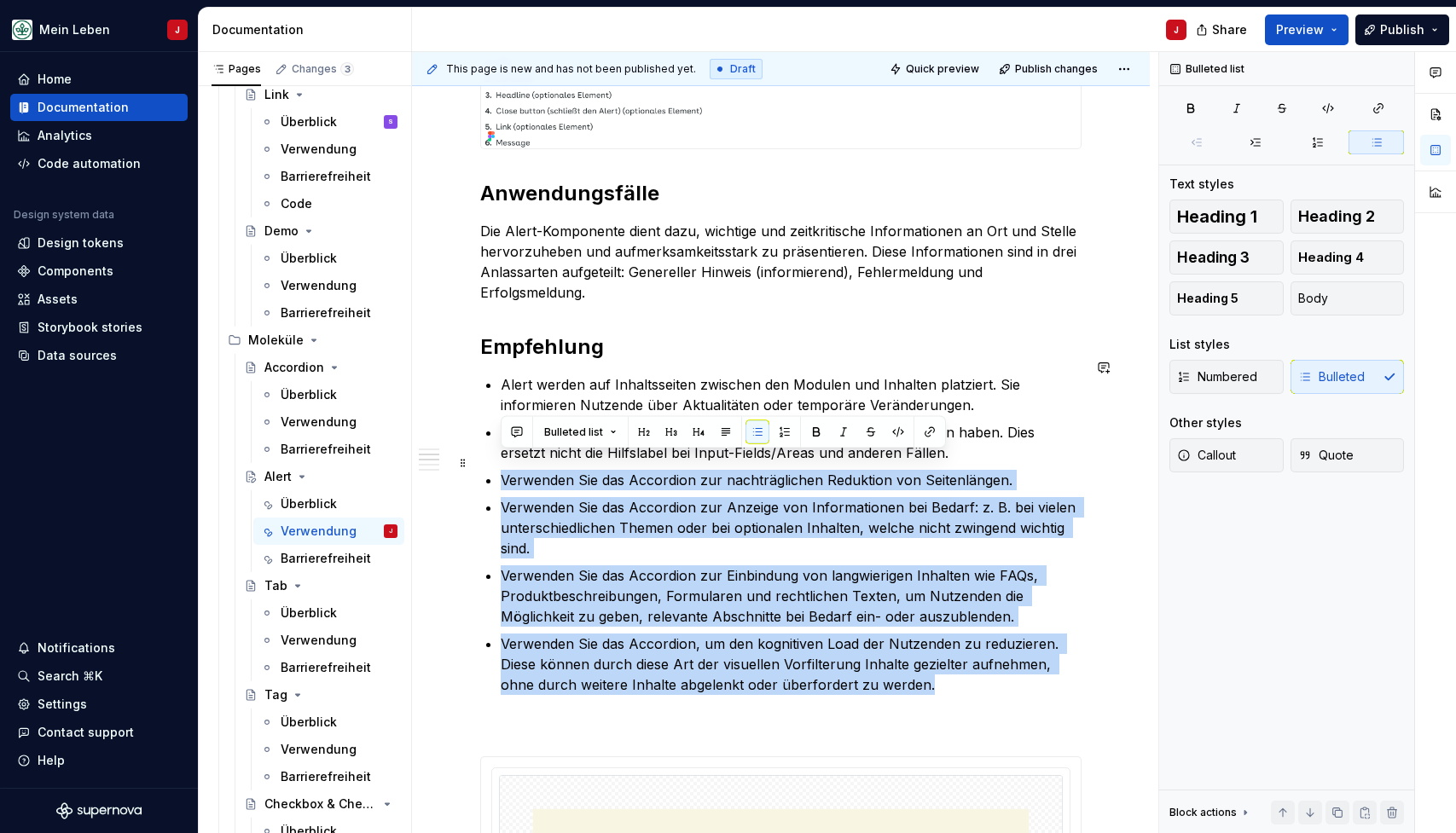
drag, startPoint x: 941, startPoint y: 667, endPoint x: 485, endPoint y: 465, distance: 498.7
click at [501, 465] on ul "Alert werden auf Inhaltsseiten zwischen den Modulen und Inhalten platziert. Sie…" at bounding box center [791, 534] width 581 height 320
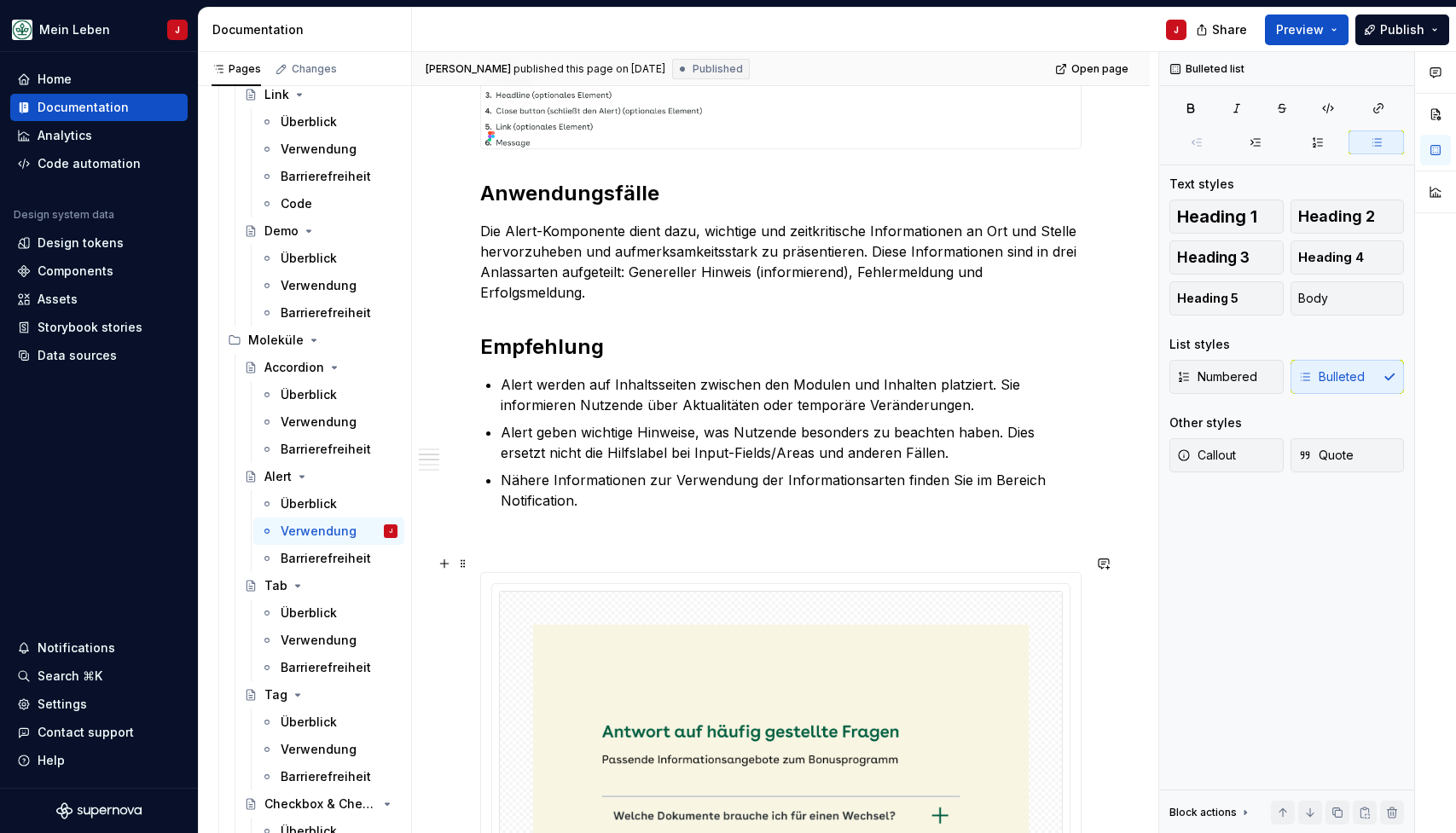
type textarea "*"
